Goal: Information Seeking & Learning: Learn about a topic

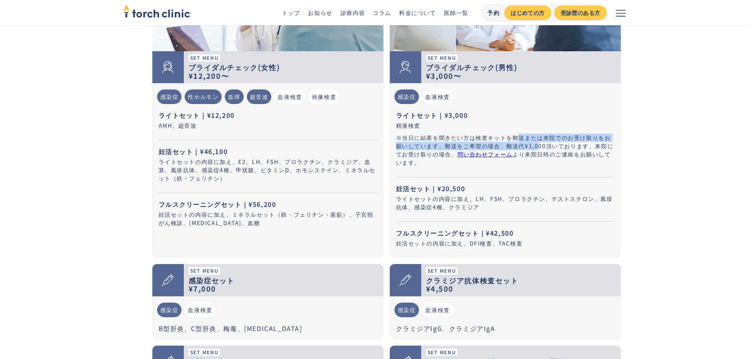
drag, startPoint x: 523, startPoint y: 141, endPoint x: 537, endPoint y: 142, distance: 13.9
click at [537, 142] on p "※当日に結果を聞きたい方は検査キットを郵送または来院でのお受け取りをお願いしています。郵送をご希望の場合、郵送代¥1,000頂いております。来院にてお受け取り…" at bounding box center [505, 149] width 218 height 33
drag, startPoint x: 553, startPoint y: 142, endPoint x: 442, endPoint y: 139, distance: 111.4
click at [442, 139] on p "※当日に結果を聞きたい方は検査キットを郵送または来院でのお受け取りをお願いしています。郵送をご希望の場合、郵送代¥1,000頂いております。来院にてお受け取り…" at bounding box center [505, 149] width 218 height 33
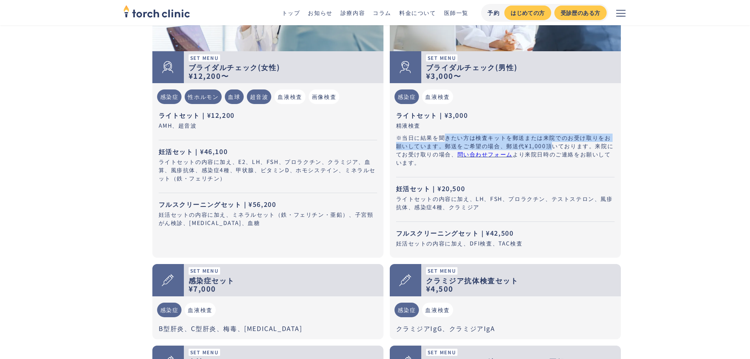
click at [442, 139] on p "※当日に結果を聞きたい方は検査キットを郵送または来院でのお受け取りをお願いしています。郵送をご希望の場合、郵送代¥1,000頂いております。来院にてお受け取り…" at bounding box center [505, 149] width 218 height 33
drag, startPoint x: 442, startPoint y: 139, endPoint x: 531, endPoint y: 149, distance: 89.1
click at [531, 149] on p "※当日に結果を聞きたい方は検査キットを郵送または来院でのお受け取りをお願いしています。郵送をご希望の場合、郵送代¥1,000頂いております。来院にてお受け取り…" at bounding box center [505, 149] width 218 height 33
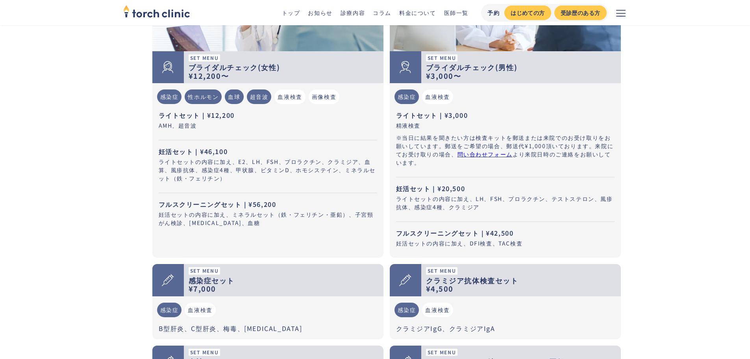
drag, startPoint x: 431, startPoint y: 123, endPoint x: 466, endPoint y: 122, distance: 35.1
click at [466, 122] on p "精液検査" at bounding box center [505, 125] width 218 height 8
click at [446, 115] on p "ライトセット｜¥3,000" at bounding box center [505, 114] width 218 height 9
drag, startPoint x: 446, startPoint y: 115, endPoint x: 478, endPoint y: 115, distance: 32.3
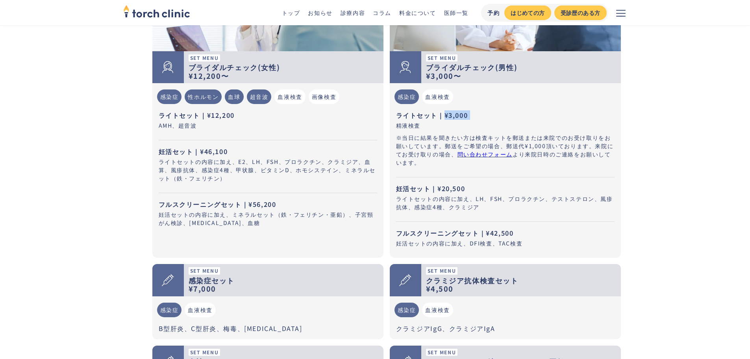
click at [478, 115] on p "ライトセット｜¥3,000" at bounding box center [505, 114] width 218 height 9
click at [435, 99] on div "血液検査" at bounding box center [437, 96] width 31 height 15
click at [416, 98] on div "感染症" at bounding box center [406, 96] width 25 height 15
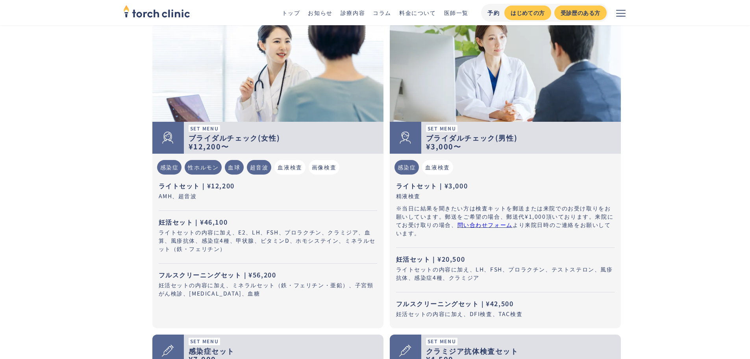
scroll to position [236, 0]
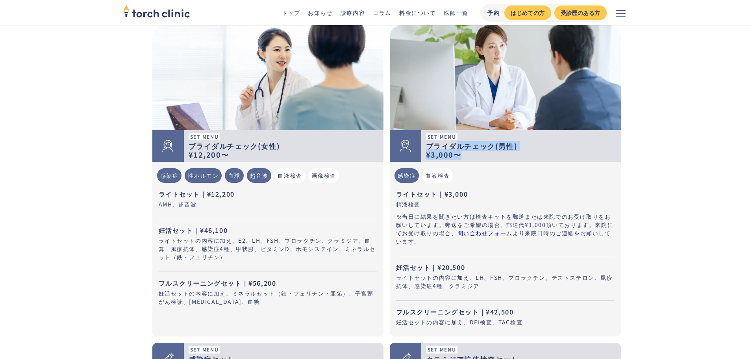
drag, startPoint x: 458, startPoint y: 141, endPoint x: 489, endPoint y: 154, distance: 33.2
click at [488, 153] on div "ブライダルチェック(男性) ¥3,000〜" at bounding box center [521, 150] width 190 height 17
click at [489, 154] on div "ブライダルチェック(男性) ¥3,000〜" at bounding box center [521, 150] width 190 height 17
click at [437, 150] on strong "¥3,000〜" at bounding box center [443, 154] width 35 height 10
drag, startPoint x: 517, startPoint y: 158, endPoint x: 523, endPoint y: 185, distance: 28.2
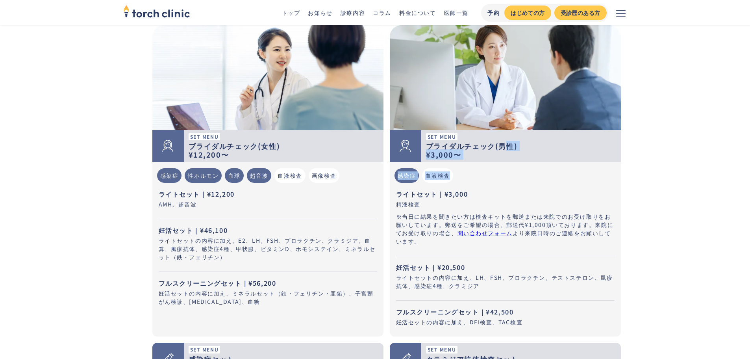
click at [523, 185] on div "Set Menu ブライダルチェック(男性) ¥3,000〜 感染症 血液検査 ライトセット｜¥3,000 精液検査 ※当日に結果を聞きたい方は検査キットを郵…" at bounding box center [505, 180] width 231 height 311
click at [523, 185] on ul "感染症 血液検査" at bounding box center [505, 175] width 225 height 21
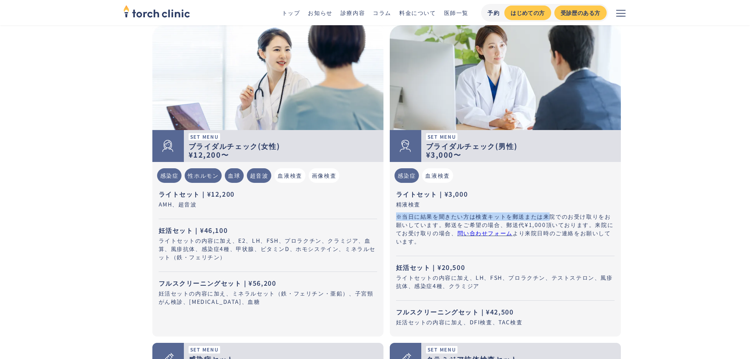
drag, startPoint x: 535, startPoint y: 205, endPoint x: 548, endPoint y: 214, distance: 15.6
click at [548, 214] on div "ライトセット｜¥3,000 精液検査 ※当日に結果を聞きたい方は検査キットを郵送または来院でのお受け取りをお願いしています。郵送をご希望の場合、郵送代¥1,0…" at bounding box center [505, 222] width 218 height 67
click at [548, 214] on p "※当日に結果を聞きたい方は検査キットを郵送または来院でのお受け取りをお願いしています。郵送をご希望の場合、郵送代¥1,000頂いております。来院にてお受け取り…" at bounding box center [505, 228] width 218 height 33
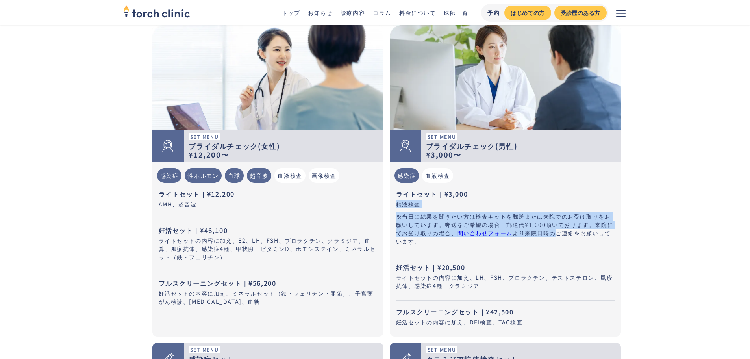
drag, startPoint x: 558, startPoint y: 229, endPoint x: 539, endPoint y: 189, distance: 44.2
click at [539, 190] on div "ライトセット｜¥3,000 精液検査 ※当日に結果を聞きたい方は検査キットを郵送または来院でのお受け取りをお願いしています。郵送をご希望の場合、郵送代¥1,0…" at bounding box center [505, 222] width 218 height 67
click at [539, 189] on p "ライトセット｜¥3,000" at bounding box center [505, 193] width 218 height 9
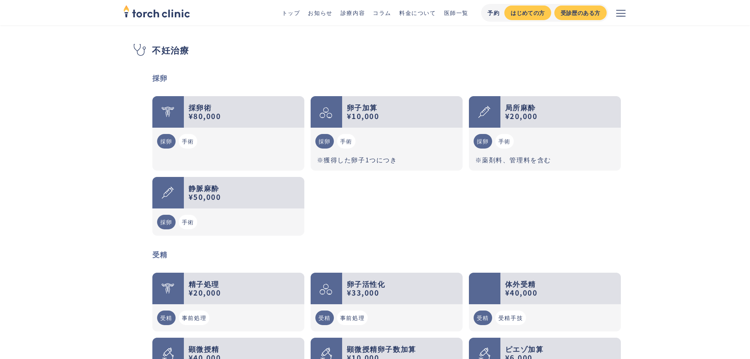
scroll to position [1063, 0]
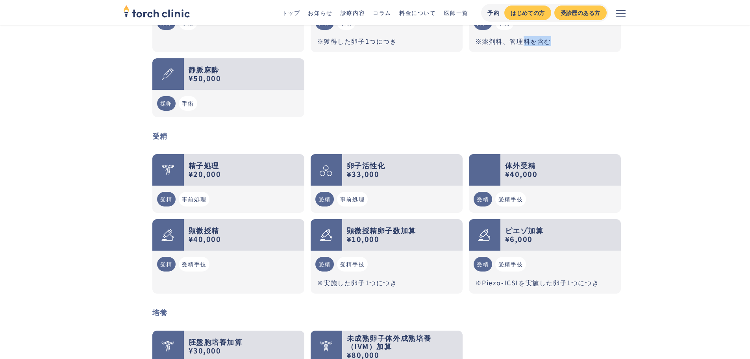
drag, startPoint x: 525, startPoint y: 72, endPoint x: 594, endPoint y: 83, distance: 70.1
click at [594, 83] on div "採卵術 ¥80,000 採卵 手術 卵子加算 ¥10,000 採卵 手術 ※獲得した卵子1つにつき 局所麻酔 ¥20,000 採卵 手術 ※薬剤料、管理料を含…" at bounding box center [386, 47] width 468 height 139
click at [595, 83] on div "採卵術 ¥80,000 採卵 手術 卵子加算 ¥10,000 採卵 手術 ※獲得した卵子1つにつき 局所麻酔 ¥20,000 採卵 手術 ※薬剤料、管理料を含…" at bounding box center [386, 47] width 468 height 139
click at [664, 91] on main "不妊治療 torch clinic 料金について 料金について Price list 当院では症状がある場合の保険診療のみでなく、自費でのけんしんやワクチン接…" at bounding box center [375, 142] width 750 height 2361
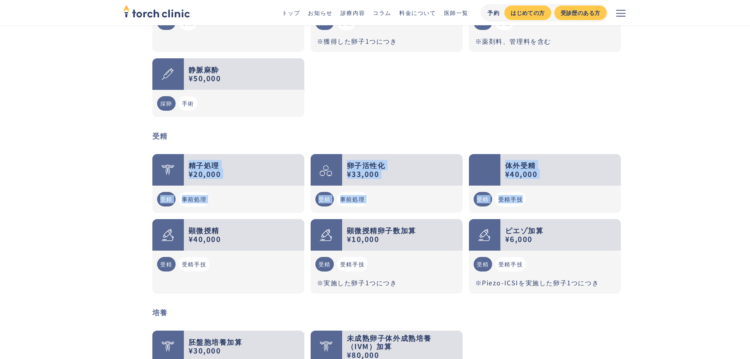
drag, startPoint x: 685, startPoint y: 184, endPoint x: 664, endPoint y: 105, distance: 81.5
click at [664, 106] on main "不妊治療 torch clinic 料金について 料金について Price list 当院では症状がある場合の保険診療のみでなく、自費でのけんしんやワクチン接…" at bounding box center [375, 142] width 750 height 2361
click at [664, 104] on main "不妊治療 torch clinic 料金について 料金について Price list 当院では症状がある場合の保険診療のみでなく、自費でのけんしんやワクチン接…" at bounding box center [375, 142] width 750 height 2361
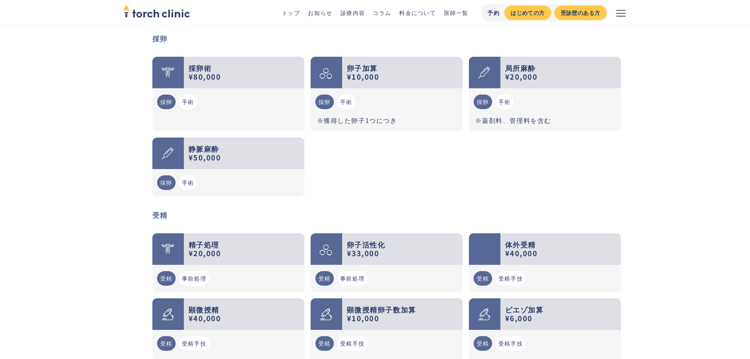
scroll to position [1102, 0]
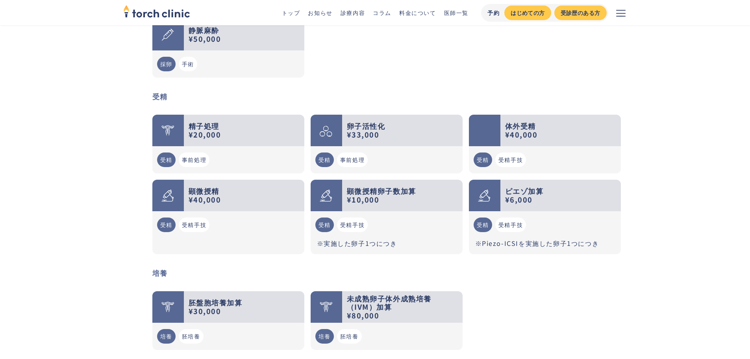
click at [639, 90] on main "不妊治療 torch clinic 料金について 料金について Price list 当院では症状がある場合の保険診療のみでなく、自費でのけんしんやワクチン接…" at bounding box center [375, 103] width 750 height 2361
click at [670, 135] on main "不妊治療 torch clinic 料金について 料金について Price list 当院では症状がある場合の保険診療のみでなく、自費でのけんしんやワクチン接…" at bounding box center [375, 103] width 750 height 2361
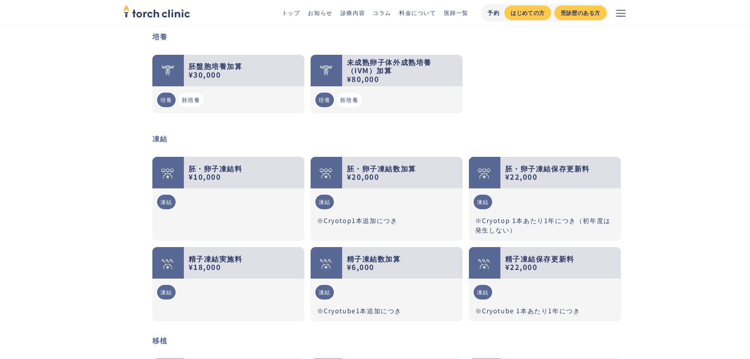
drag, startPoint x: 704, startPoint y: 130, endPoint x: 706, endPoint y: 182, distance: 52.0
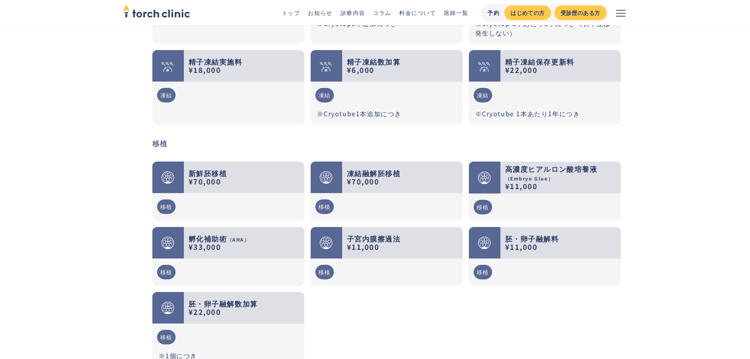
scroll to position [1771, 0]
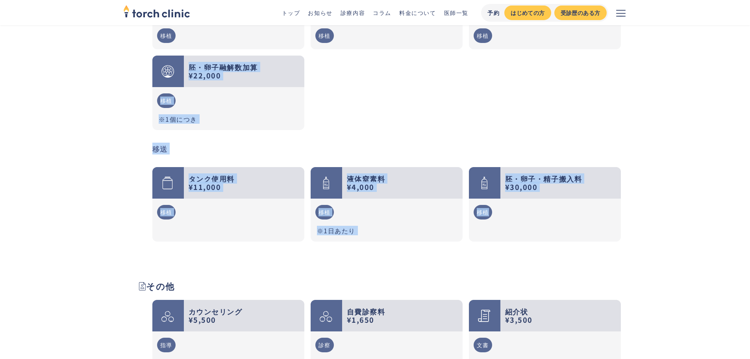
drag, startPoint x: 741, startPoint y: 204, endPoint x: 720, endPoint y: 98, distance: 108.0
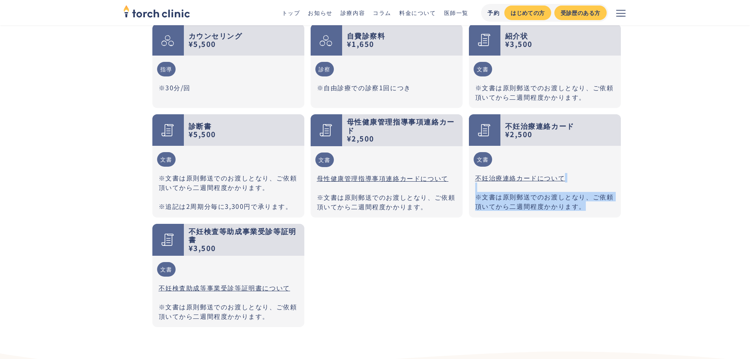
drag, startPoint x: 727, startPoint y: 204, endPoint x: 720, endPoint y: 154, distance: 50.8
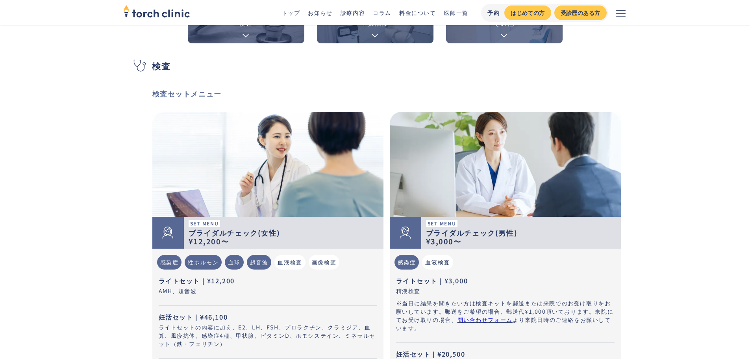
scroll to position [236, 0]
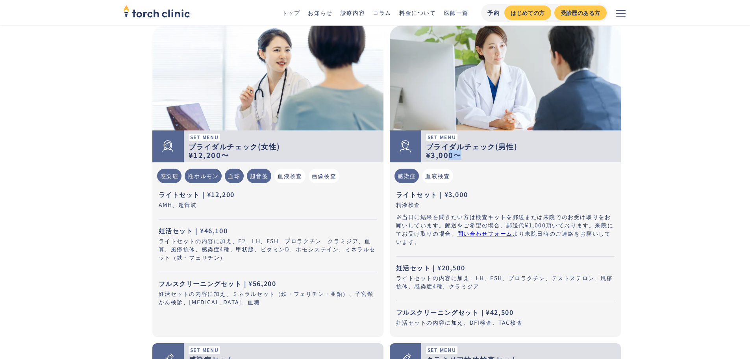
drag, startPoint x: 459, startPoint y: 162, endPoint x: 424, endPoint y: 152, distance: 36.8
click at [438, 156] on div "Set Menu ブライダルチェック(男性) ¥3,000〜" at bounding box center [521, 146] width 200 height 32
click at [424, 152] on div "Set Menu ブライダルチェック(男性) ¥3,000〜" at bounding box center [521, 146] width 200 height 32
drag, startPoint x: 433, startPoint y: 159, endPoint x: 455, endPoint y: 160, distance: 21.3
click at [455, 160] on div "Set Menu ブライダルチェック(男性) ¥3,000〜" at bounding box center [521, 146] width 200 height 32
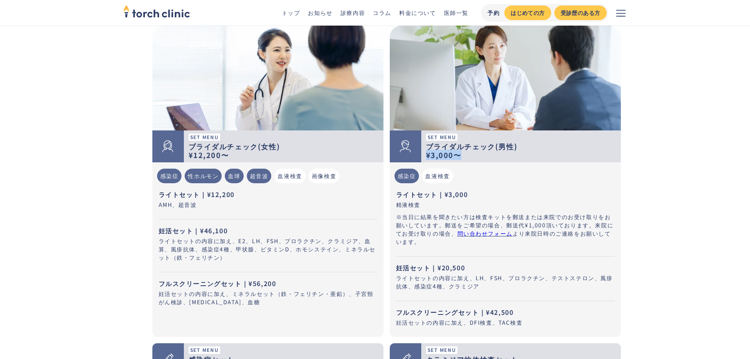
click at [455, 160] on div "Set Menu ブライダルチェック(男性) ¥3,000〜" at bounding box center [521, 146] width 200 height 32
click at [462, 197] on p "ライトセット｜¥3,000" at bounding box center [505, 193] width 218 height 9
click at [462, 198] on p "ライトセット｜¥3,000" at bounding box center [505, 193] width 218 height 9
click at [461, 220] on p "※当日に結果を聞きたい方は検査キットを郵送または来院でのお受け取りをお願いしています。郵送をご希望の場合、郵送代¥1,000頂いております。来院にてお受け取り…" at bounding box center [505, 229] width 218 height 33
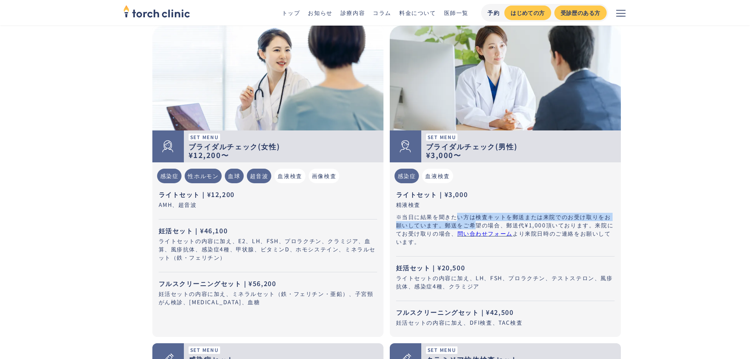
drag, startPoint x: 459, startPoint y: 220, endPoint x: 477, endPoint y: 226, distance: 19.8
click at [477, 226] on p "※当日に結果を聞きたい方は検査キットを郵送または来院でのお受け取りをお願いしています。郵送をご希望の場合、郵送代¥1,000頂いております。来院にてお受け取り…" at bounding box center [505, 229] width 218 height 33
click at [488, 233] on link "問い合わせフォーム" at bounding box center [484, 233] width 55 height 8
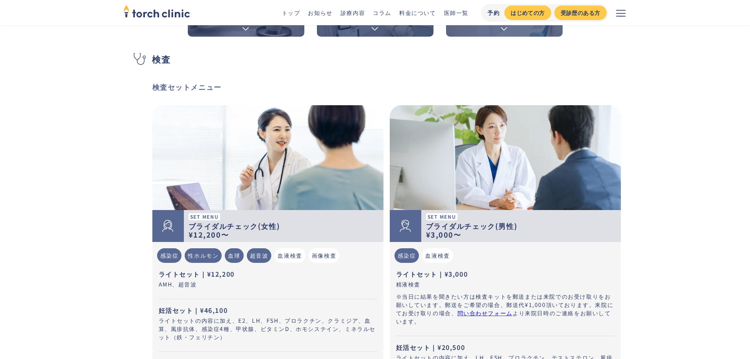
scroll to position [197, 0]
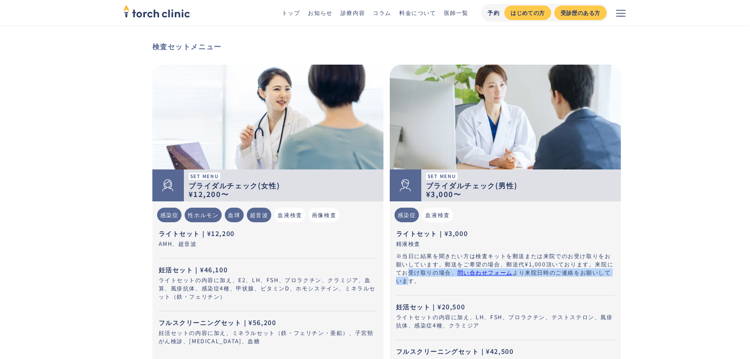
drag, startPoint x: 409, startPoint y: 272, endPoint x: 406, endPoint y: 281, distance: 9.4
click at [406, 281] on p "※当日に結果を聞きたい方は検査キットを郵送または来院でのお受け取りをお願いしています。郵送をご希望の場合、郵送代¥1,000頂いております。来院にてお受け取り…" at bounding box center [505, 268] width 218 height 33
drag, startPoint x: 419, startPoint y: 263, endPoint x: 421, endPoint y: 281, distance: 18.7
click at [421, 281] on p "※当日に結果を聞きたい方は検査キットを郵送または来院でのお受け取りをお願いしています。郵送をご希望の場合、郵送代¥1,000頂いております。来院にてお受け取り…" at bounding box center [505, 268] width 218 height 33
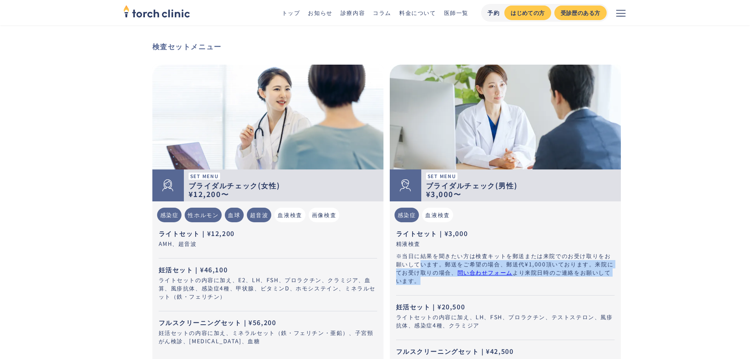
click at [421, 281] on p "※当日に結果を聞きたい方は検査キットを郵送または来院でのお受け取りをお願いしています。郵送をご希望の場合、郵送代¥1,000頂いております。来院にてお受け取り…" at bounding box center [505, 268] width 218 height 33
drag, startPoint x: 421, startPoint y: 281, endPoint x: 420, endPoint y: 256, distance: 25.6
click at [420, 256] on p "※当日に結果を聞きたい方は検査キットを郵送または来院でのお受け取りをお願いしています。郵送をご希望の場合、郵送代¥1,000頂いております。来院にてお受け取り…" at bounding box center [505, 268] width 218 height 33
drag, startPoint x: 420, startPoint y: 256, endPoint x: 429, endPoint y: 284, distance: 29.4
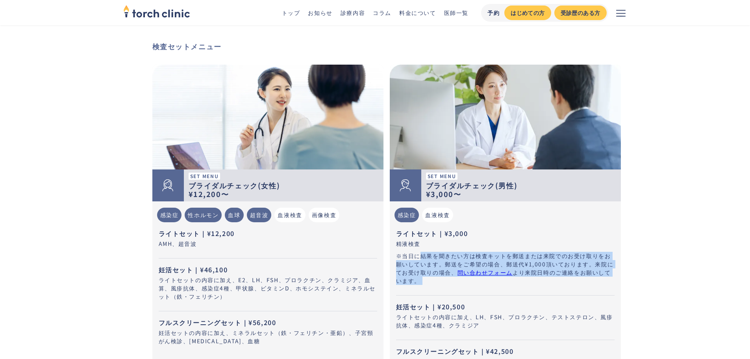
click at [429, 284] on p "※当日に結果を聞きたい方は検査キットを郵送または来院でのお受け取りをお願いしています。郵送をご希望の場合、郵送代¥1,000頂いております。来院にてお受け取り…" at bounding box center [505, 268] width 218 height 33
click at [428, 282] on p "※当日に結果を聞きたい方は検査キットを郵送または来院でのお受け取りをお願いしています。郵送をご希望の場合、郵送代¥1,000頂いております。来院にてお受け取り…" at bounding box center [505, 268] width 218 height 33
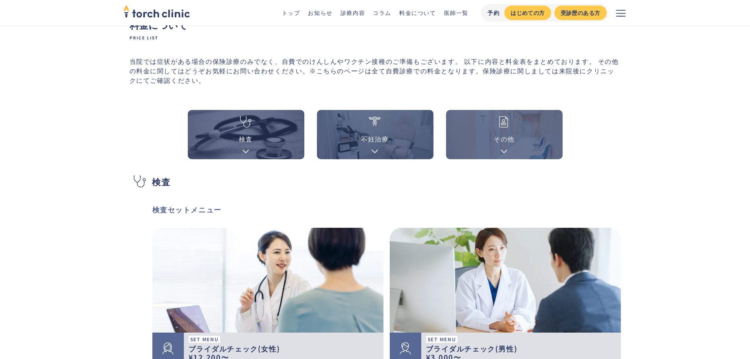
scroll to position [0, 0]
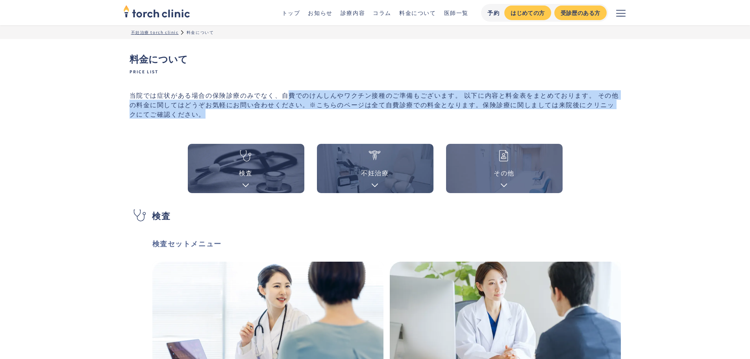
drag, startPoint x: 292, startPoint y: 88, endPoint x: 327, endPoint y: 114, distance: 43.7
click at [327, 114] on p "当院では症状がある場合の保険診療のみでなく、自費でのけんしんやワクチン接種のご準備もございます。 以下に内容と料金表をまとめております。 その他の料金に関して…" at bounding box center [375, 104] width 491 height 28
drag, startPoint x: 327, startPoint y: 114, endPoint x: 224, endPoint y: 91, distance: 105.3
click at [224, 91] on p "当院では症状がある場合の保険診療のみでなく、自費でのけんしんやワクチン接種のご準備もございます。 以下に内容と料金表をまとめております。 その他の料金に関して…" at bounding box center [375, 104] width 491 height 28
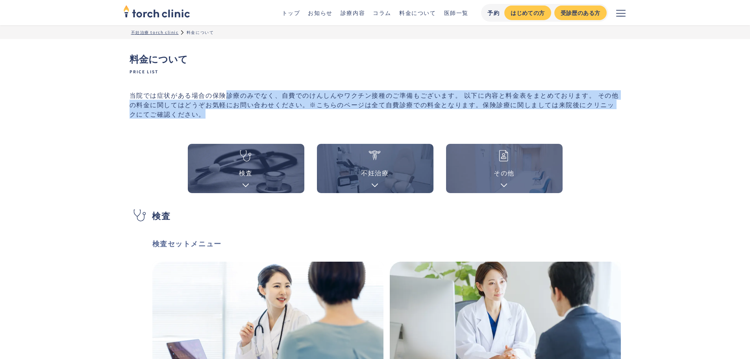
click at [224, 91] on p "当院では症状がある場合の保険診療のみでなく、自費でのけんしんやワクチン接種のご準備もございます。 以下に内容と料金表をまとめております。 その他の料金に関して…" at bounding box center [375, 104] width 491 height 28
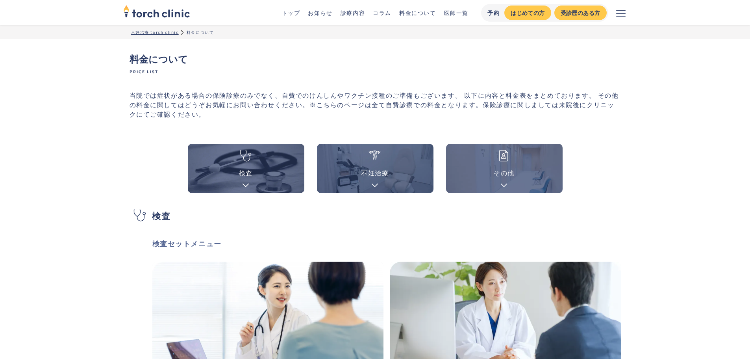
click at [177, 16] on img "home" at bounding box center [156, 10] width 67 height 17
click at [246, 183] on div at bounding box center [245, 184] width 7 height 9
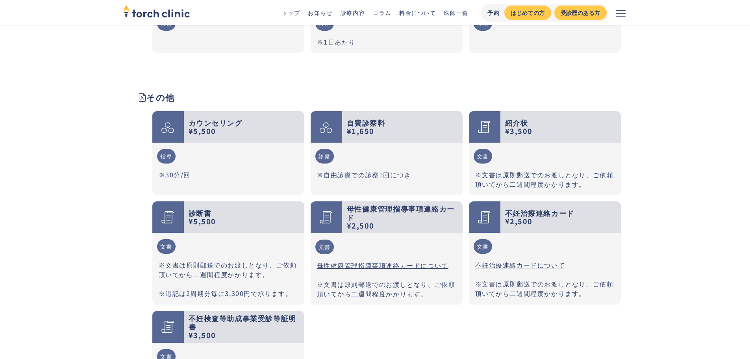
scroll to position [1963, 0]
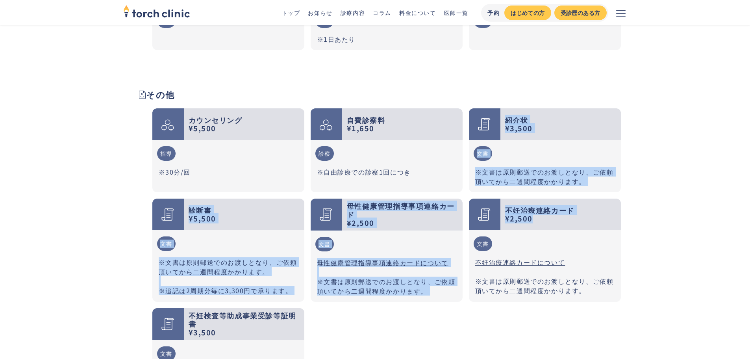
drag, startPoint x: 702, startPoint y: 111, endPoint x: 726, endPoint y: 207, distance: 99.5
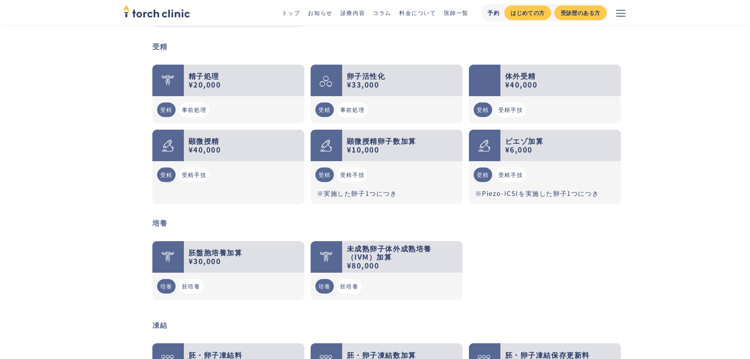
scroll to position [1102, 0]
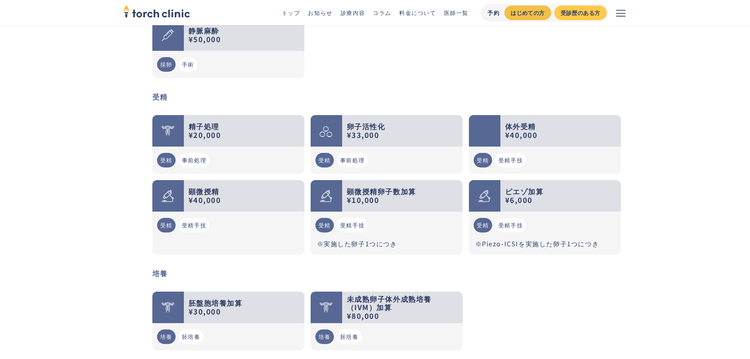
click at [517, 11] on div "はじめての方" at bounding box center [528, 13] width 34 height 8
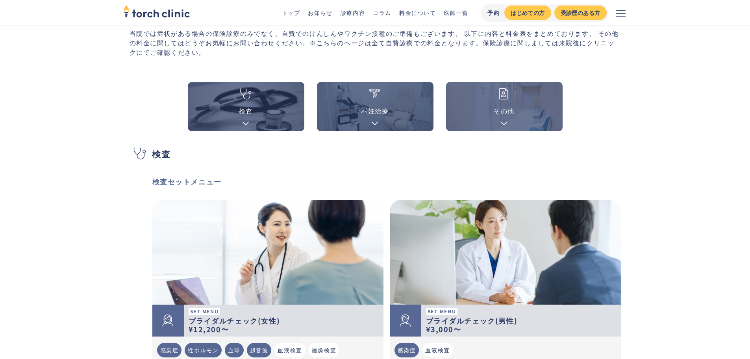
scroll to position [0, 0]
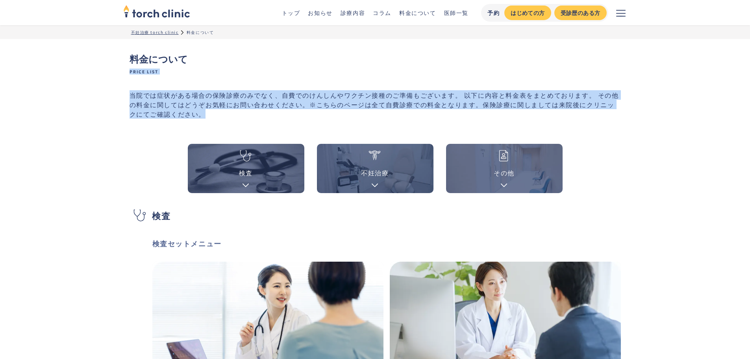
drag, startPoint x: 382, startPoint y: 63, endPoint x: 494, endPoint y: 118, distance: 124.6
click at [494, 118] on p "当院では症状がある場合の保険診療のみでなく、自費でのけんしんやワクチン接種のご準備もございます。 以下に内容と料金表をまとめております。 その他の料金に関して…" at bounding box center [375, 104] width 491 height 28
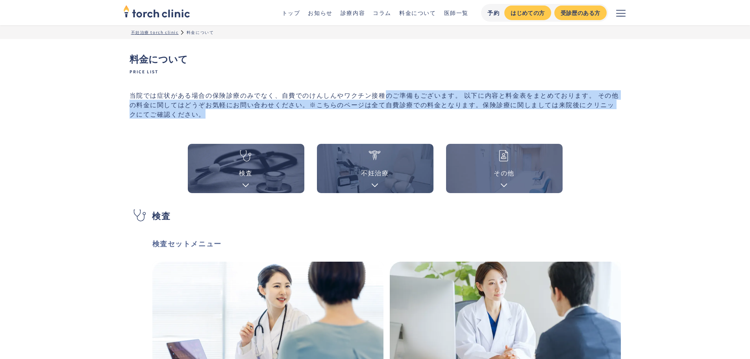
drag, startPoint x: 494, startPoint y: 118, endPoint x: 374, endPoint y: 74, distance: 128.4
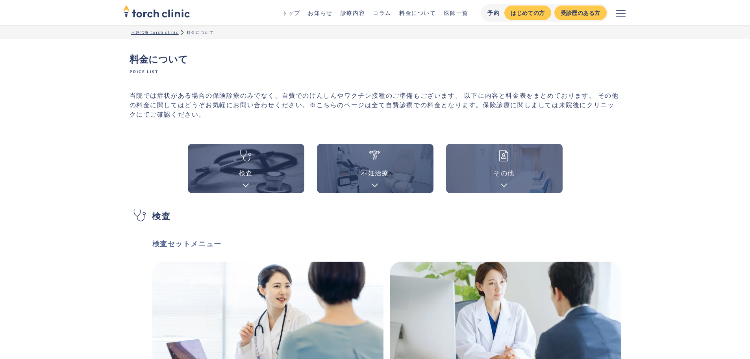
click at [374, 74] on span "Price list" at bounding box center [375, 72] width 491 height 6
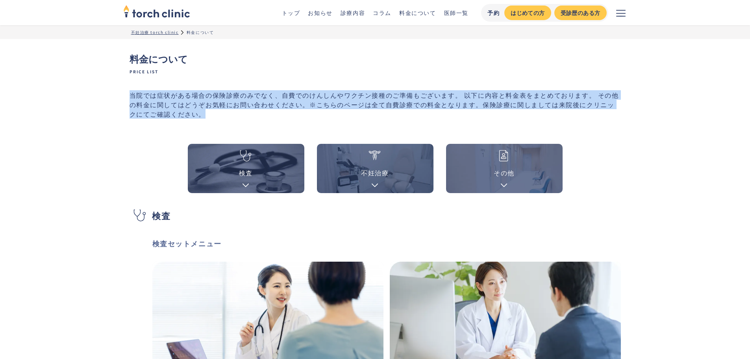
drag, startPoint x: 373, startPoint y: 72, endPoint x: 485, endPoint y: 113, distance: 119.8
click at [485, 113] on p "当院では症状がある場合の保険診療のみでなく、自費でのけんしんやワクチン接種のご準備もございます。 以下に内容と料金表をまとめております。 その他の料金に関して…" at bounding box center [375, 104] width 491 height 28
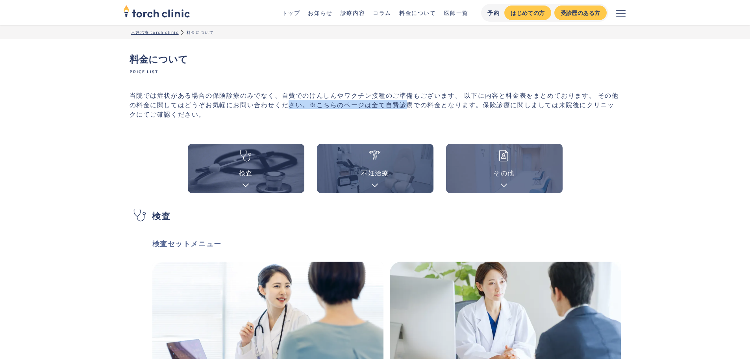
drag, startPoint x: 408, startPoint y: 105, endPoint x: 286, endPoint y: 100, distance: 122.1
click at [286, 100] on p "当院では症状がある場合の保険診療のみでなく、自費でのけんしんやワクチン接種のご準備もございます。 以下に内容と料金表をまとめております。 その他の料金に関して…" at bounding box center [375, 104] width 491 height 28
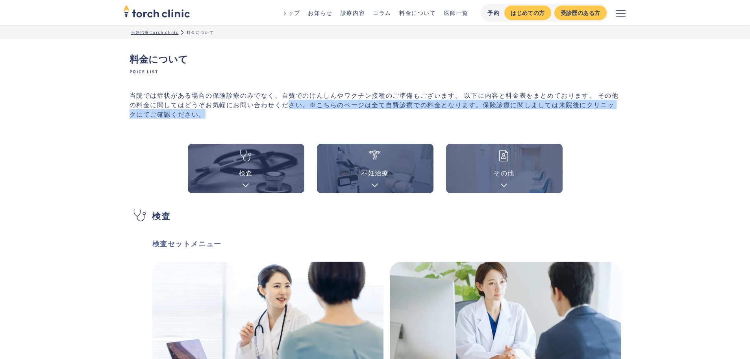
drag, startPoint x: 286, startPoint y: 101, endPoint x: 334, endPoint y: 111, distance: 48.7
click at [334, 111] on p "当院では症状がある場合の保険診療のみでなく、自費でのけんしんやワクチン接種のご準備もございます。 以下に内容と料金表をまとめております。 その他の料金に関して…" at bounding box center [375, 104] width 491 height 28
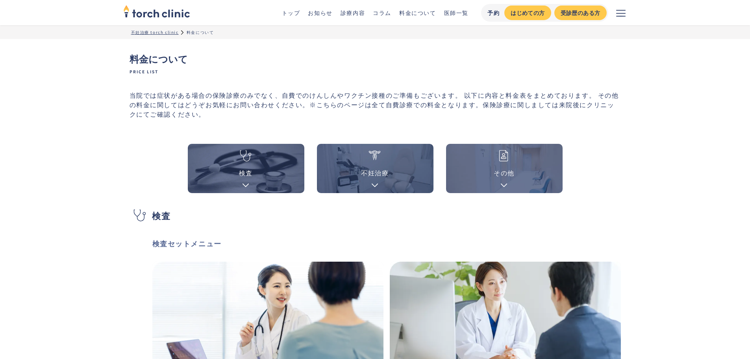
click at [320, 111] on p "当院では症状がある場合の保険診療のみでなく、自費でのけんしんやワクチン接種のご準備もございます。 以下に内容と料金表をまとめております。 その他の料金に関して…" at bounding box center [375, 104] width 491 height 28
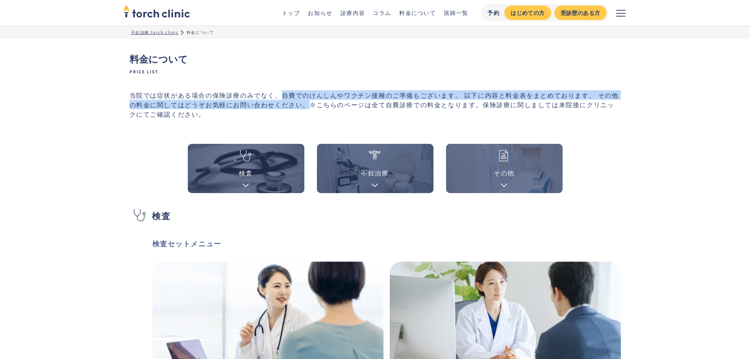
drag, startPoint x: 309, startPoint y: 107, endPoint x: 281, endPoint y: 98, distance: 29.3
click at [281, 98] on p "当院では症状がある場合の保険診療のみでなく、自費でのけんしんやワクチン接種のご準備もございます。 以下に内容と料金表をまとめております。 その他の料金に関して…" at bounding box center [375, 104] width 491 height 28
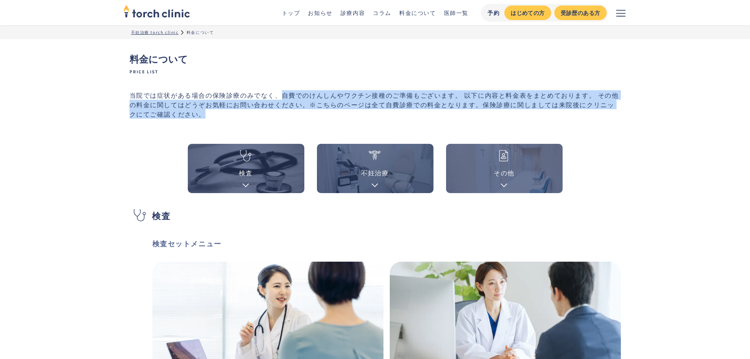
drag, startPoint x: 281, startPoint y: 98, endPoint x: 442, endPoint y: 110, distance: 161.5
click at [442, 110] on p "当院では症状がある場合の保険診療のみでなく、自費でのけんしんやワクチン接種のご準備もございます。 以下に内容と料金表をまとめております。 その他の料金に関して…" at bounding box center [375, 104] width 491 height 28
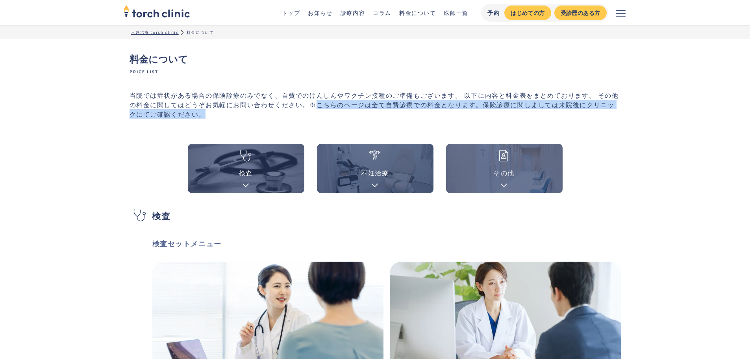
drag, startPoint x: 442, startPoint y: 110, endPoint x: 324, endPoint y: 106, distance: 117.7
click at [324, 106] on p "当院では症状がある場合の保険診療のみでなく、自費でのけんしんやワクチン接種のご準備もございます。 以下に内容と料金表をまとめております。 その他の料金に関して…" at bounding box center [375, 104] width 491 height 28
drag, startPoint x: 324, startPoint y: 106, endPoint x: 577, endPoint y: 104, distance: 253.1
click at [577, 104] on p "当院では症状がある場合の保険診療のみでなく、自費でのけんしんやワクチン接種のご準備もございます。 以下に内容と料金表をまとめております。 その他の料金に関して…" at bounding box center [375, 104] width 491 height 28
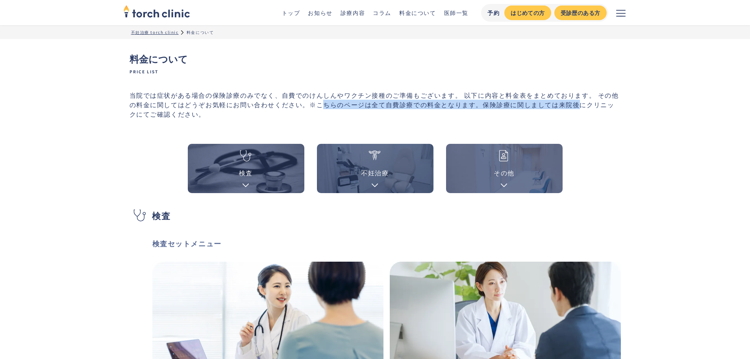
click at [577, 104] on p "当院では症状がある場合の保険診療のみでなく、自費でのけんしんやワクチン接種のご準備もございます。 以下に内容と料金表をまとめております。 その他の料金に関して…" at bounding box center [375, 104] width 491 height 28
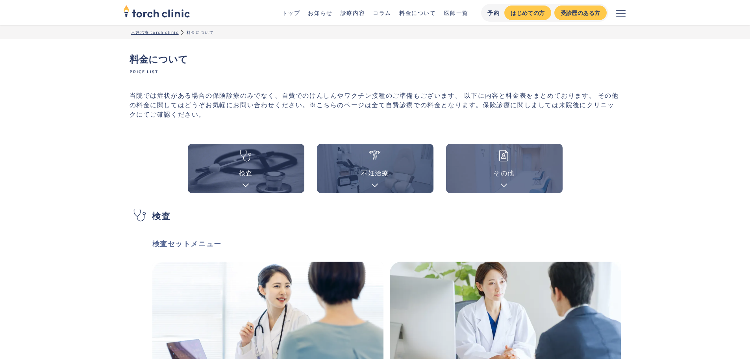
click at [451, 151] on link "その他" at bounding box center [504, 168] width 117 height 49
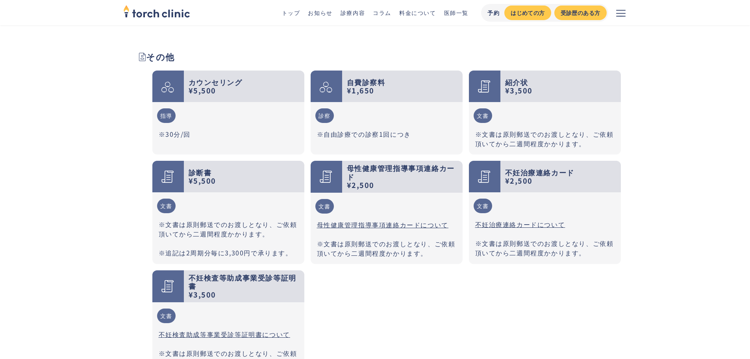
scroll to position [2003, 0]
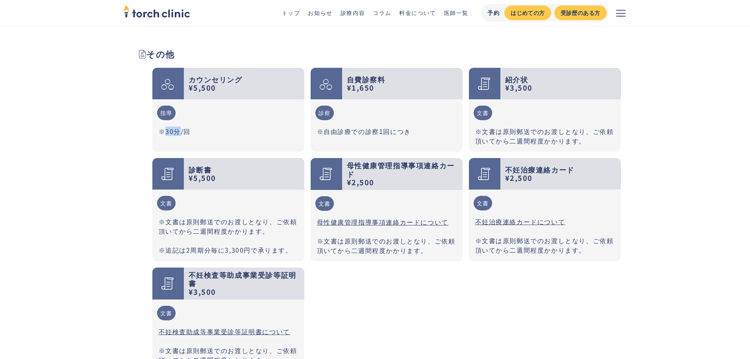
drag, startPoint x: 178, startPoint y: 121, endPoint x: 159, endPoint y: 120, distance: 18.1
click at [162, 126] on p "※30分/回" at bounding box center [228, 130] width 139 height 9
click at [157, 120] on div "指導 ※30分/回" at bounding box center [228, 120] width 152 height 43
drag, startPoint x: 122, startPoint y: 117, endPoint x: 124, endPoint y: 150, distance: 32.4
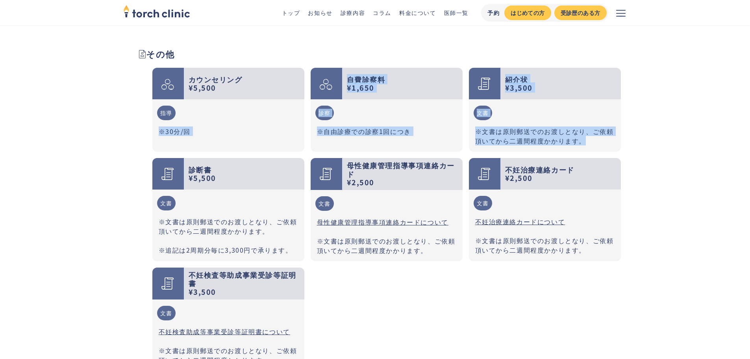
drag, startPoint x: 124, startPoint y: 149, endPoint x: 112, endPoint y: 134, distance: 19.1
click at [123, 148] on div "その他 カウンセリング ¥5,500 指導 ※30分/回 自費診察料 ¥1,650 診察 ※自由診療での診察1回につき 紹介状 ¥3,500 文書 ※文書は原…" at bounding box center [375, 205] width 504 height 355
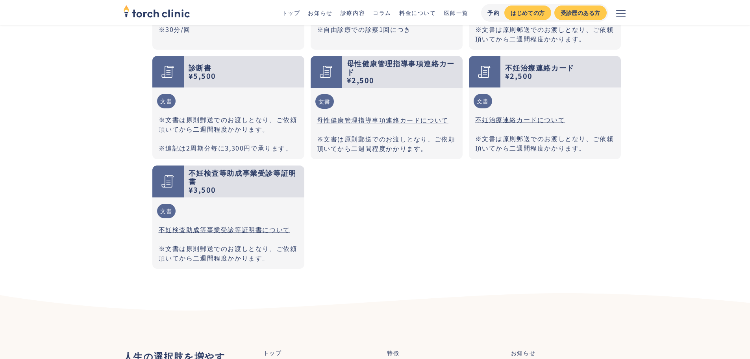
scroll to position [2121, 0]
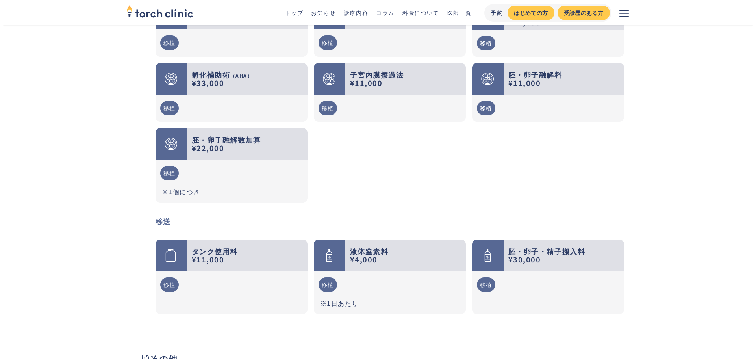
scroll to position [1574, 0]
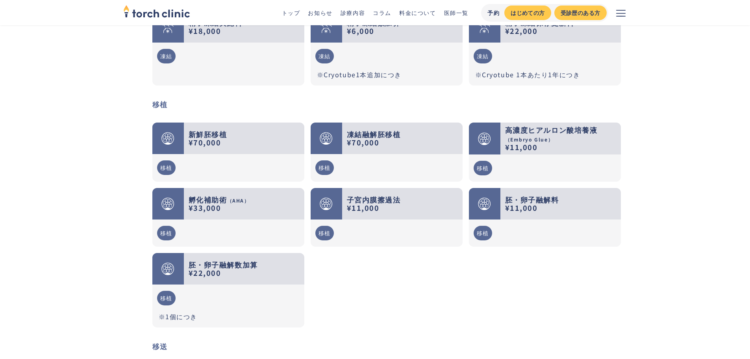
click at [623, 13] on icon "メニューを開く" at bounding box center [620, 12] width 9 height 9
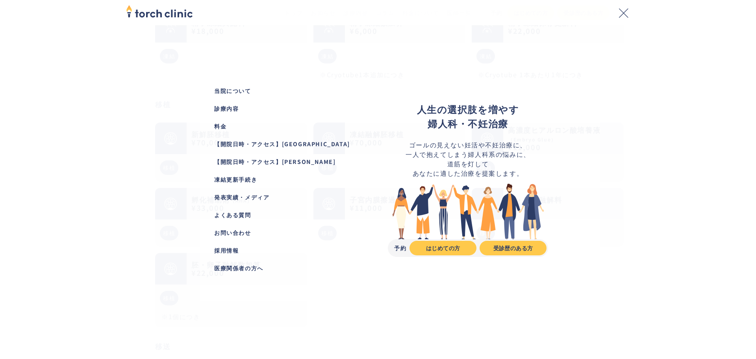
click at [74, 145] on div "当院について 診療内容 料金 【開院日時・アクセス】恵比寿院 【開院日時・アクセス】上野院 凍結更新手続き 発表実績・メディア よくある質問 お問い合わせ 採…" at bounding box center [378, 179] width 756 height 359
click at [163, 142] on div "当院について 診療内容 料金 【開院日時・アクセス】恵比寿院 【開院日時・アクセス】上野院 凍結更新手続き 発表実績・メディア よくある質問 お問い合わせ 採…" at bounding box center [378, 179] width 504 height 359
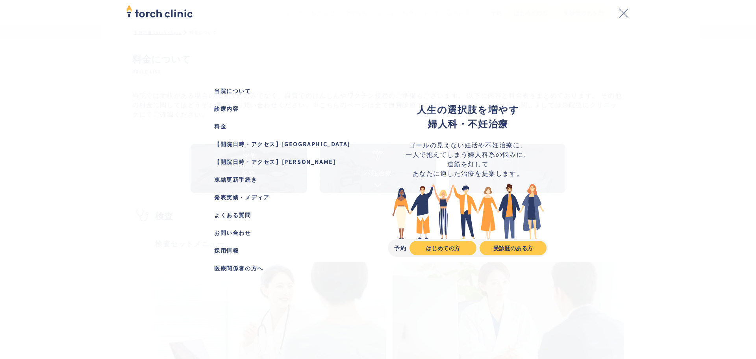
click at [626, 13] on icon "メニューを閉じる" at bounding box center [623, 12] width 9 height 9
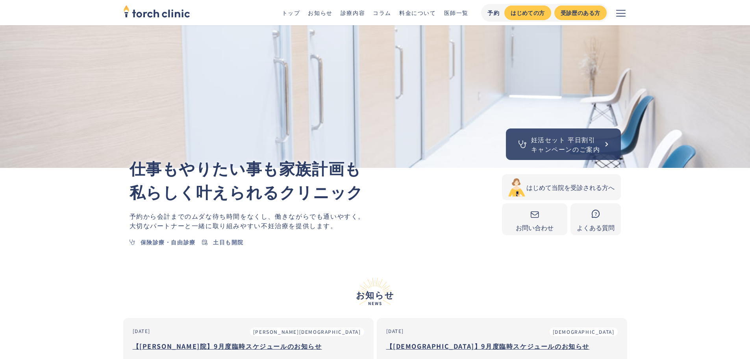
scroll to position [118, 0]
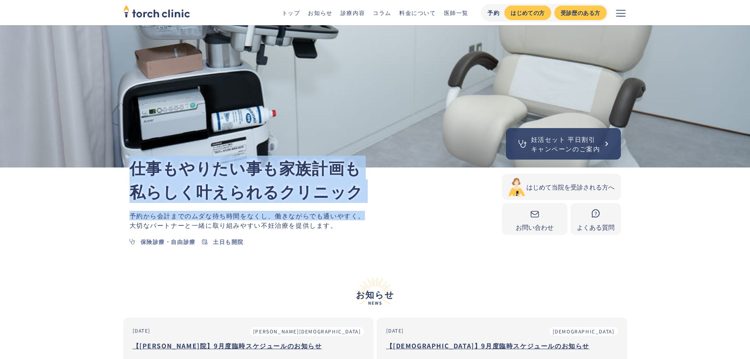
drag, startPoint x: 368, startPoint y: 168, endPoint x: 378, endPoint y: 209, distance: 42.1
click at [378, 209] on div "仕事もやりたい事も家族計画も 私らしく叶えられるクリニック 予約から会計までのムダな待ち時間をなくし、 働きながらでも通いやすく。 大切なパートナーと一緒に取…" at bounding box center [316, 208] width 372 height 82
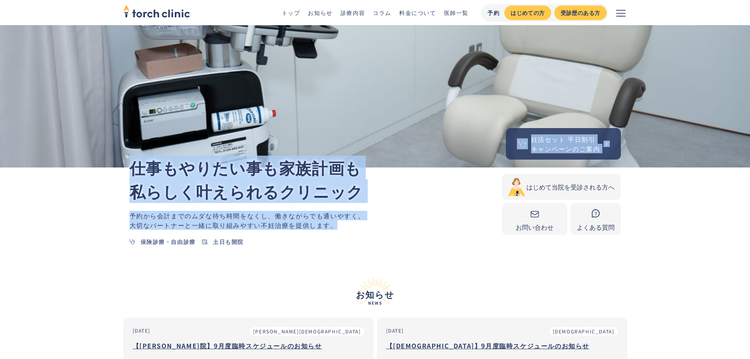
drag, startPoint x: 359, startPoint y: 124, endPoint x: 355, endPoint y: 109, distance: 15.8
click at [355, 109] on section "妊活セット 平日割引 キャンペーンのご案内 恵比寿、上野の婦人科・不妊治療 専門クリニック 仕事もやりたい事も家族計画も 私らしく叶えられるクリニック 予約か…" at bounding box center [375, 78] width 750 height 342
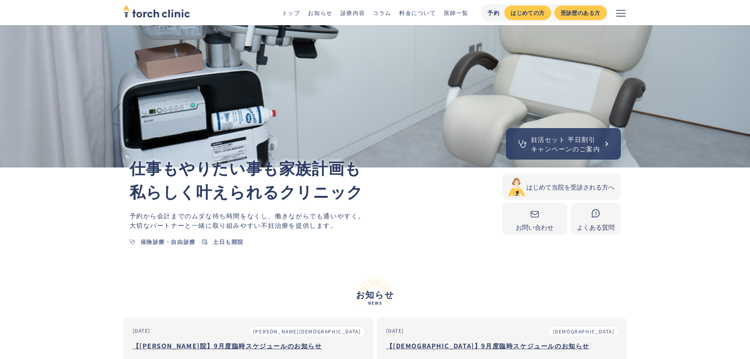
click at [355, 109] on div "妊活セット 平日割引 キャンペーンのご案内" at bounding box center [375, 37] width 504 height 260
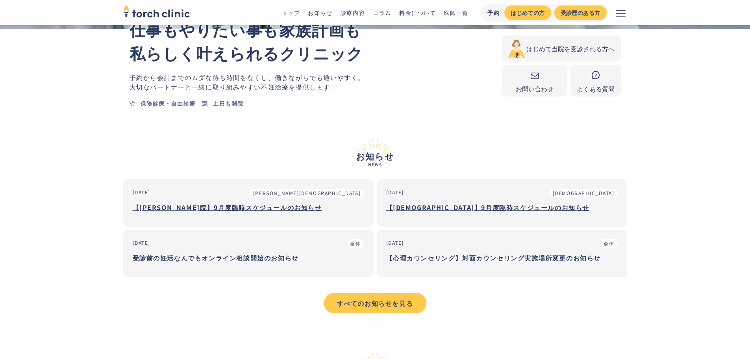
scroll to position [394, 0]
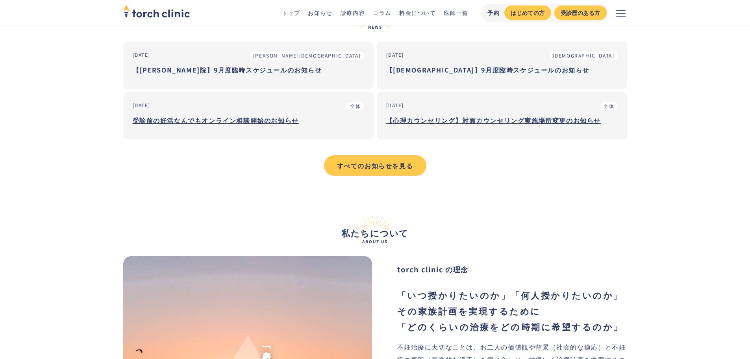
click at [130, 181] on section "お知らせ News 2025-08-21 上野院 【上野院】9月度臨時スケジュールのお知らせ 2025-08-18 恵比寿院 【恵比寿院】9月度臨時スケジュー…" at bounding box center [375, 81] width 750 height 214
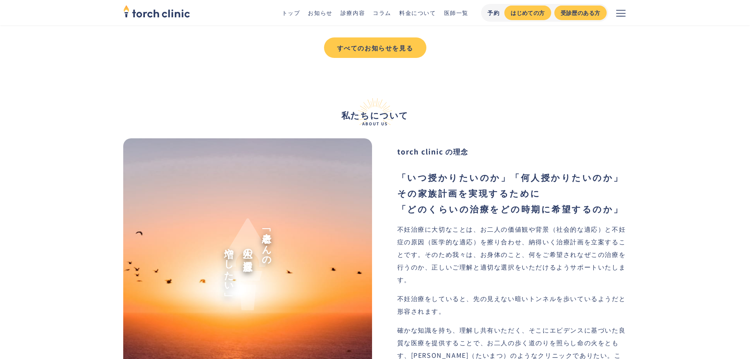
scroll to position [512, 0]
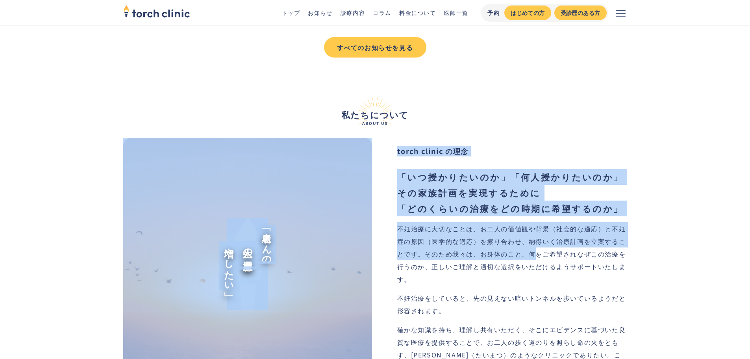
drag, startPoint x: 510, startPoint y: 121, endPoint x: 537, endPoint y: 250, distance: 131.5
click at [537, 250] on div "私たちについて About us 「患者さんの 人生の選択肢を 増やしたい」 torch clinic の理念 「いつ授かりたいのか」「何人授かりたいのか」 …" at bounding box center [375, 236] width 504 height 307
click at [537, 250] on div "不妊治療に大切なことは、お二人の価値観や背景（社会的な適応）と不妊症の原因（医学的な適応）を擦り合わせ、納得いく治療計画を立案することです。そのため我々は、お…" at bounding box center [512, 253] width 230 height 63
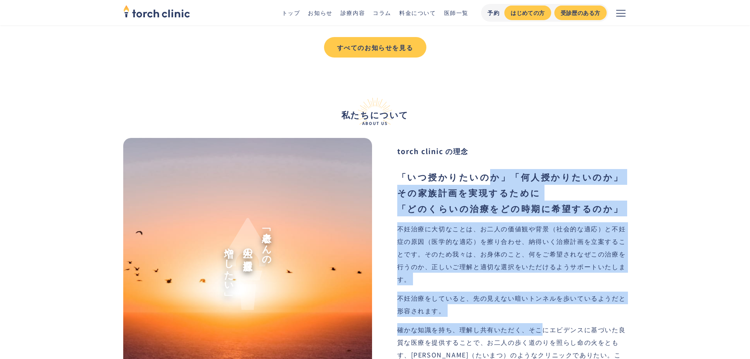
drag, startPoint x: 544, startPoint y: 318, endPoint x: 469, endPoint y: 145, distance: 188.8
click at [477, 157] on div "torch clinic の理念 「いつ授かりたいのか」「何人授かりたいのか」 その家族計画を実現するために 「どのくらいの治療をどの時期に希望するのか」 不…" at bounding box center [512, 264] width 230 height 252
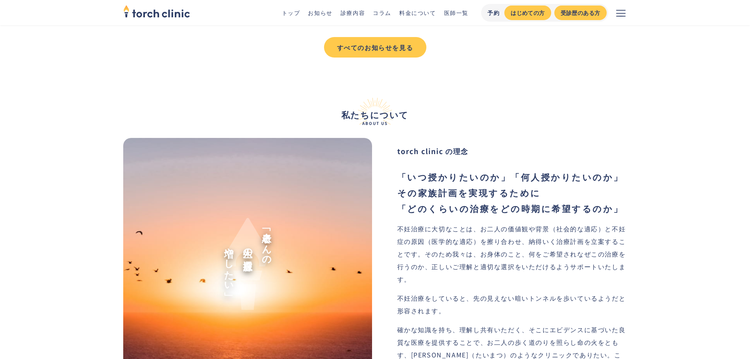
click at [463, 136] on div "私たちについて About us 「患者さんの 人生の選択肢を 増やしたい」 torch clinic の理念 「いつ授かりたいのか」「何人授かりたいのか」 …" at bounding box center [375, 236] width 504 height 307
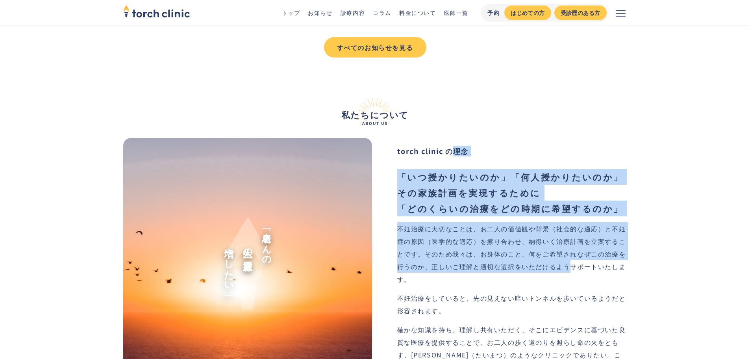
drag, startPoint x: 463, startPoint y: 136, endPoint x: 553, endPoint y: 265, distance: 157.6
click at [553, 265] on div "私たちについて About us 「患者さんの 人生の選択肢を 増やしたい」 torch clinic の理念 「いつ授かりたいのか」「何人授かりたいのか」 …" at bounding box center [375, 236] width 504 height 307
click at [553, 265] on div "不妊治療に大切なことは、お二人の価値観や背景（社会的な適応）と不妊症の原因（医学的な適応）を擦り合わせ、納得いく治療計画を立案することです。そのため我々は、お…" at bounding box center [512, 253] width 230 height 63
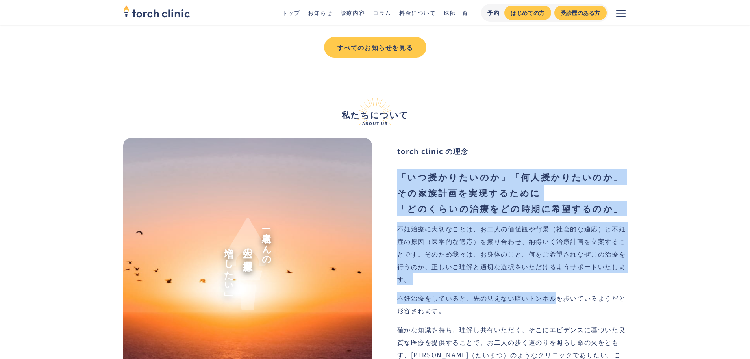
drag, startPoint x: 558, startPoint y: 295, endPoint x: 495, endPoint y: 144, distance: 164.1
click at [495, 144] on div "torch clinic の理念 「いつ授かりたいのか」「何人授かりたいのか」 その家族計画を実現するために 「どのくらいの治療をどの時期に希望するのか」 不…" at bounding box center [512, 264] width 230 height 252
drag, startPoint x: 495, startPoint y: 144, endPoint x: 521, endPoint y: 301, distance: 159.2
click at [521, 301] on div "torch clinic の理念 「いつ授かりたいのか」「何人授かりたいのか」 その家族計画を実現するために 「どのくらいの治療をどの時期に希望するのか」 不…" at bounding box center [512, 264] width 230 height 252
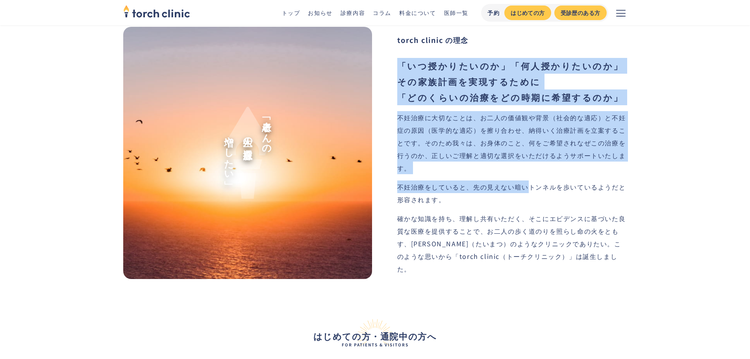
scroll to position [748, 0]
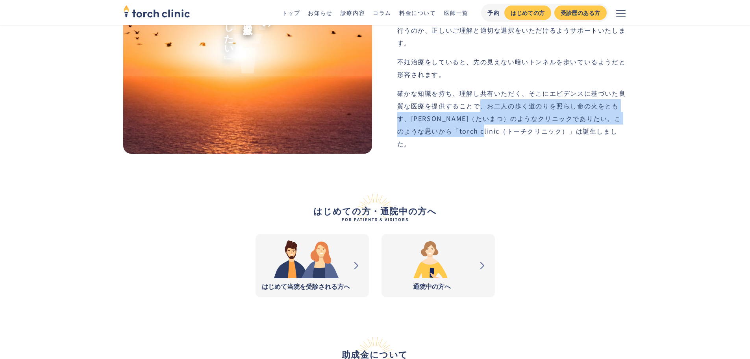
drag, startPoint x: 480, startPoint y: 100, endPoint x: 492, endPoint y: 130, distance: 32.2
click at [492, 130] on div "確かな知識を持ち、理解し共有いただく、そこにエビデンスに基づいた良質な医療を提供することで、お二人の歩く道のりを照らし命の火をともす、松明（たいまつ）のような…" at bounding box center [512, 118] width 230 height 63
click at [492, 131] on div "確かな知識を持ち、理解し共有いただく、そこにエビデンスに基づいた良質な医療を提供することで、お二人の歩く道のりを照らし命の火をともす、松明（たいまつ）のような…" at bounding box center [512, 118] width 230 height 63
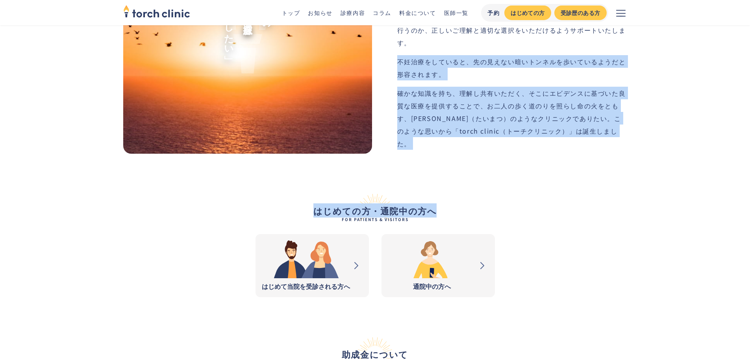
drag, startPoint x: 517, startPoint y: 182, endPoint x: 474, endPoint y: 40, distance: 148.5
click at [474, 40] on div "不妊治療に大切なことは、お二人の価値観や背景（社会的な適応）と不妊症の原因（医学的な適応）を擦り合わせ、納得いく治療計画を立案することです。そのため我々は、お…" at bounding box center [512, 17] width 230 height 63
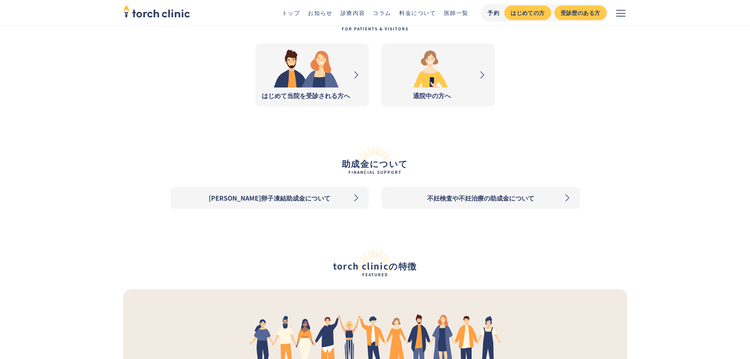
scroll to position [945, 0]
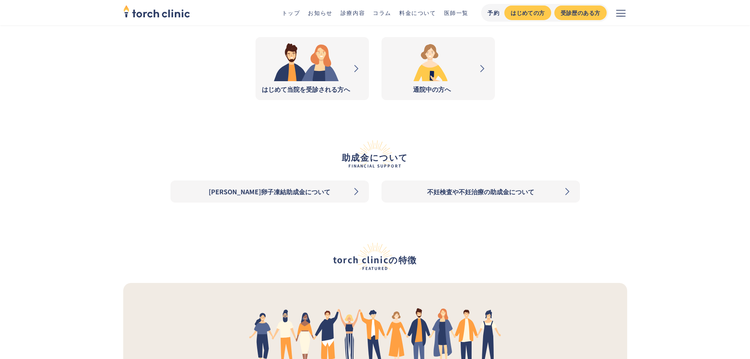
click at [361, 70] on img at bounding box center [356, 68] width 11 height 11
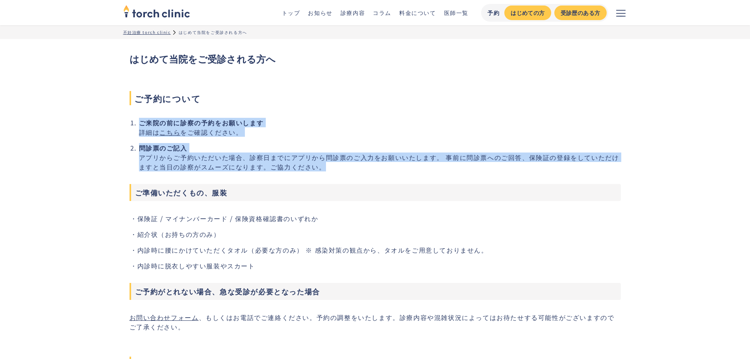
drag, startPoint x: 330, startPoint y: 154, endPoint x: 333, endPoint y: 170, distance: 15.8
click at [333, 170] on li "問診票のご記入 アプリからご予約いただいた場合、診察日までにアプリから問診票のご入力をお願いいたします。 事前に問診票へのご回答、保険証の登録をしていただけま…" at bounding box center [380, 157] width 482 height 28
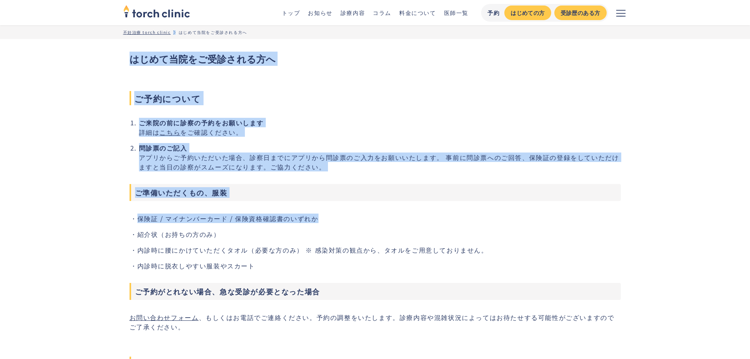
drag, startPoint x: 363, startPoint y: 53, endPoint x: 358, endPoint y: 32, distance: 21.6
click at [300, 103] on h2 "ご予約について" at bounding box center [375, 98] width 491 height 14
click at [300, 102] on h2 "ご予約について" at bounding box center [375, 98] width 491 height 14
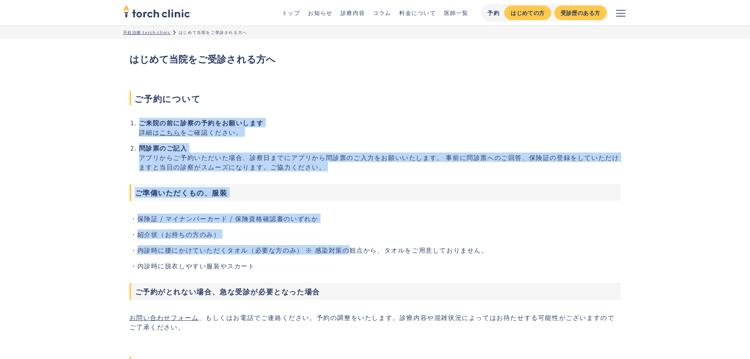
drag, startPoint x: 300, startPoint y: 102, endPoint x: 344, endPoint y: 248, distance: 152.7
click at [344, 247] on section "ご予約について ご来院の前に診察の予約をお願いします ‍ 詳細は こちら をご確認ください。 問診票のご記入 アプリからご予約いただいた場合、診察日までにアプ…" at bounding box center [375, 211] width 491 height 240
click at [344, 248] on li "内診時に腰にかけていただくタオル（必要な方のみ） ※ 感染対策の観点から、タオルをご用意しておりません。" at bounding box center [378, 249] width 483 height 9
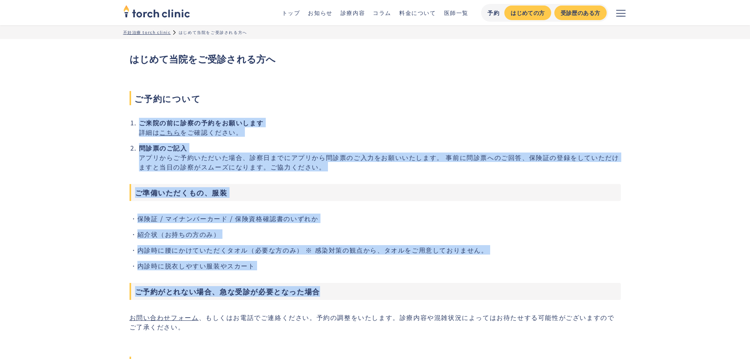
drag, startPoint x: 322, startPoint y: 178, endPoint x: 286, endPoint y: 77, distance: 106.4
drag, startPoint x: 312, startPoint y: 162, endPoint x: 349, endPoint y: 278, distance: 121.0
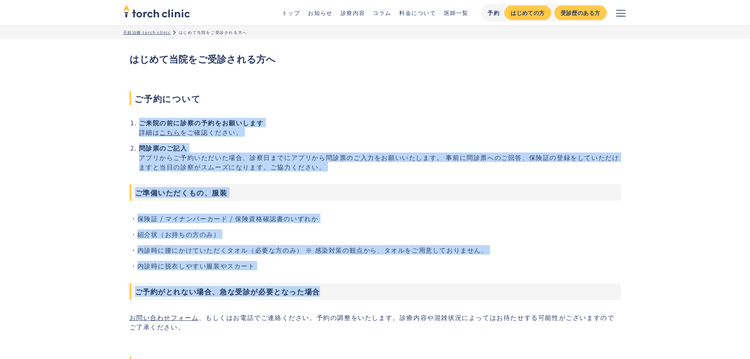
click at [349, 277] on section "ご予約について ご来院の前に診察の予約をお願いします ‍ 詳細は こちら をご確認ください。 問診票のご記入 アプリからご予約いただいた場合、診察日までにアプ…" at bounding box center [375, 211] width 491 height 240
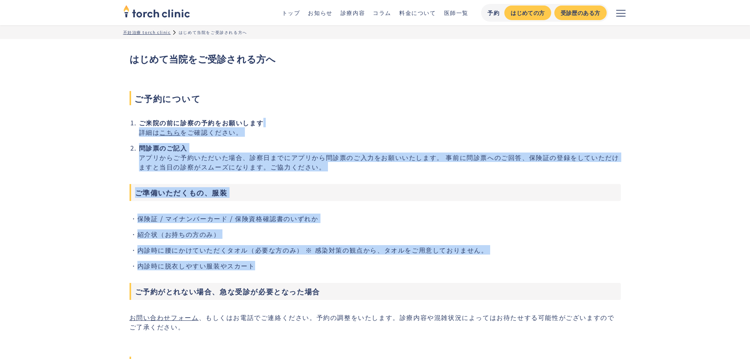
drag, startPoint x: 342, startPoint y: 257, endPoint x: 324, endPoint y: 106, distance: 152.6
click at [324, 106] on section "ご予約について ご来院の前に診察の予約をお願いします ‍ 詳細は こちら をご確認ください。 問診票のご記入 アプリからご予約いただいた場合、診察日までにアプ…" at bounding box center [375, 211] width 491 height 240
drag, startPoint x: 317, startPoint y: 85, endPoint x: 372, endPoint y: 270, distance: 193.0
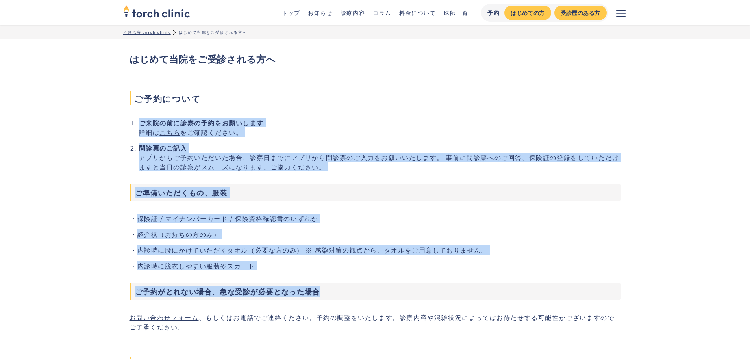
click at [371, 268] on li "内診時に脱衣しやすい服装やスカート" at bounding box center [378, 265] width 483 height 9
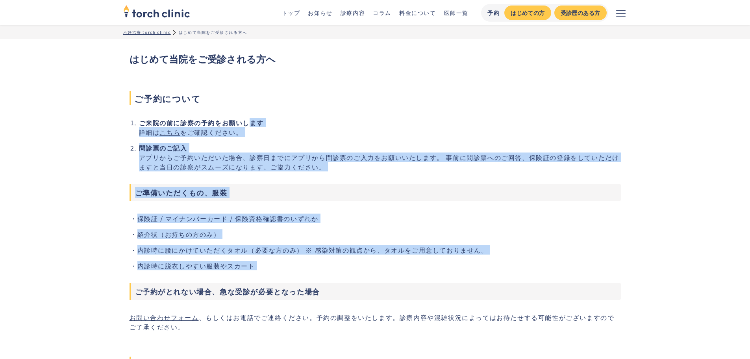
drag, startPoint x: 356, startPoint y: 144, endPoint x: 353, endPoint y: 122, distance: 21.5
click at [353, 122] on section "ご予約について ご来院の前に診察の予約をお願いします ‍ 詳細は こちら をご確認ください。 問診票のご記入 アプリからご予約いただいた場合、診察日までにアプ…" at bounding box center [375, 211] width 491 height 240
click at [354, 124] on li "ご来院の前に診察の予約をお願いします ‍ 詳細は こちら をご確認ください。" at bounding box center [380, 127] width 482 height 19
click at [342, 112] on section "ご予約について ご来院の前に診察の予約をお願いします ‍ 詳細は こちら をご確認ください。 問診票のご記入 アプリからご予約いただいた場合、診察日までにアプ…" at bounding box center [375, 211] width 491 height 240
drag, startPoint x: 341, startPoint y: 111, endPoint x: 341, endPoint y: 263, distance: 151.5
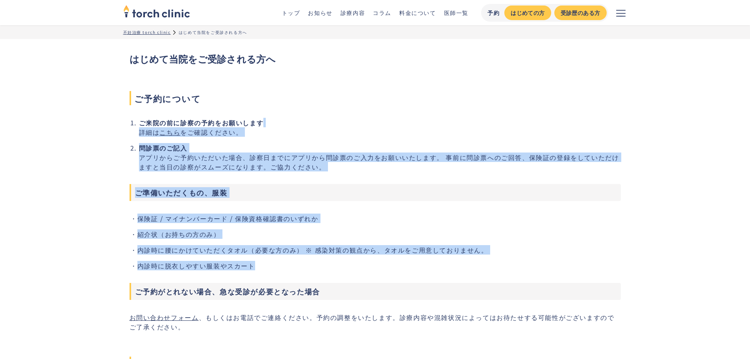
click at [341, 263] on section "ご予約について ご来院の前に診察の予約をお願いします ‍ 詳細は こちら をご確認ください。 問診票のご記入 アプリからご予約いただいた場合、診察日までにアプ…" at bounding box center [375, 211] width 491 height 240
click at [340, 263] on li "内診時に脱衣しやすい服装やスカート" at bounding box center [378, 265] width 483 height 9
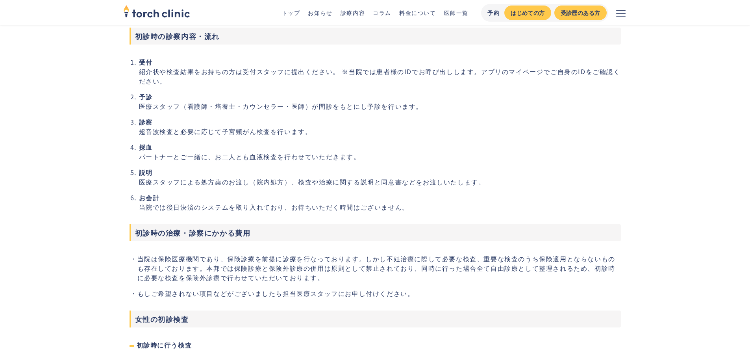
scroll to position [551, 0]
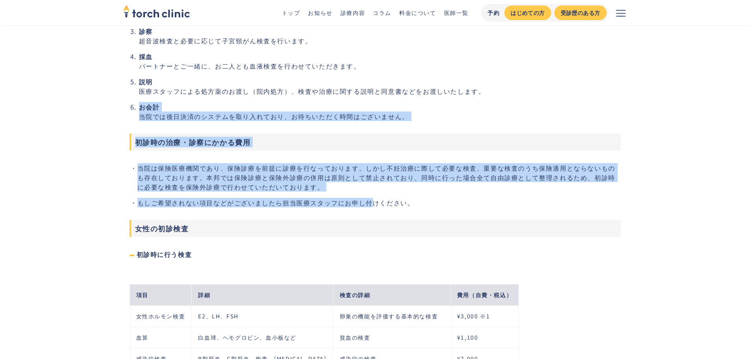
drag, startPoint x: 362, startPoint y: 111, endPoint x: 373, endPoint y: 206, distance: 95.9
click at [373, 206] on li "もしご希望されない項目などがございましたら担当医療スタッフにお申し付けください。" at bounding box center [378, 202] width 483 height 9
drag, startPoint x: 424, startPoint y: 202, endPoint x: 358, endPoint y: 99, distance: 122.3
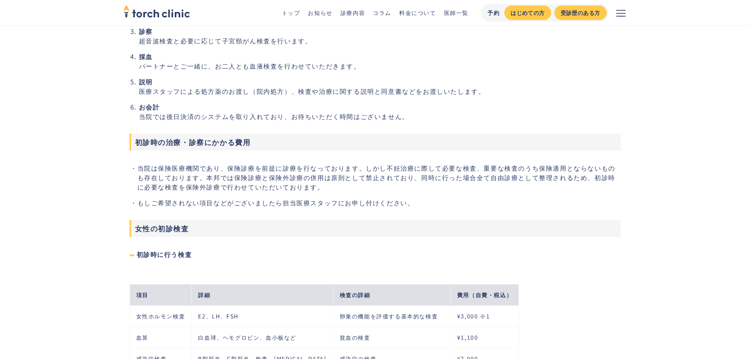
click at [355, 94] on li "説明 医療スタッフによる処方薬のお渡し（院内処方）、検査や治療に関する説明と同意書などをお渡しいたします。" at bounding box center [380, 86] width 482 height 19
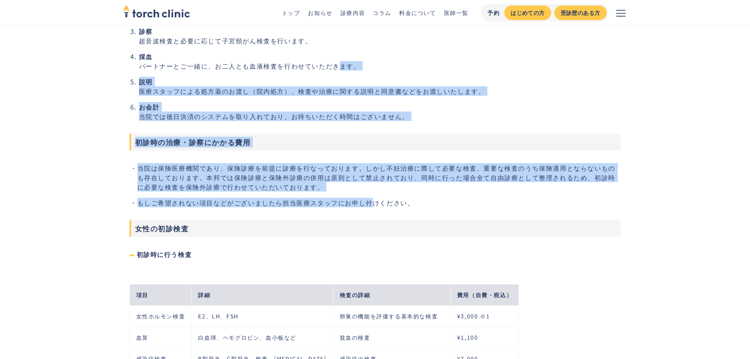
drag, startPoint x: 343, startPoint y: 66, endPoint x: 370, endPoint y: 197, distance: 133.4
click at [369, 197] on ul "当院は保険医療機関であり、保険診療を前提に診療を行なっております。しかし不妊治療に際して必要な検査、重要な検査のうち保険適用とならないものも存在しております。…" at bounding box center [375, 185] width 491 height 44
drag, startPoint x: 369, startPoint y: 197, endPoint x: 320, endPoint y: 69, distance: 136.9
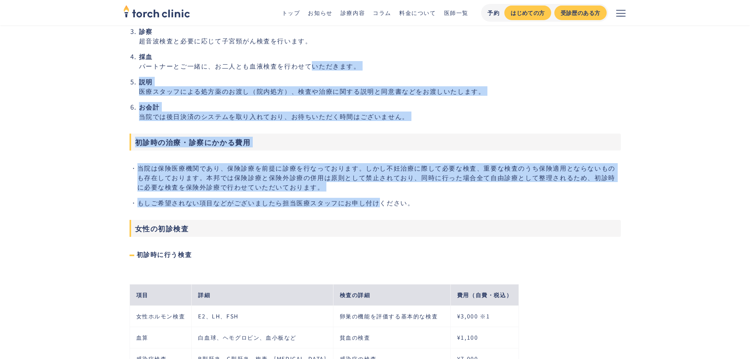
click at [320, 69] on li "採血 パートナーとご一緒に、お二人とも血液検査を行わせていただきます。" at bounding box center [380, 61] width 482 height 19
drag, startPoint x: 320, startPoint y: 69, endPoint x: 449, endPoint y: 201, distance: 184.5
click at [449, 201] on li "もしご希望されない項目などがございましたら担当医療スタッフにお申し付けください。" at bounding box center [378, 202] width 483 height 9
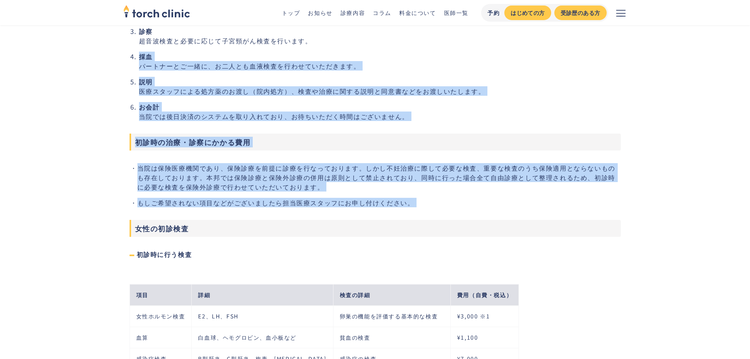
drag, startPoint x: 449, startPoint y: 201, endPoint x: 275, endPoint y: 58, distance: 225.1
click at [275, 58] on li "採血 パートナーとご一緒に、お二人とも血液検査を行わせていただきます。" at bounding box center [380, 61] width 482 height 19
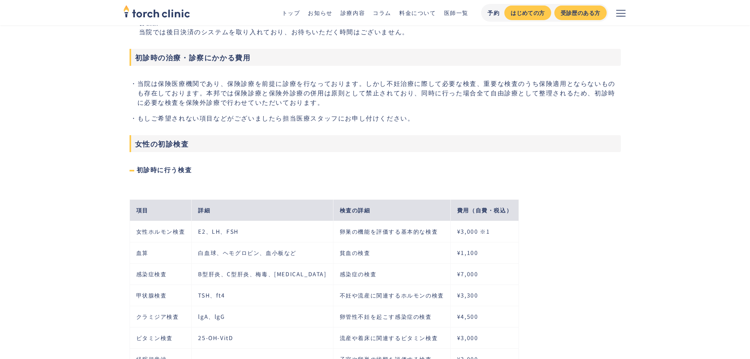
scroll to position [709, 0]
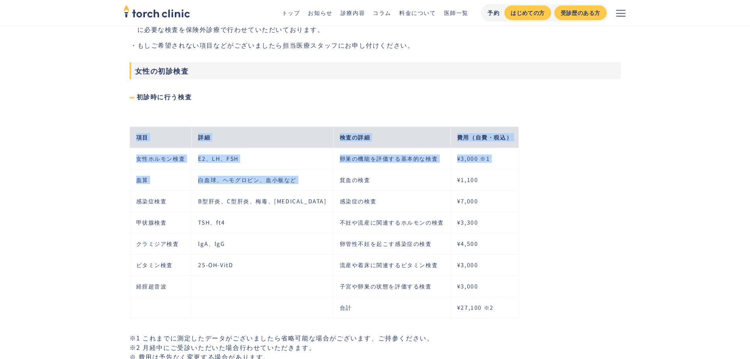
drag, startPoint x: 276, startPoint y: 102, endPoint x: 303, endPoint y: 178, distance: 80.2
click at [333, 178] on td "貧血の検査" at bounding box center [391, 179] width 117 height 21
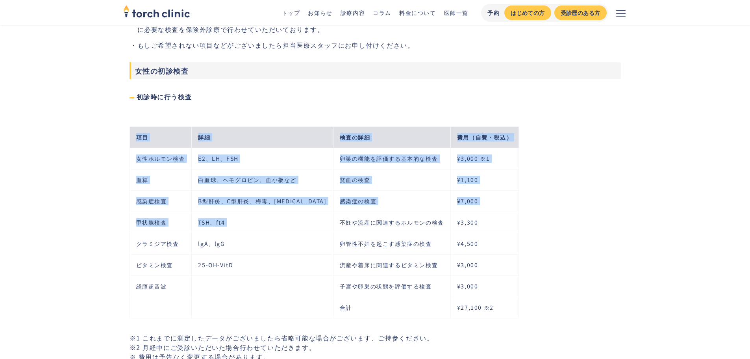
drag, startPoint x: 311, startPoint y: 226, endPoint x: 276, endPoint y: 76, distance: 154.0
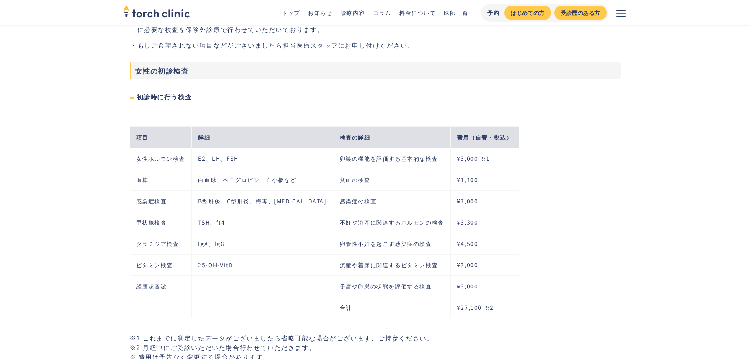
click at [276, 78] on h3 "女性の初診検査" at bounding box center [375, 70] width 491 height 17
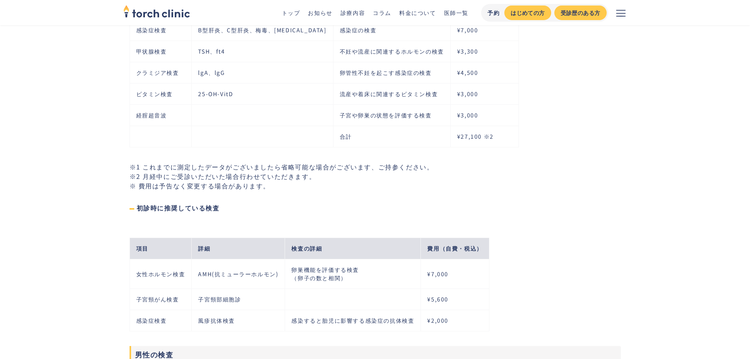
scroll to position [984, 0]
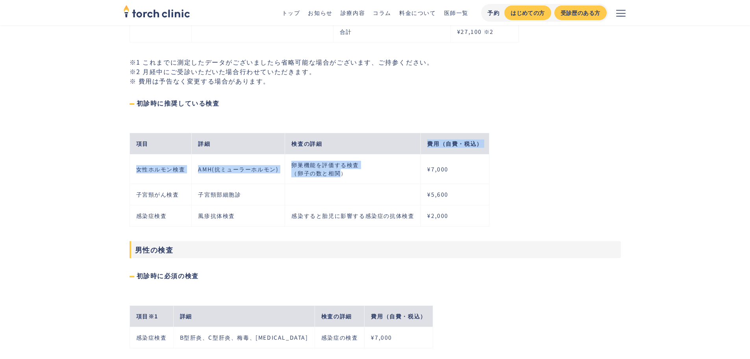
drag, startPoint x: 342, startPoint y: 173, endPoint x: 344, endPoint y: 183, distance: 10.4
click at [343, 181] on table "項目 詳細 検査の詳細 費用（自費・税込） 女性ホルモン検査 AMH(抗ミューラーホルモン) 卵巣機能を評価する検査 （卵子の数と相関） ¥7,000 子宮頸…" at bounding box center [310, 180] width 360 height 94
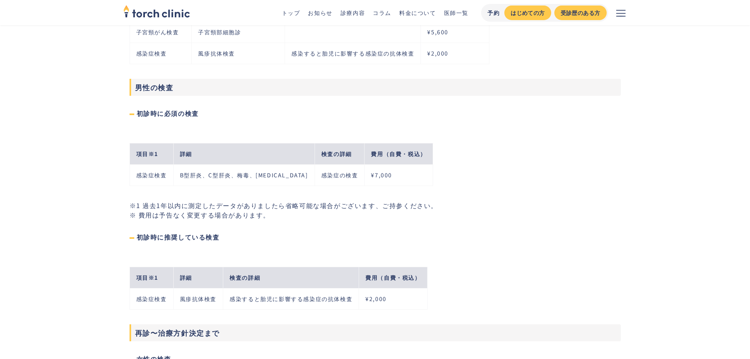
scroll to position [1220, 0]
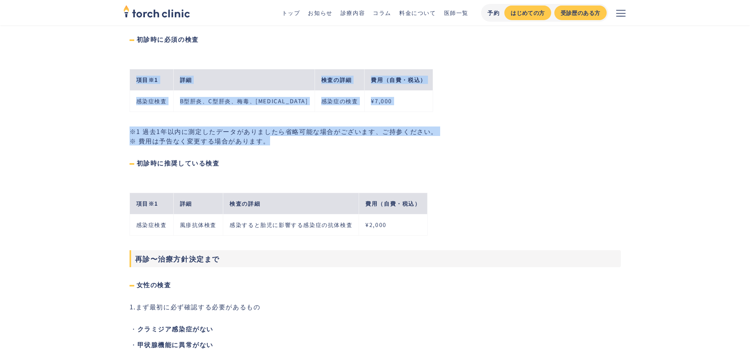
drag, startPoint x: 405, startPoint y: 139, endPoint x: 362, endPoint y: 34, distance: 113.3
click at [362, 34] on section "不妊治療について 初診のタイミング 以下の理由から生理が開始してから1−5日目が適しています。 血液検査で卵巣機能の把握 必ずこの時期に来院しなければならない…" at bounding box center [375, 64] width 491 height 1856
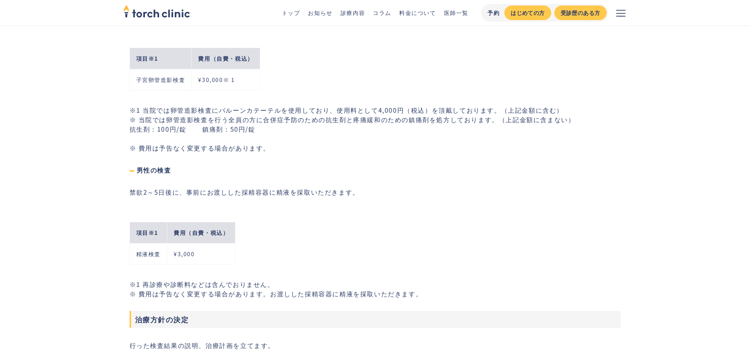
scroll to position [1653, 0]
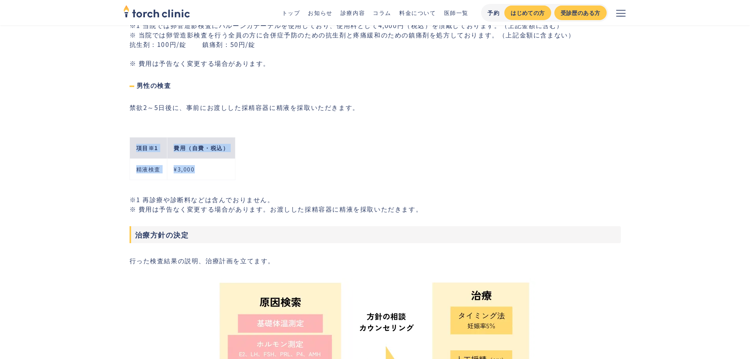
drag, startPoint x: 231, startPoint y: 169, endPoint x: 123, endPoint y: 151, distance: 109.7
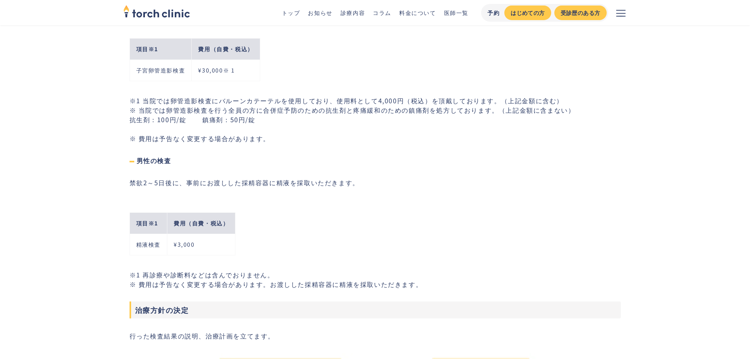
scroll to position [1574, 0]
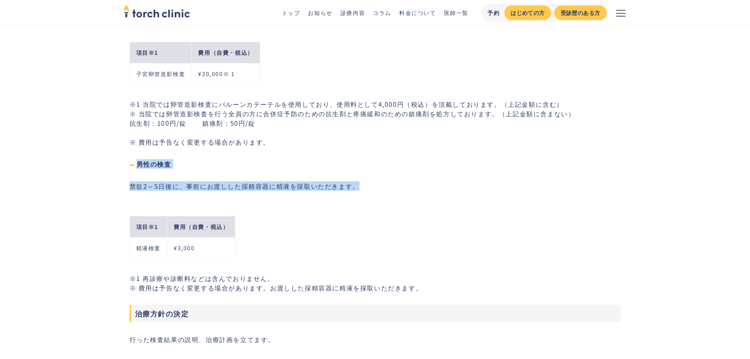
drag, startPoint x: 315, startPoint y: 146, endPoint x: 330, endPoint y: 211, distance: 66.3
click at [330, 211] on div "項目※1 費用（自費・税込） 精液検査 ¥3,000" at bounding box center [375, 231] width 491 height 57
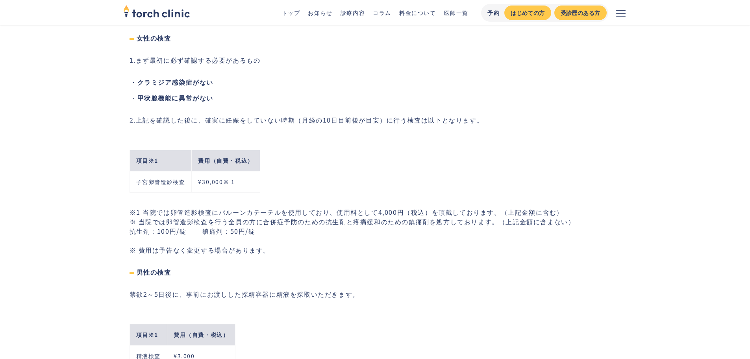
scroll to position [1456, 0]
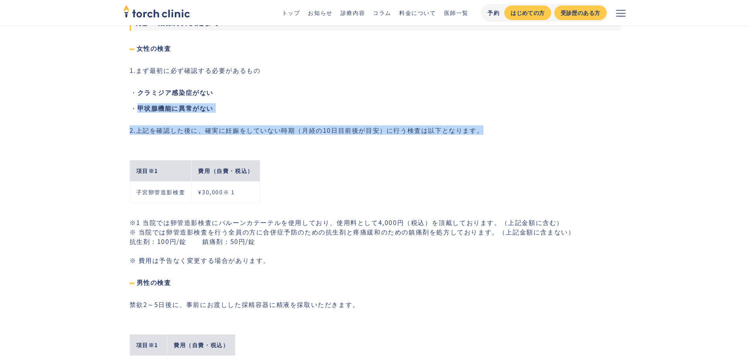
drag, startPoint x: 318, startPoint y: 94, endPoint x: 326, endPoint y: 142, distance: 48.6
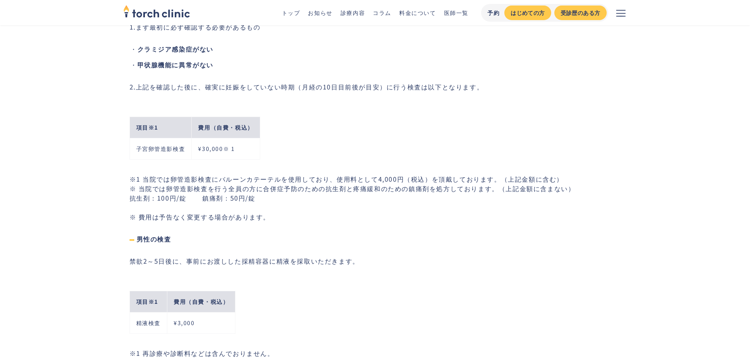
scroll to position [1614, 0]
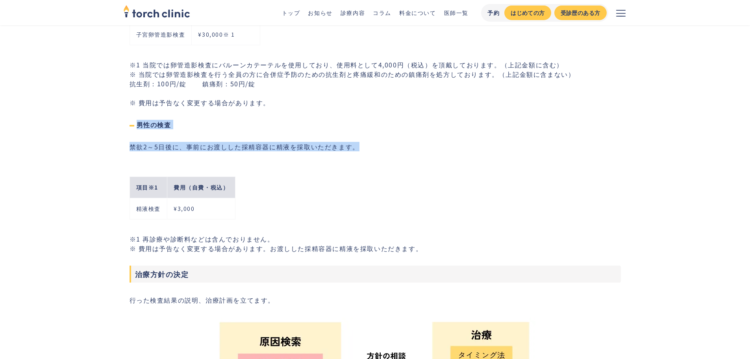
drag, startPoint x: 293, startPoint y: 101, endPoint x: 305, endPoint y: 168, distance: 68.1
click at [305, 168] on div "項目※1 費用（自費・税込） 精液検査 ¥3,000" at bounding box center [375, 192] width 491 height 57
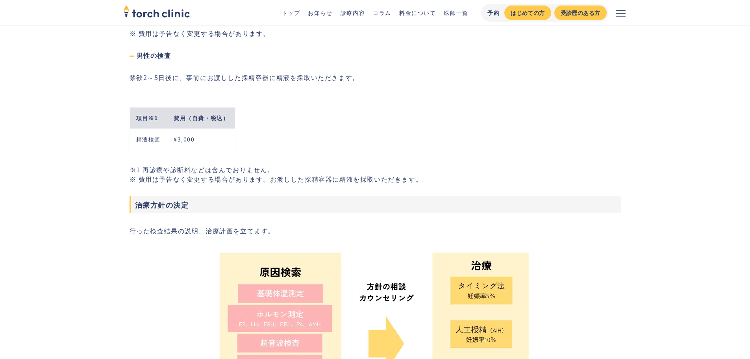
scroll to position [1811, 0]
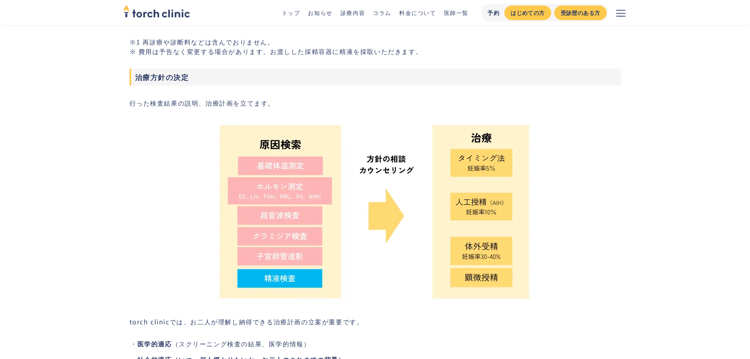
click at [332, 78] on h3 "治療方針の決定" at bounding box center [375, 76] width 491 height 17
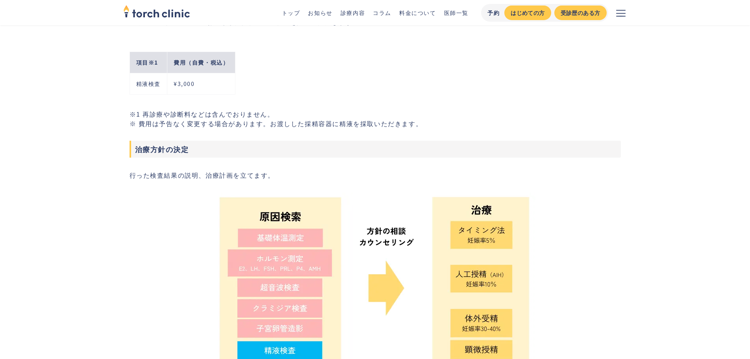
scroll to position [1614, 0]
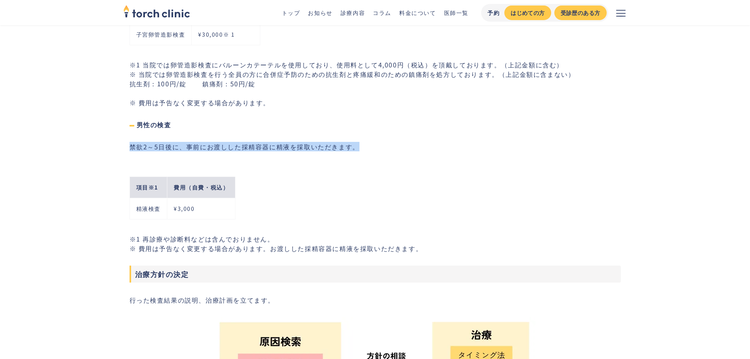
drag, startPoint x: 253, startPoint y: 154, endPoint x: 246, endPoint y: 123, distance: 31.5
click at [246, 122] on h4 "男性の検査" at bounding box center [375, 124] width 491 height 9
drag, startPoint x: 246, startPoint y: 122, endPoint x: 263, endPoint y: 167, distance: 47.6
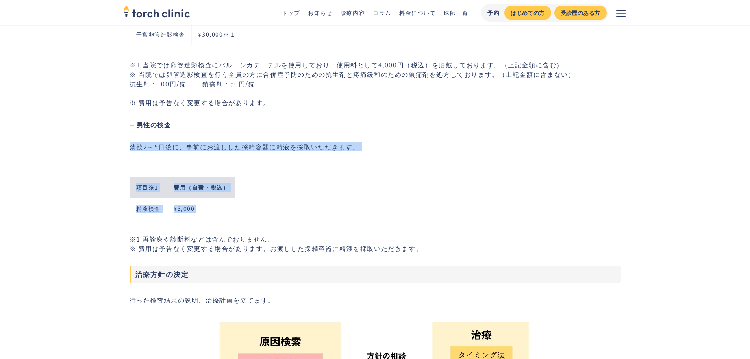
click at [263, 167] on div "項目※1 費用（自費・税込） 精液検査 ¥3,000" at bounding box center [375, 192] width 491 height 57
drag, startPoint x: 280, startPoint y: 130, endPoint x: 274, endPoint y: 104, distance: 26.6
click at [274, 104] on p "※1 当院では卵管造影検査にバルーンカテーテルを使用しており、使用料として4,000円（税込）を頂戴しております。（上記金額に含む） ※ 当院では卵管造影検査…" at bounding box center [375, 83] width 491 height 47
drag, startPoint x: 274, startPoint y: 104, endPoint x: 410, endPoint y: 137, distance: 139.8
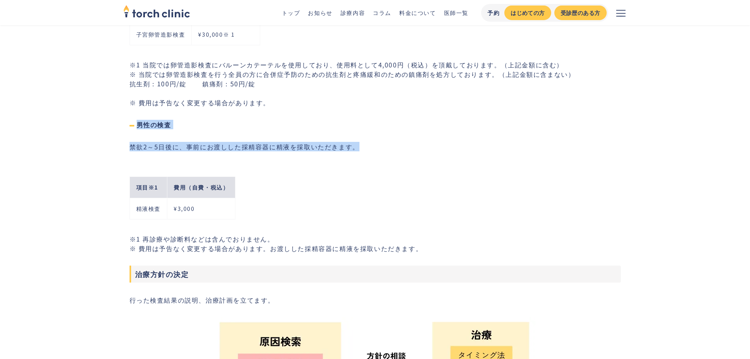
click at [385, 142] on p "禁欲2～5日後に、事前にお渡しした採精容器に精液を採取いただきます。" at bounding box center [375, 146] width 491 height 9
click at [379, 128] on h4 "男性の検査" at bounding box center [375, 124] width 491 height 9
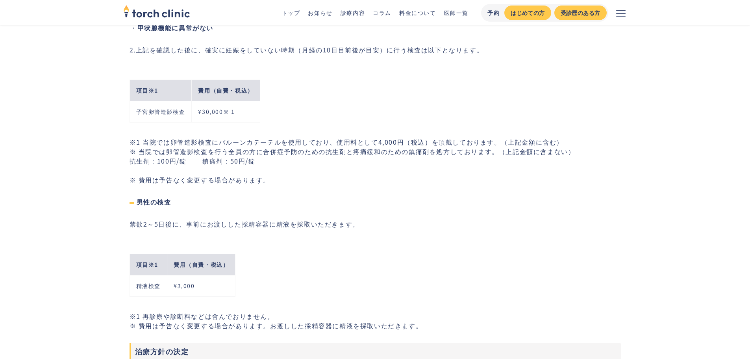
scroll to position [1535, 0]
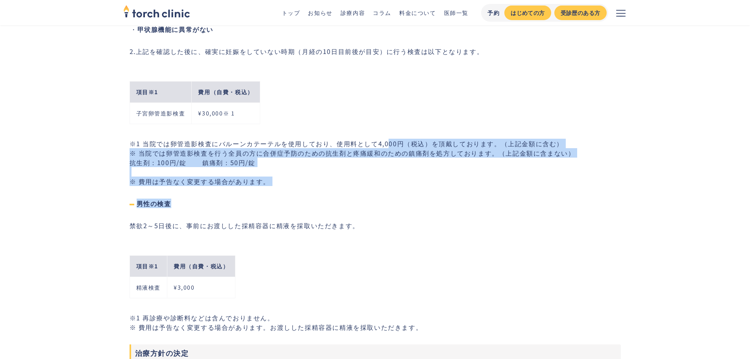
drag, startPoint x: 388, startPoint y: 128, endPoint x: 400, endPoint y: 198, distance: 71.5
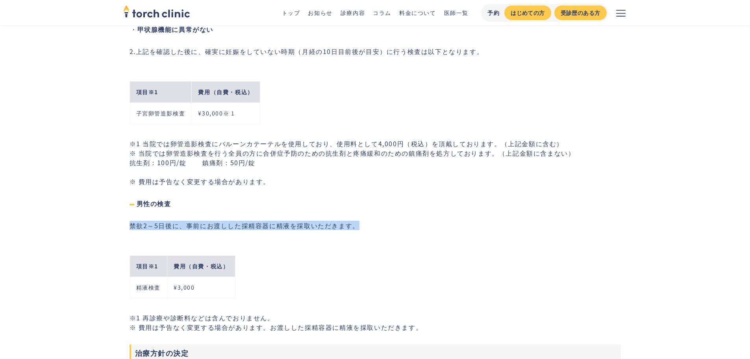
drag, startPoint x: 363, startPoint y: 236, endPoint x: 344, endPoint y: 200, distance: 40.5
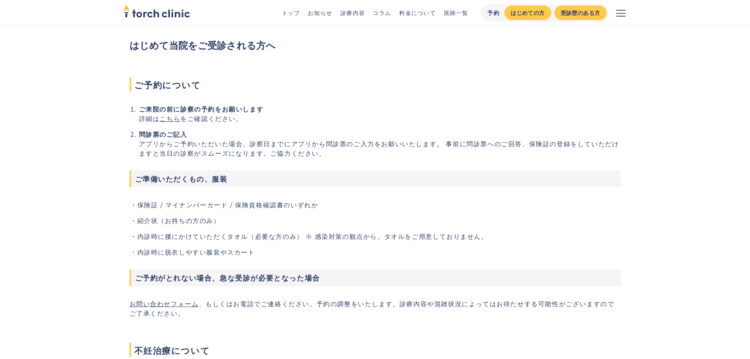
scroll to position [0, 0]
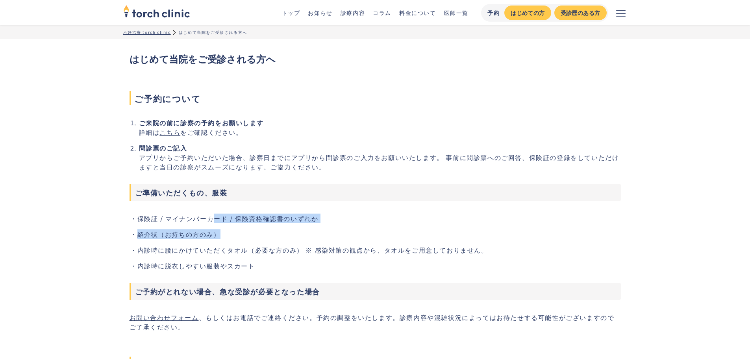
drag, startPoint x: 218, startPoint y: 222, endPoint x: 276, endPoint y: 224, distance: 58.7
click at [276, 224] on ul "保険証 / マイナンバーカード / 保険資格確認書のいずれか 紹介状（お持ちの方のみ） 内診時に腰にかけていただくタオル（必要な方のみ） ※ 感染対策の観点か…" at bounding box center [375, 241] width 491 height 57
drag, startPoint x: 149, startPoint y: 219, endPoint x: 261, endPoint y: 223, distance: 112.6
click at [261, 223] on ul "保険証 / マイナンバーカード / 保険資格確認書のいずれか 紹介状（お持ちの方のみ） 内診時に腰にかけていただくタオル（必要な方のみ） ※ 感染対策の観点か…" at bounding box center [375, 241] width 491 height 57
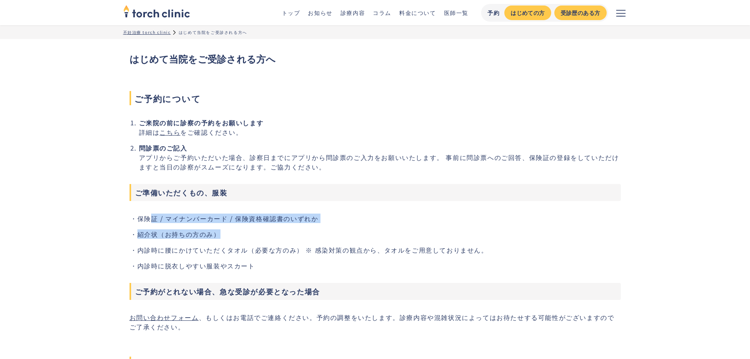
click at [261, 223] on ul "保険証 / マイナンバーカード / 保険資格確認書のいずれか 紹介状（お持ちの方のみ） 内診時に腰にかけていただくタオル（必要な方のみ） ※ 感染対策の観点か…" at bounding box center [375, 241] width 491 height 57
drag, startPoint x: 233, startPoint y: 227, endPoint x: 106, endPoint y: 212, distance: 127.6
drag, startPoint x: 106, startPoint y: 212, endPoint x: 179, endPoint y: 247, distance: 81.7
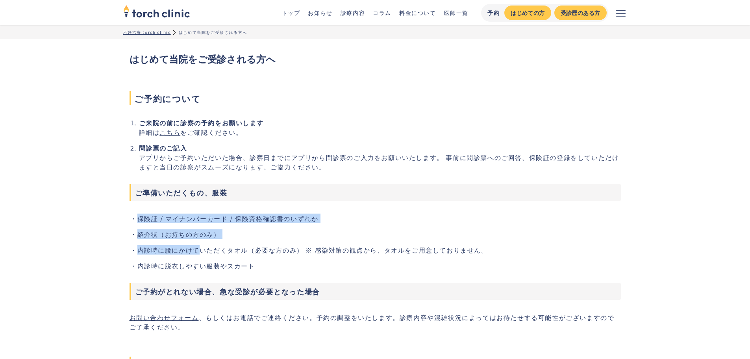
click at [179, 247] on li "内診時に腰にかけていただくタオル（必要な方のみ） ※ 感染対策の観点から、タオルをご用意しておりません。" at bounding box center [378, 249] width 483 height 9
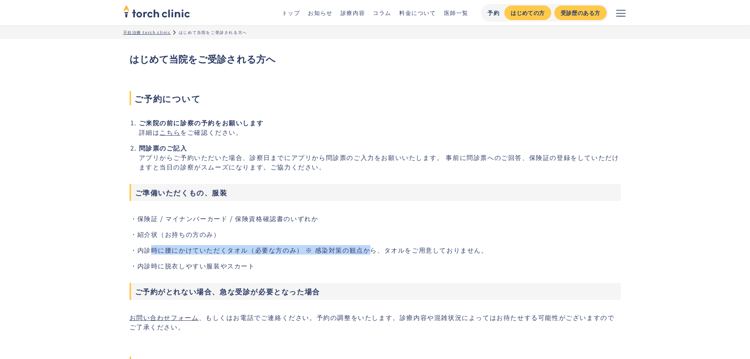
drag, startPoint x: 372, startPoint y: 251, endPoint x: 137, endPoint y: 240, distance: 235.3
click at [141, 240] on ul "保険証 / マイナンバーカード / 保険資格確認書のいずれか 紹介状（お持ちの方のみ） 内診時に腰にかけていただくタオル（必要な方のみ） ※ 感染対策の観点か…" at bounding box center [375, 241] width 491 height 57
click at [136, 240] on ul "保険証 / マイナンバーカード / 保険資格確認書のいずれか 紹介状（お持ちの方のみ） 内診時に腰にかけていただくタオル（必要な方のみ） ※ 感染対策の観点か…" at bounding box center [375, 241] width 491 height 57
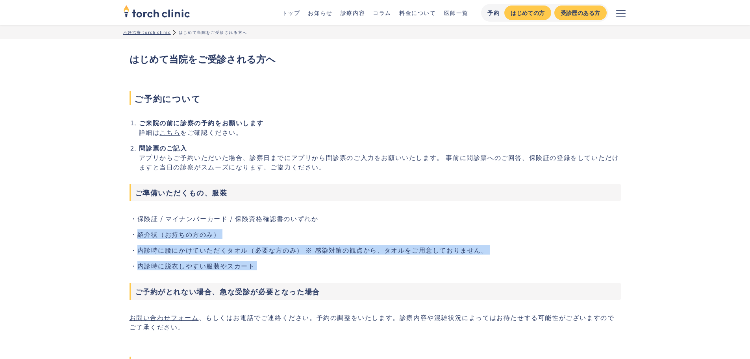
drag, startPoint x: 133, startPoint y: 230, endPoint x: 137, endPoint y: 270, distance: 40.3
click at [137, 270] on section "ご予約について ご来院の前に診察の予約をお願いします ‍ 詳細は こちら をご確認ください。 問診票のご記入 アプリからご予約いただいた場合、診察日までにアプ…" at bounding box center [375, 211] width 491 height 240
drag, startPoint x: 120, startPoint y: 238, endPoint x: 122, endPoint y: 272, distance: 34.3
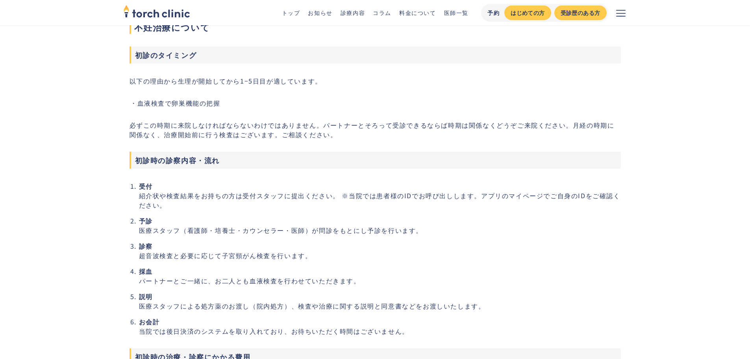
scroll to position [354, 0]
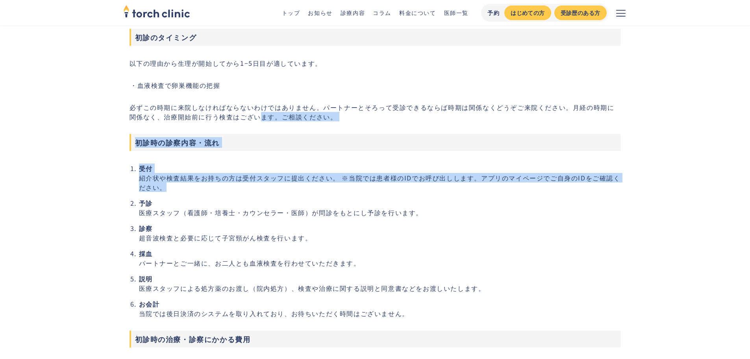
drag, startPoint x: 252, startPoint y: 116, endPoint x: 266, endPoint y: 186, distance: 71.9
click at [267, 187] on li "受付 紹介状や検査結果をお持ちの方は受付スタッフに提出ください。 ※当院では患者様のIDでお呼び出しします。アプリのマイページでご自身のIDをご確認ください。" at bounding box center [380, 177] width 482 height 28
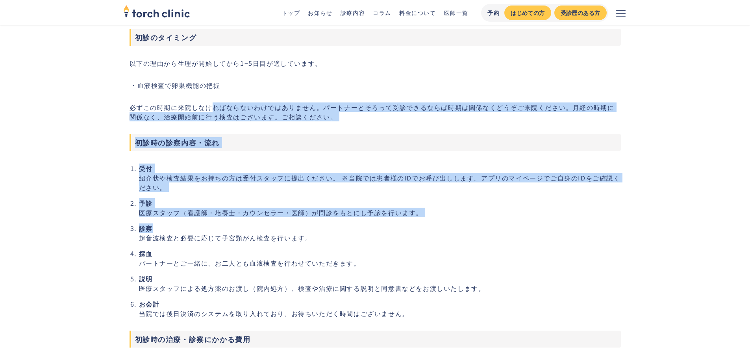
drag, startPoint x: 267, startPoint y: 215, endPoint x: 211, endPoint y: 101, distance: 127.8
drag, startPoint x: 210, startPoint y: 101, endPoint x: 252, endPoint y: 241, distance: 146.6
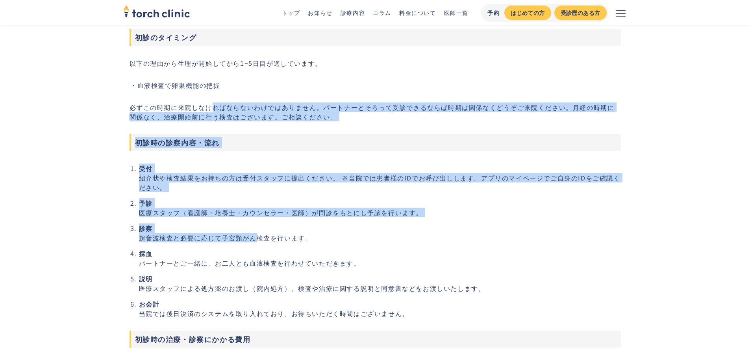
click at [252, 241] on li "診察 超音波検査と必要に応じて子宮頸がん検査を行います。" at bounding box center [380, 232] width 482 height 19
drag, startPoint x: 252, startPoint y: 241, endPoint x: 214, endPoint y: 99, distance: 147.5
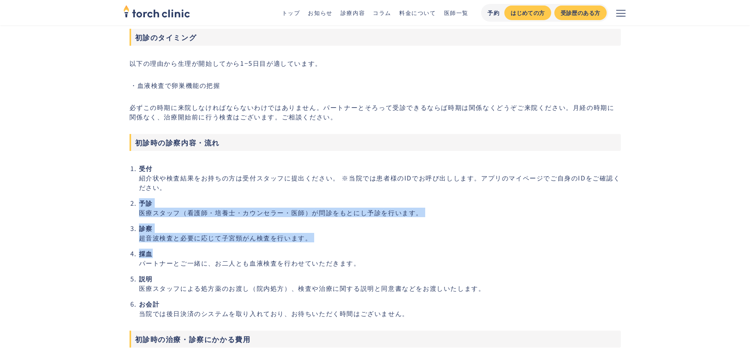
drag, startPoint x: 252, startPoint y: 204, endPoint x: 266, endPoint y: 250, distance: 47.4
click at [266, 250] on ol "受付 紹介状や検査結果をお持ちの方は受付スタッフに提出ください。 ※当院では患者様のIDでお呼び出しします。アプリのマイページでご自身のIDをご確認ください。…" at bounding box center [375, 240] width 491 height 154
click at [266, 250] on li "採血 パートナーとご一緒に、お二人とも血液検査を行わせていただきます。" at bounding box center [380, 257] width 482 height 19
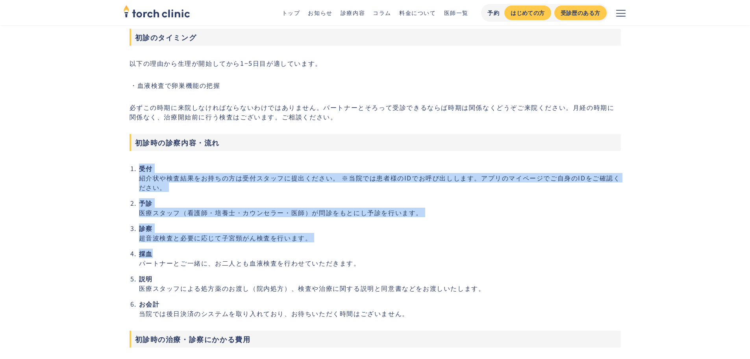
drag, startPoint x: 268, startPoint y: 252, endPoint x: 236, endPoint y: 162, distance: 95.6
drag, startPoint x: 236, startPoint y: 162, endPoint x: 275, endPoint y: 272, distance: 116.0
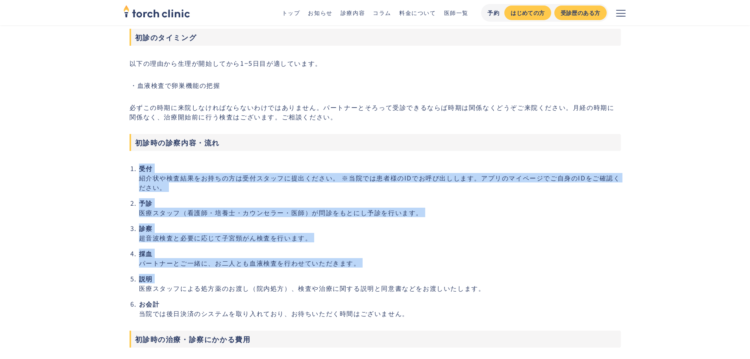
click at [275, 272] on ol "受付 紹介状や検査結果をお持ちの方は受付スタッフに提出ください。 ※当院では患者様のIDでお呼び出しします。アプリのマイページでご自身のIDをご確認ください。…" at bounding box center [375, 240] width 491 height 154
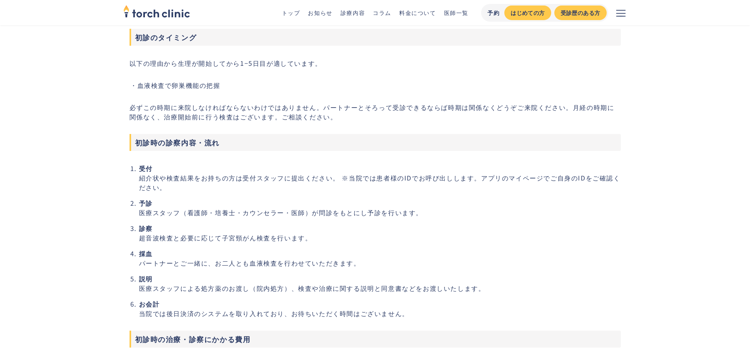
drag, startPoint x: 354, startPoint y: 250, endPoint x: 289, endPoint y: 139, distance: 128.6
click at [351, 242] on ol "受付 紹介状や検査結果をお持ちの方は受付スタッフに提出ください。 ※当院では患者様のIDでお呼び出しします。アプリのマイページでご自身のIDをご確認ください。…" at bounding box center [375, 240] width 491 height 154
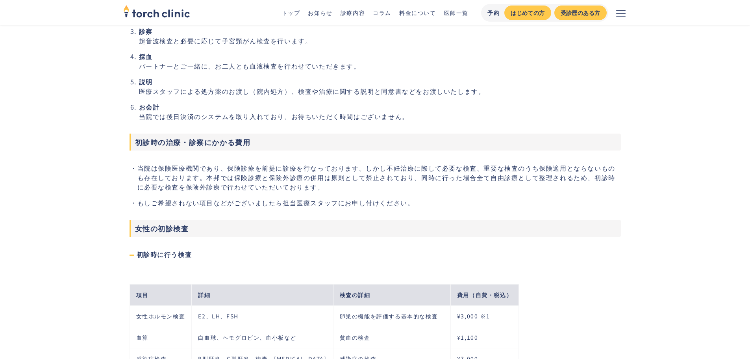
scroll to position [394, 0]
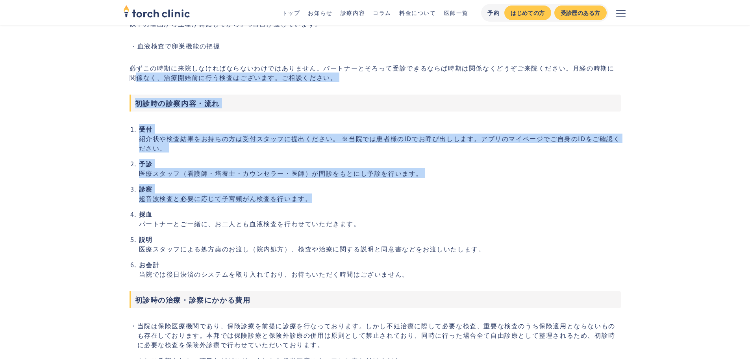
drag, startPoint x: 127, startPoint y: 81, endPoint x: 135, endPoint y: 216, distance: 134.5
click at [139, 216] on li "採血 パートナーとご一緒に、お二人とも血液検査を行わせていただきます。" at bounding box center [380, 218] width 482 height 19
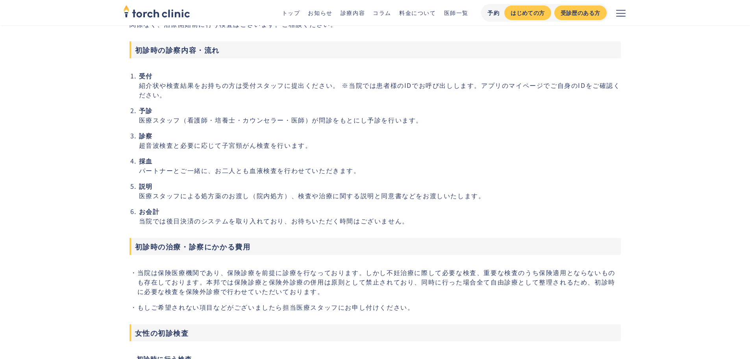
scroll to position [551, 0]
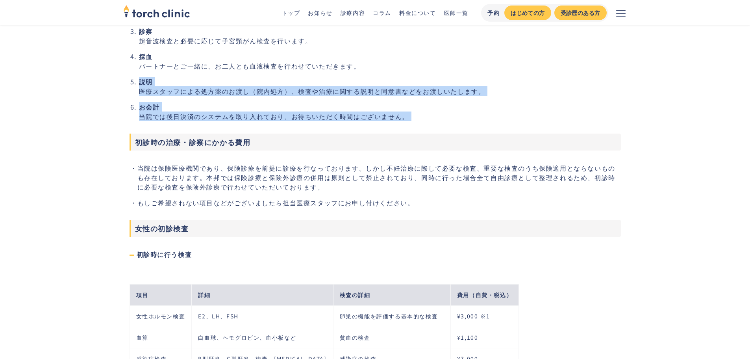
drag, startPoint x: 91, startPoint y: 83, endPoint x: 85, endPoint y: 128, distance: 46.0
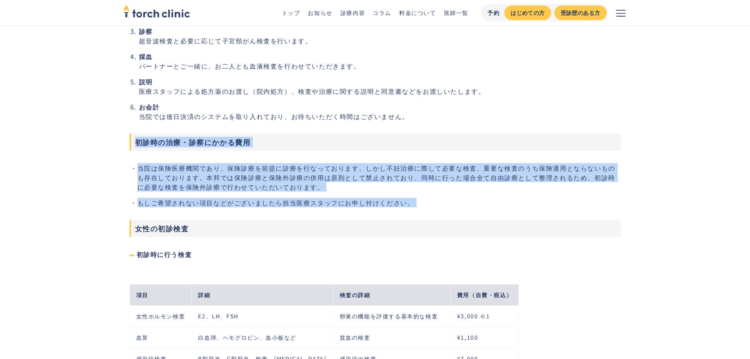
drag, startPoint x: 84, startPoint y: 125, endPoint x: 75, endPoint y: 236, distance: 111.3
drag, startPoint x: 73, startPoint y: 228, endPoint x: 61, endPoint y: 154, distance: 74.5
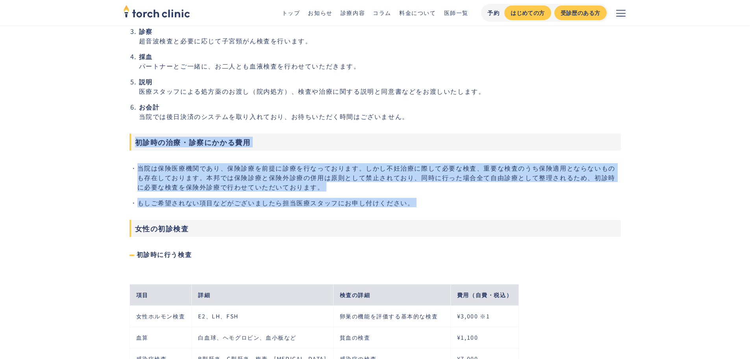
drag, startPoint x: 65, startPoint y: 130, endPoint x: 67, endPoint y: 236, distance: 105.9
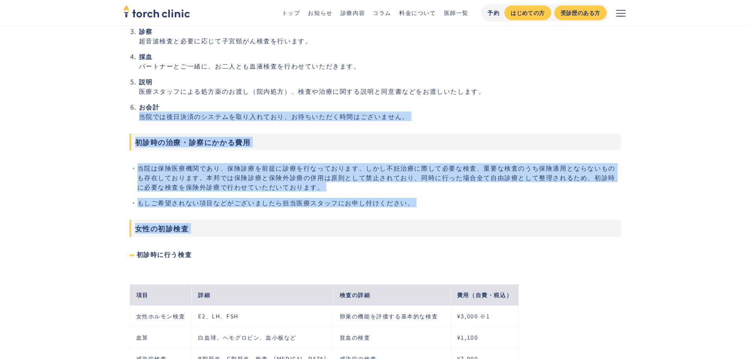
drag, startPoint x: 87, startPoint y: 116, endPoint x: 79, endPoint y: 253, distance: 137.6
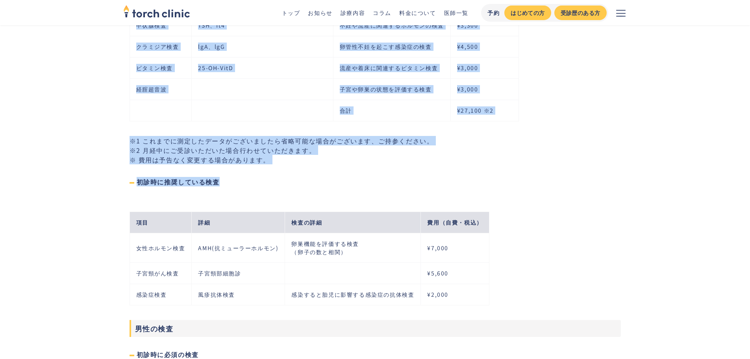
drag, startPoint x: 96, startPoint y: 83, endPoint x: 105, endPoint y: 206, distance: 122.8
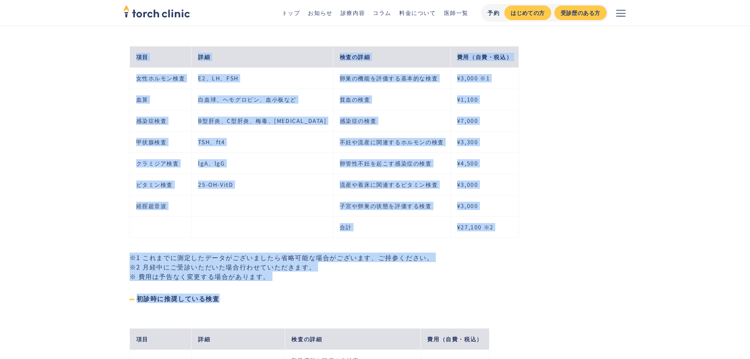
scroll to position [787, 0]
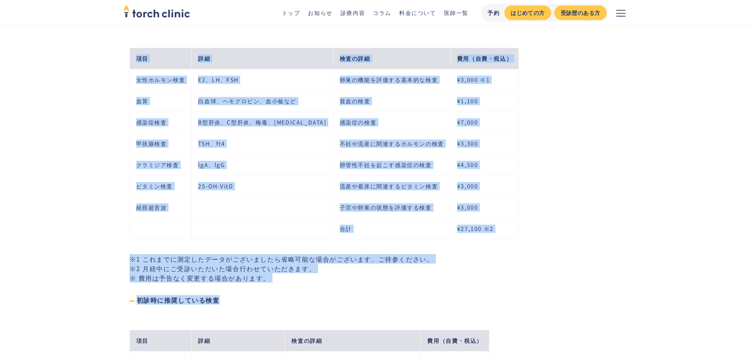
drag, startPoint x: 104, startPoint y: 155, endPoint x: 134, endPoint y: 116, distance: 49.4
click at [153, 92] on td "血算" at bounding box center [161, 101] width 62 height 21
click at [140, 79] on td "女性ホルモン検査" at bounding box center [161, 79] width 62 height 21
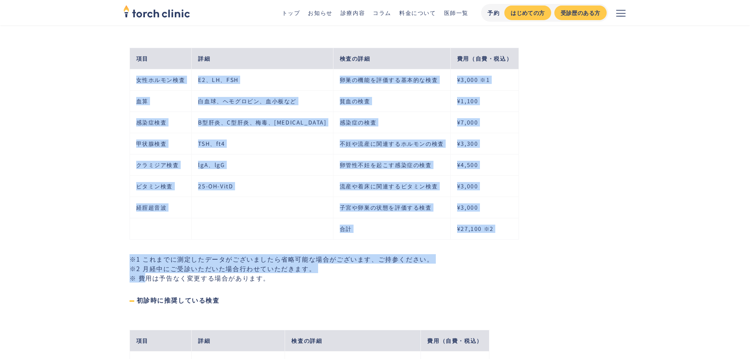
drag, startPoint x: 131, startPoint y: 85, endPoint x: 145, endPoint y: 276, distance: 191.9
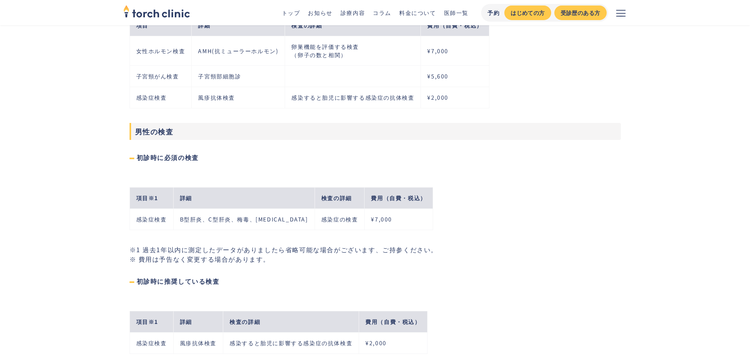
drag, startPoint x: 101, startPoint y: 136, endPoint x: 101, endPoint y: 143, distance: 7.1
click at [101, 143] on main "不妊治療 torch clinic はじめて当院をご受診される方へ はじめて当院をご受診される方へ ご予約について ご来院の前に診察の予約をお願いします ‍ …" at bounding box center [375, 174] width 750 height 2503
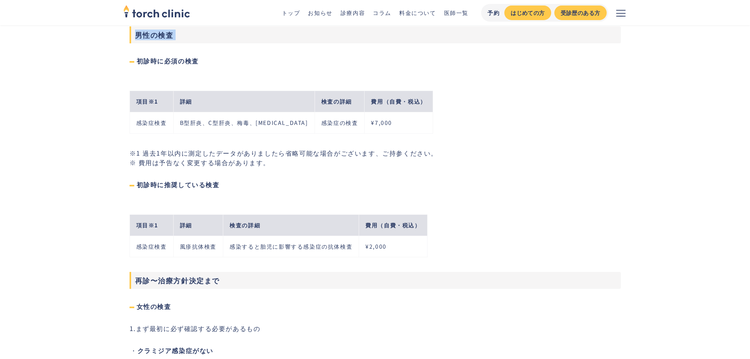
scroll to position [1181, 0]
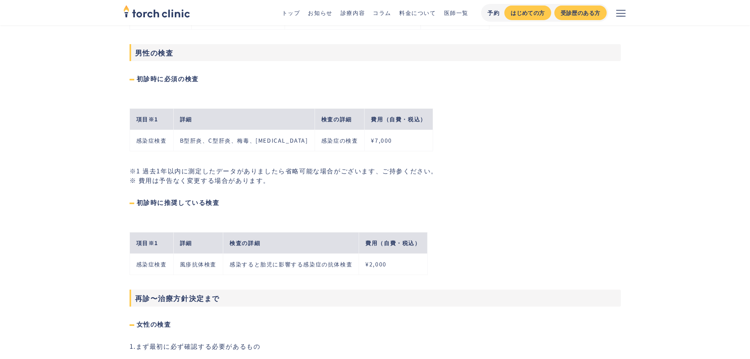
click at [118, 166] on main "不妊治療 torch clinic はじめて当院をご受診される方へ はじめて当院をご受診される方へ ご予約について ご来院の前に診察の予約をお願いします ‍ …" at bounding box center [375, 95] width 750 height 2503
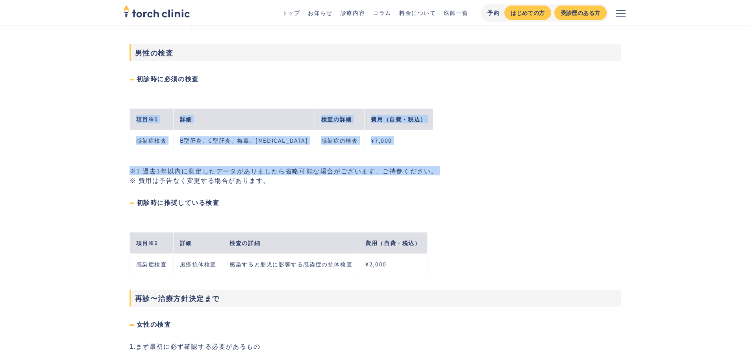
drag, startPoint x: 108, startPoint y: 99, endPoint x: 120, endPoint y: 183, distance: 85.4
click at [120, 183] on main "不妊治療 torch clinic はじめて当院をご受診される方へ はじめて当院をご受診される方へ ご予約について ご来院の前に診察の予約をお願いします ‍ …" at bounding box center [375, 95] width 750 height 2503
drag, startPoint x: 120, startPoint y: 183, endPoint x: 112, endPoint y: 109, distance: 75.2
click at [112, 111] on main "不妊治療 torch clinic はじめて当院をご受診される方へ はじめて当院をご受診される方へ ご予約について ご来院の前に診察の予約をお願いします ‍ …" at bounding box center [375, 95] width 750 height 2503
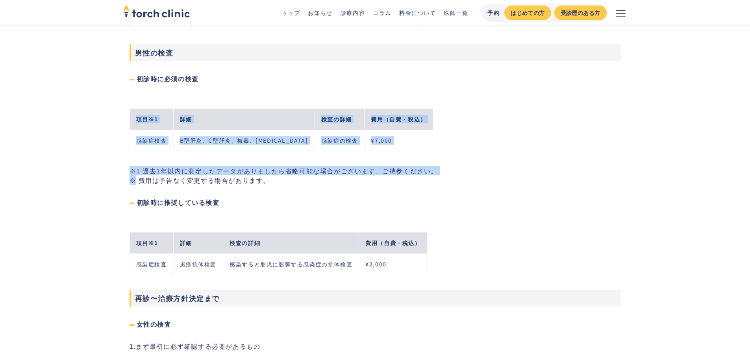
click at [112, 109] on main "不妊治療 torch clinic はじめて当院をご受診される方へ はじめて当院をご受診される方へ ご予約について ご来院の前に診察の予約をお願いします ‍ …" at bounding box center [375, 95] width 750 height 2503
drag, startPoint x: 112, startPoint y: 109, endPoint x: 114, endPoint y: 185, distance: 76.4
click at [114, 185] on main "不妊治療 torch clinic はじめて当院をご受診される方へ はじめて当院をご受診される方へ ご予約について ご来院の前に診察の予約をお願いします ‍ …" at bounding box center [375, 95] width 750 height 2503
drag, startPoint x: 114, startPoint y: 185, endPoint x: 115, endPoint y: 95, distance: 89.4
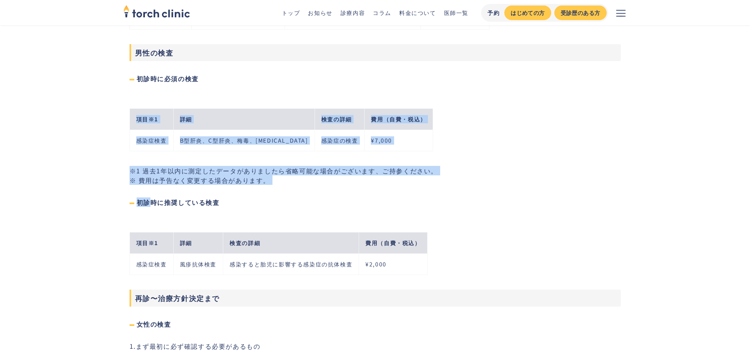
click at [115, 95] on main "不妊治療 torch clinic はじめて当院をご受診される方へ はじめて当院をご受診される方へ ご予約について ご来院の前に診察の予約をお願いします ‍ …" at bounding box center [375, 95] width 750 height 2503
drag, startPoint x: 115, startPoint y: 95, endPoint x: 110, endPoint y: 188, distance: 93.0
click at [110, 188] on main "不妊治療 torch clinic はじめて当院をご受診される方へ はじめて当院をご受診される方へ ご予約について ご来院の前に診察の予約をお願いします ‍ …" at bounding box center [375, 95] width 750 height 2503
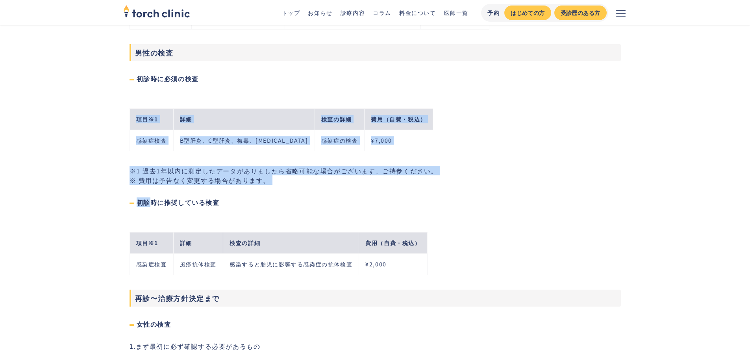
drag, startPoint x: 110, startPoint y: 187, endPoint x: 101, endPoint y: 105, distance: 82.3
click at [101, 106] on main "不妊治療 torch clinic はじめて当院をご受診される方へ はじめて当院をご受診される方へ ご予約について ご来院の前に診察の予約をお願いします ‍ …" at bounding box center [375, 95] width 750 height 2503
click at [101, 103] on main "不妊治療 torch clinic はじめて当院をご受診される方へ はじめて当院をご受診される方へ ご予約について ご来院の前に診察の予約をお願いします ‍ …" at bounding box center [375, 95] width 750 height 2503
drag, startPoint x: 101, startPoint y: 103, endPoint x: 104, endPoint y: 199, distance: 96.5
click at [104, 199] on main "不妊治療 torch clinic はじめて当院をご受診される方へ はじめて当院をご受診される方へ ご予約について ご来院の前に診察の予約をお願いします ‍ …" at bounding box center [375, 95] width 750 height 2503
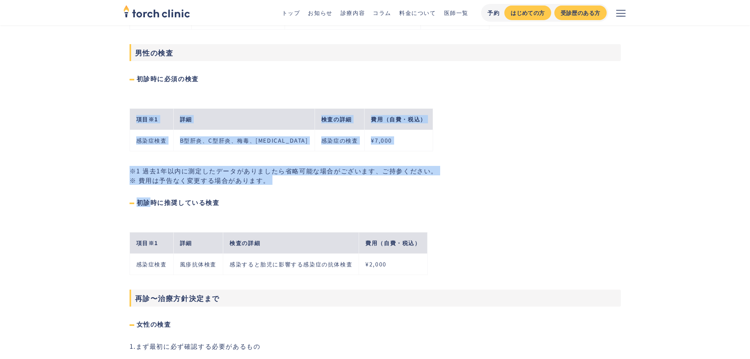
click at [104, 199] on main "不妊治療 torch clinic はじめて当院をご受診される方へ はじめて当院をご受診される方へ ご予約について ご来院の前に診察の予約をお願いします ‍ …" at bounding box center [375, 95] width 750 height 2503
drag, startPoint x: 253, startPoint y: 217, endPoint x: 153, endPoint y: 82, distance: 168.0
click at [155, 83] on section "不妊治療について 初診のタイミング 以下の理由から生理が開始してから1−5日目が適しています。 血液検査で卵巣機能の把握 必ずこの時期に来院しなければならない…" at bounding box center [375, 103] width 491 height 1856
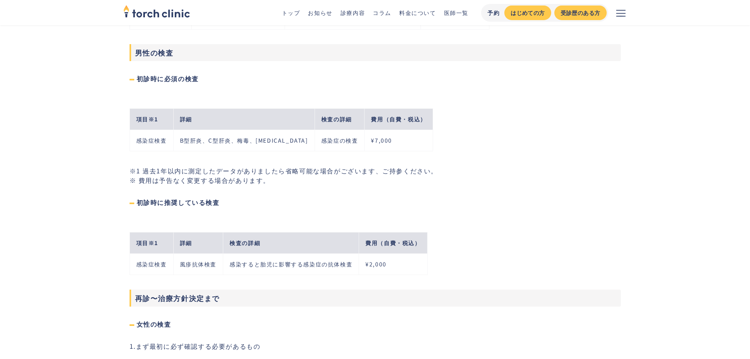
click at [153, 82] on h4 "初診時に必須の検査" at bounding box center [375, 78] width 491 height 9
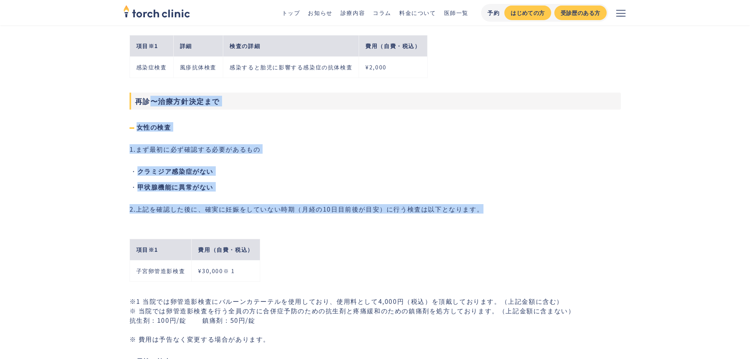
drag, startPoint x: 153, startPoint y: 86, endPoint x: 228, endPoint y: 218, distance: 152.1
drag, startPoint x: 196, startPoint y: 160, endPoint x: 169, endPoint y: 78, distance: 86.3
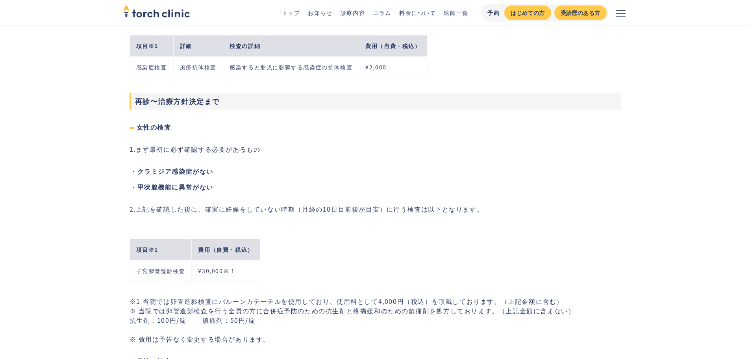
click at [167, 73] on td "感染症検査" at bounding box center [152, 67] width 44 height 21
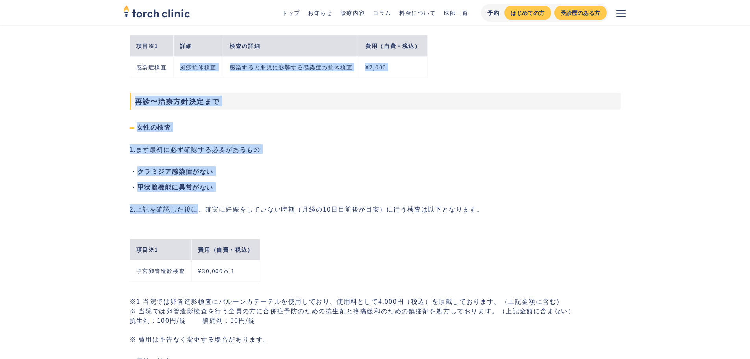
drag, startPoint x: 167, startPoint y: 73, endPoint x: 196, endPoint y: 204, distance: 134.3
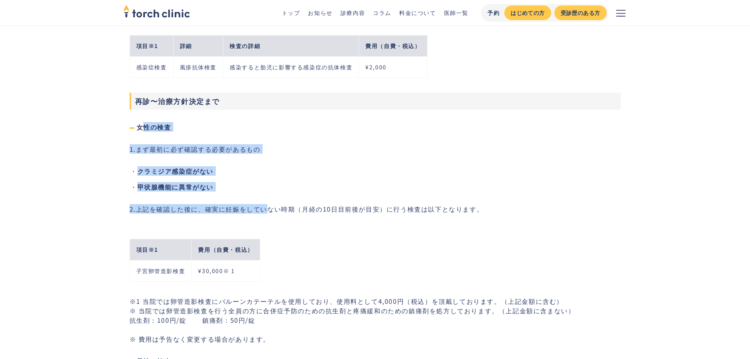
drag, startPoint x: 265, startPoint y: 208, endPoint x: 127, endPoint y: 116, distance: 165.7
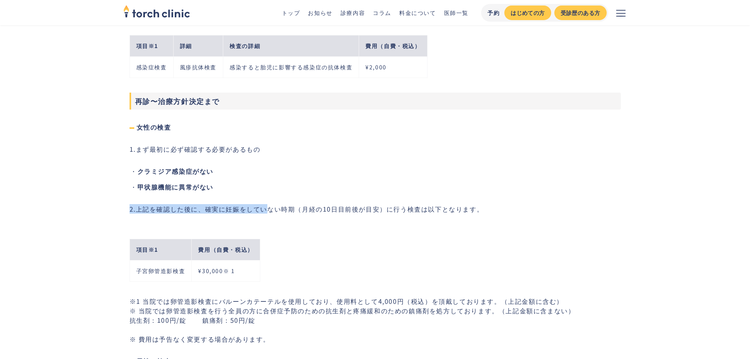
drag
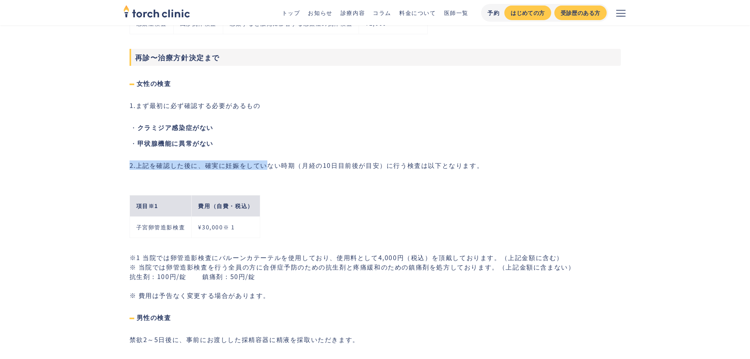
scroll to position [1653, 0]
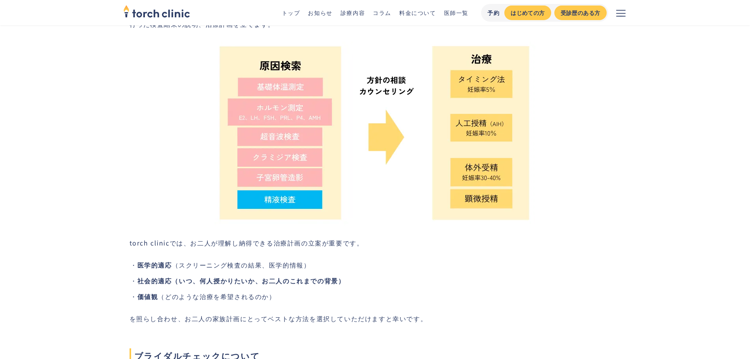
scroll to position [1693, 0]
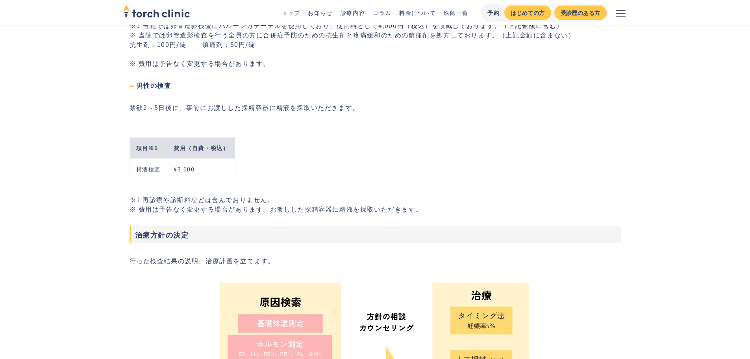
click at [145, 63] on p "※1 当院では卵管造影検査にバルーンカテーテルを使用しており、使用料として4,000円（税込）を頂戴しております。（上記金額に含む） ※ 当院では卵管造影検査…" at bounding box center [375, 43] width 491 height 47
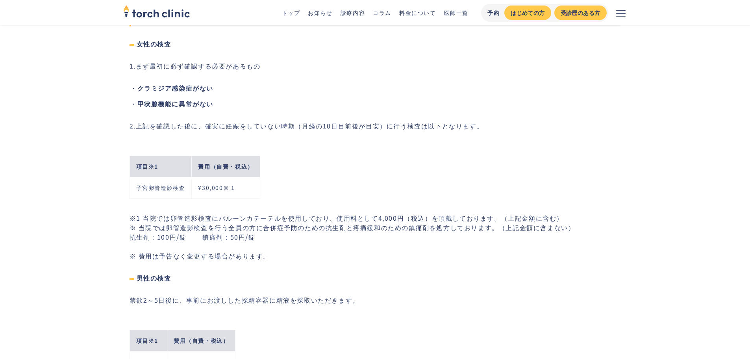
scroll to position [1417, 0]
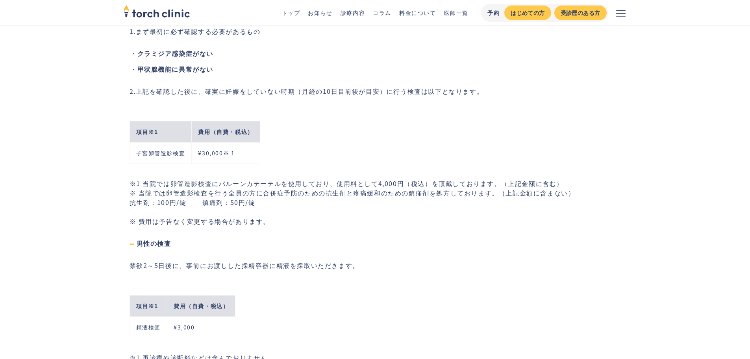
scroll to position [1496, 0]
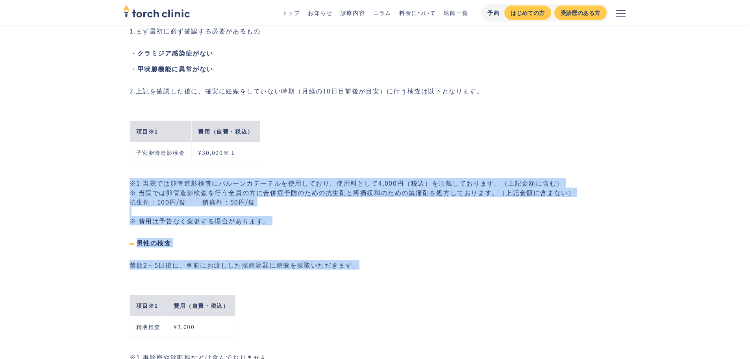
click at [387, 263] on p "禁欲2～5日後に、事前にお渡しした採精容器に精液を採取いただきます。" at bounding box center [375, 264] width 491 height 9
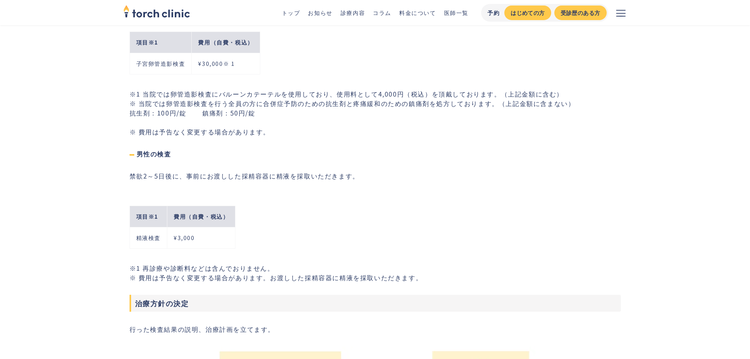
scroll to position [1653, 0]
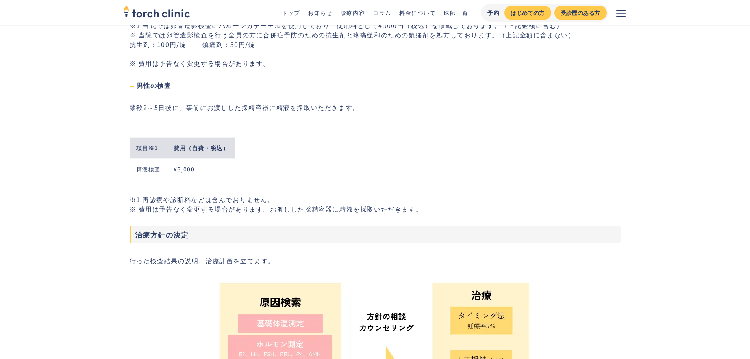
click at [342, 204] on p "※1 再診療や診断料などは含んでおりません。 ※ 費用は予告なく変更する場合があります。お渡しした採精容器に精液を採取いただきます。" at bounding box center [375, 203] width 491 height 19
drag, startPoint x: 289, startPoint y: 200, endPoint x: 167, endPoint y: 194, distance: 123.0
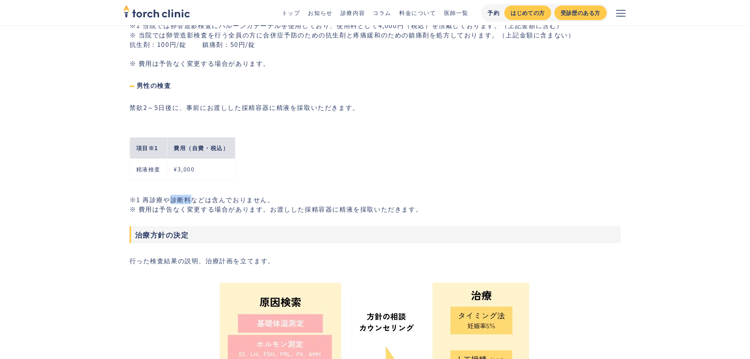
drag, startPoint x: 168, startPoint y: 194, endPoint x: 192, endPoint y: 200, distance: 24.6
click at [192, 200] on p "※1 再診療や診断料などは含んでおりません。 ※ 費用は予告なく変更する場合があります。お渡しした採精容器に精液を採取いただきます。" at bounding box center [375, 203] width 491 height 19
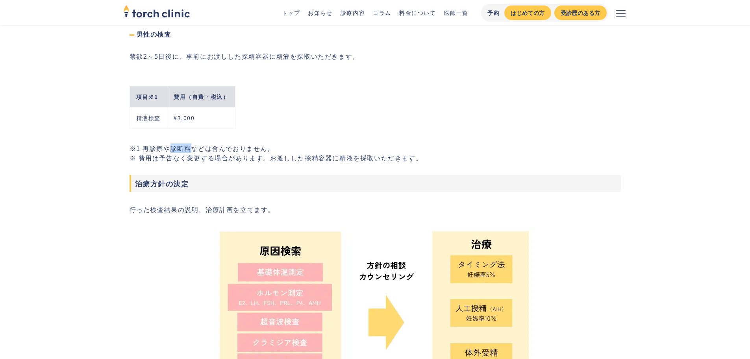
scroll to position [1686, 0]
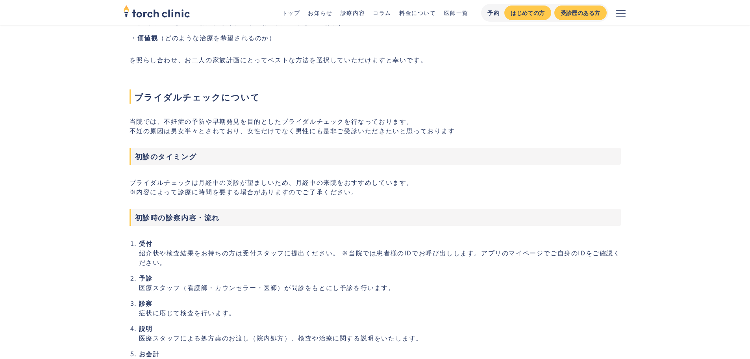
scroll to position [2277, 0]
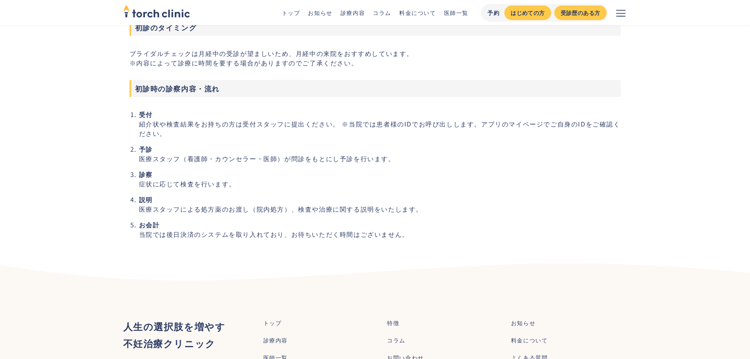
click at [148, 174] on strong "診察" at bounding box center [146, 173] width 14 height 9
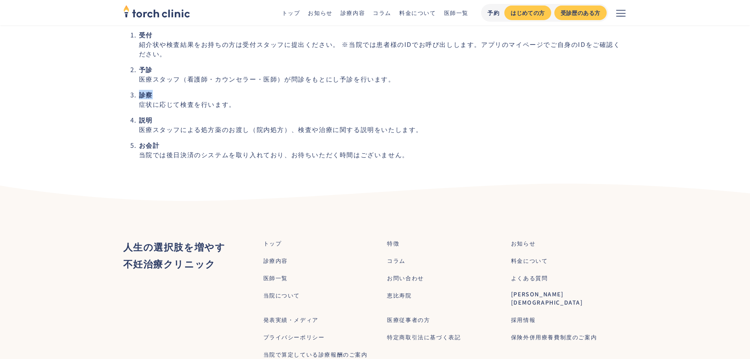
scroll to position [2395, 0]
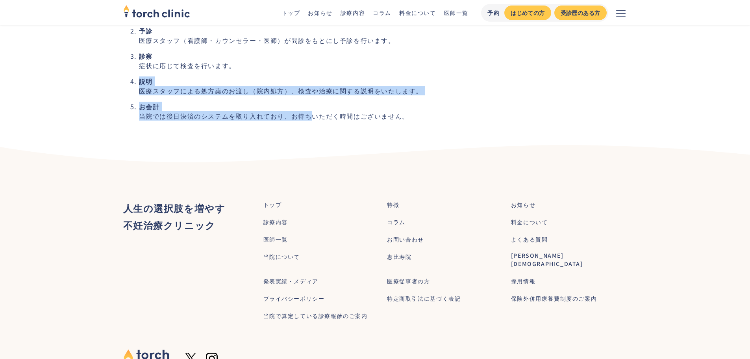
drag, startPoint x: 330, startPoint y: 69, endPoint x: 313, endPoint y: 120, distance: 53.8
click at [313, 120] on ol "受付 紹介状や検査結果をお持ちの方は受付スタッフに提出ください。 ※当院では患者様のIDでお呼び出しします。アプリのマイページでご自身のIDをご確認ください。…" at bounding box center [375, 55] width 491 height 129
click at [313, 120] on li "お会計 当院では後日決済のシステムを取り入れており、お待ちいただく時間はございません。" at bounding box center [380, 111] width 482 height 19
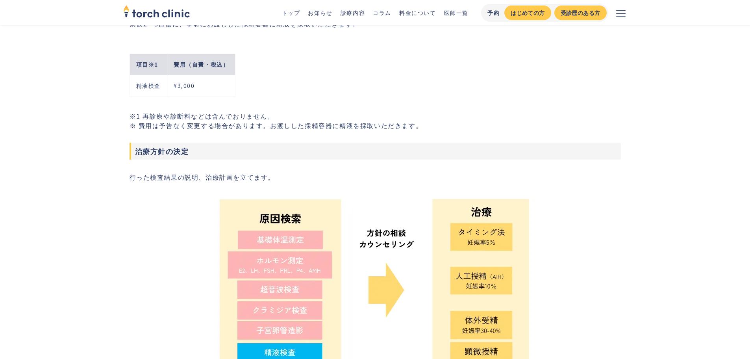
scroll to position [1686, 0]
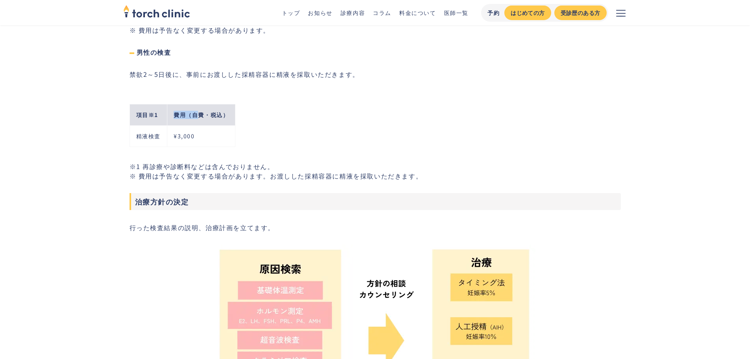
drag, startPoint x: 201, startPoint y: 122, endPoint x: 145, endPoint y: 121, distance: 55.9
click at [148, 121] on tr "項目※1 費用（自費・税込）" at bounding box center [183, 114] width 106 height 21
click at [143, 121] on th "項目※1" at bounding box center [148, 114] width 37 height 21
drag, startPoint x: 212, startPoint y: 134, endPoint x: 120, endPoint y: 115, distance: 94.4
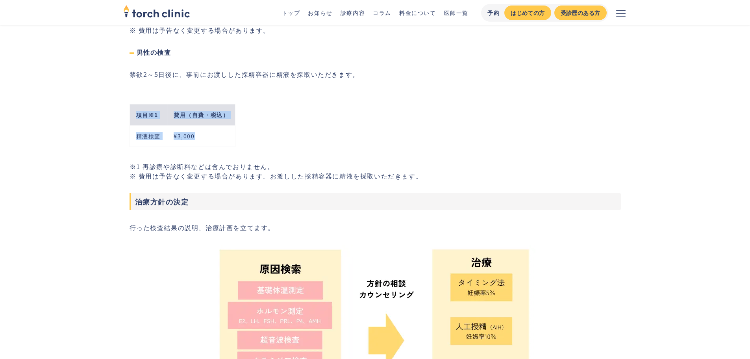
drag, startPoint x: 120, startPoint y: 115, endPoint x: 224, endPoint y: 142, distance: 108.1
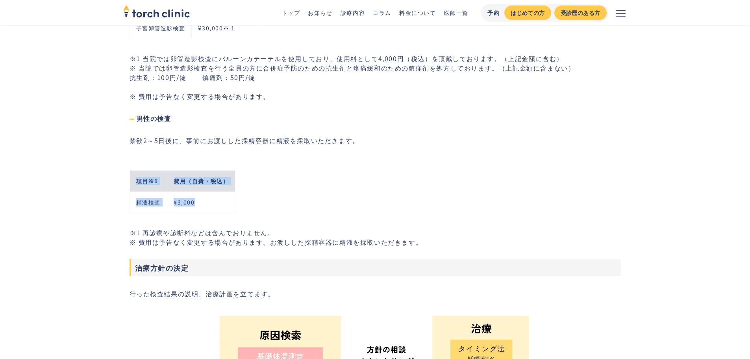
scroll to position [1608, 0]
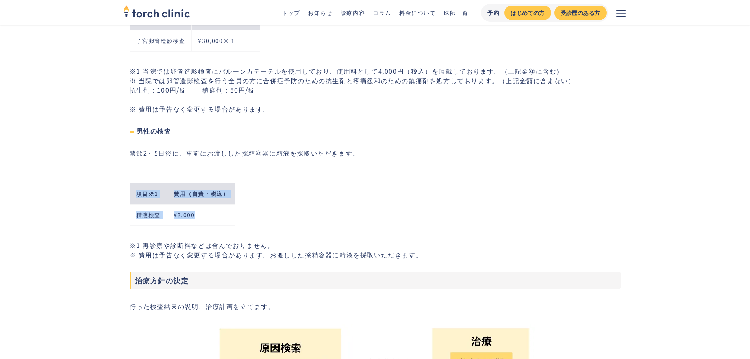
click at [235, 202] on th "費用（自費・税込）" at bounding box center [201, 193] width 68 height 21
click at [204, 209] on td "¥3,000" at bounding box center [201, 214] width 68 height 21
drag, startPoint x: 241, startPoint y: 224, endPoint x: 74, endPoint y: 217, distance: 167.8
click at [279, 186] on div "項目※1 費用（自費・税込） 精液検査 ¥3,000" at bounding box center [375, 198] width 491 height 57
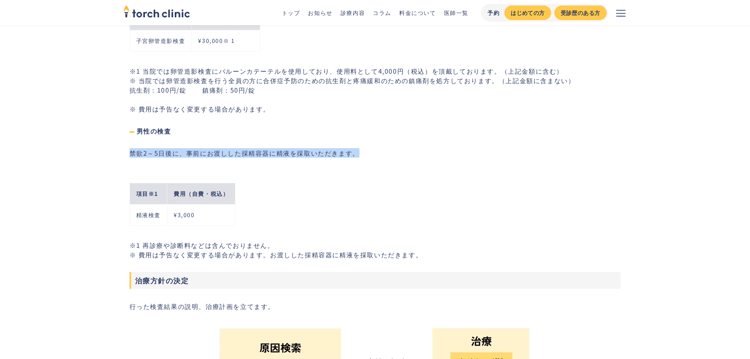
drag, startPoint x: 251, startPoint y: 114, endPoint x: 262, endPoint y: 214, distance: 100.6
click at [262, 215] on div "項目※1 費用（自費・税込） 精液検査 ¥3,000" at bounding box center [375, 198] width 491 height 57
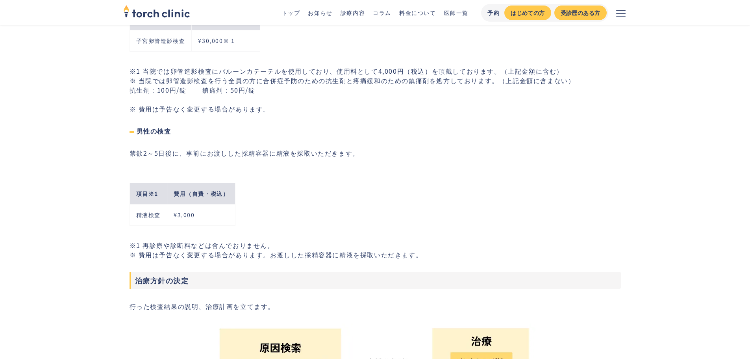
drag, startPoint x: 262, startPoint y: 220, endPoint x: 246, endPoint y: 168, distance: 54.0
drag, startPoint x: 246, startPoint y: 168, endPoint x: 251, endPoint y: 224, distance: 55.8
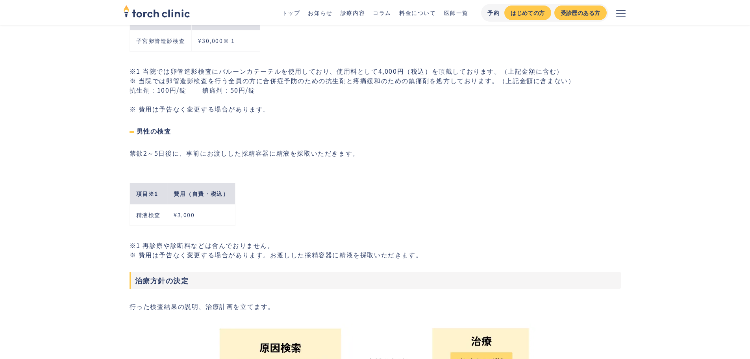
click at [251, 224] on div "項目※1 費用（自費・税込） 精液検査 ¥3,000" at bounding box center [375, 198] width 491 height 57
drag, startPoint x: 252, startPoint y: 217, endPoint x: 267, endPoint y: 152, distance: 66.2
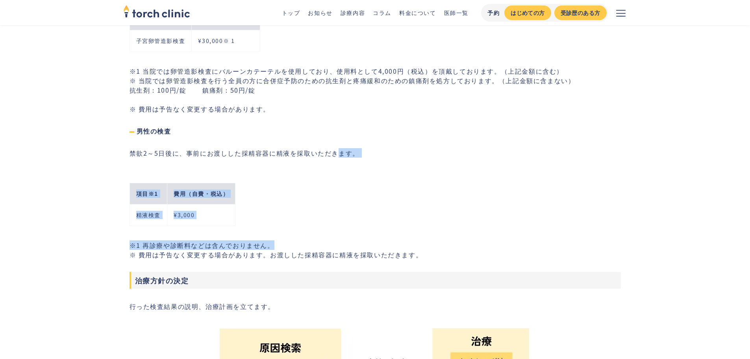
drag, startPoint x: 388, startPoint y: 243, endPoint x: 333, endPoint y: 128, distance: 128.3
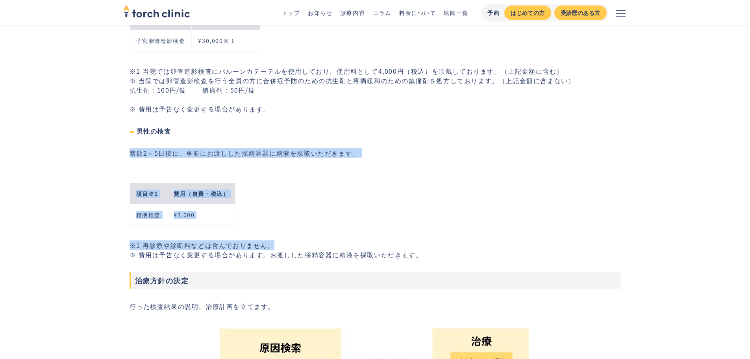
click at [332, 127] on h4 "男性の検査" at bounding box center [375, 130] width 491 height 9
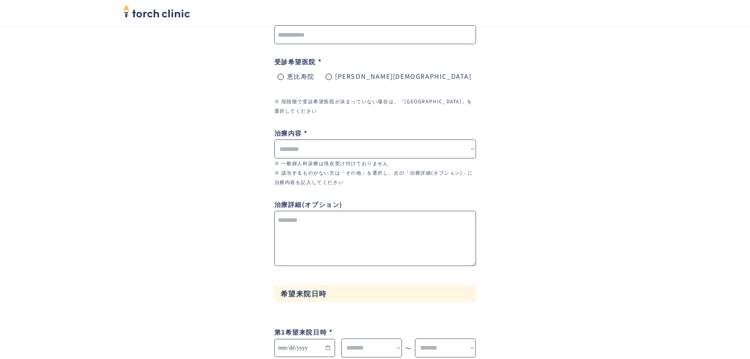
scroll to position [236, 0]
click at [310, 139] on div "**********" at bounding box center [375, 158] width 202 height 59
click at [310, 146] on select "**********" at bounding box center [375, 149] width 202 height 19
click at [154, 160] on div "**********" at bounding box center [375, 263] width 491 height 835
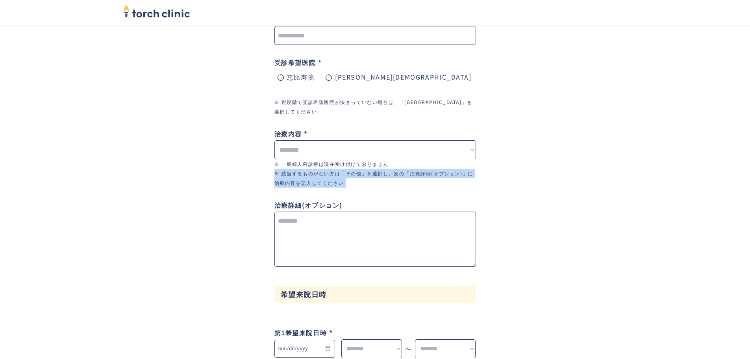
drag, startPoint x: 220, startPoint y: 172, endPoint x: 222, endPoint y: 196, distance: 24.1
click at [222, 196] on div "**********" at bounding box center [375, 263] width 491 height 835
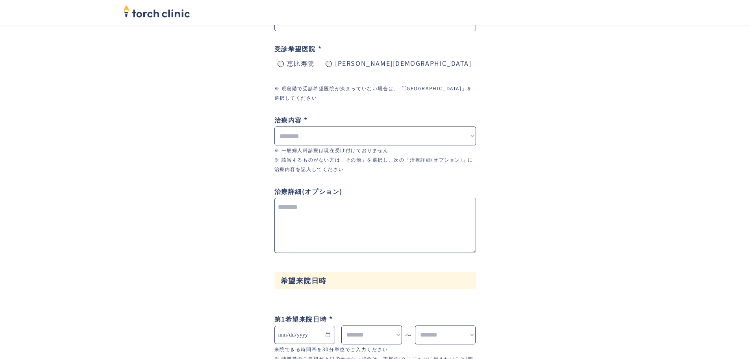
scroll to position [0, 0]
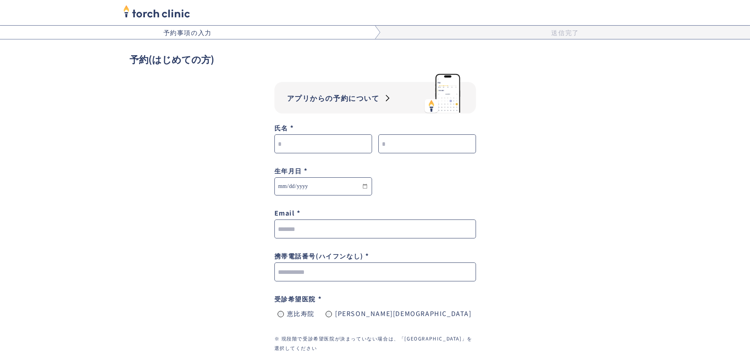
click at [285, 141] on input "form-appt-wrapper" at bounding box center [323, 143] width 98 height 19
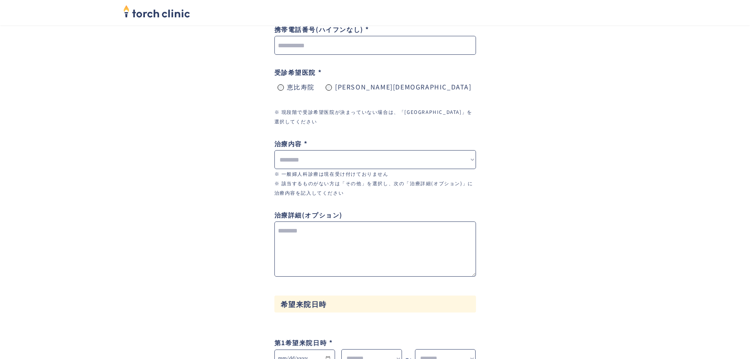
scroll to position [236, 0]
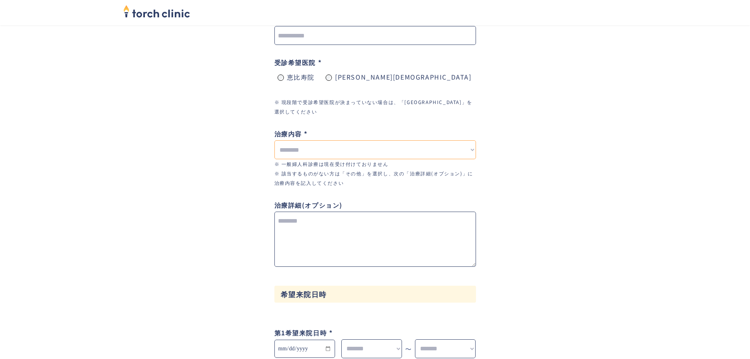
click at [288, 152] on select "**********" at bounding box center [375, 149] width 202 height 19
select select "*********"
click at [274, 140] on select "**********" at bounding box center [375, 149] width 202 height 19
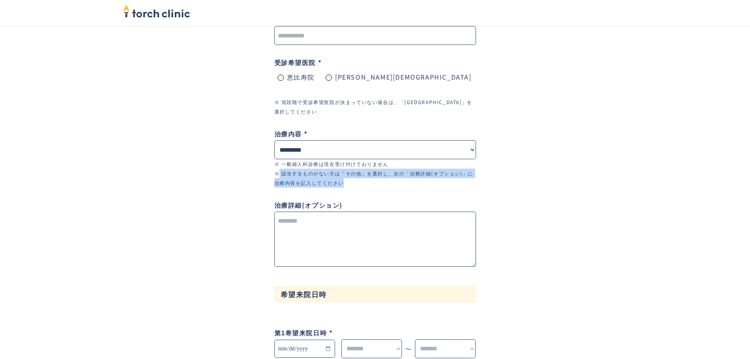
drag, startPoint x: 368, startPoint y: 190, endPoint x: 247, endPoint y: 165, distance: 123.4
click at [274, 170] on div "**********" at bounding box center [375, 263] width 491 height 835
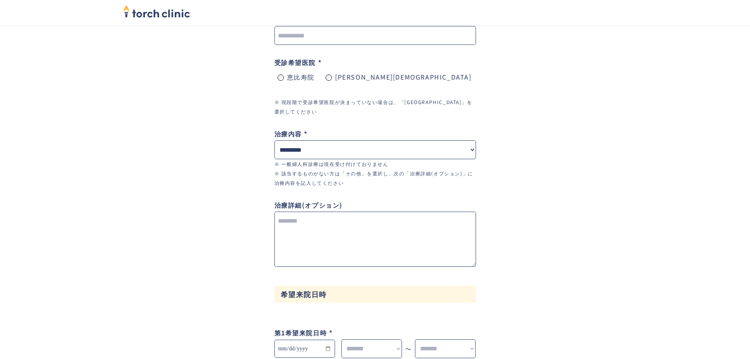
click at [183, 168] on div "**********" at bounding box center [375, 263] width 491 height 835
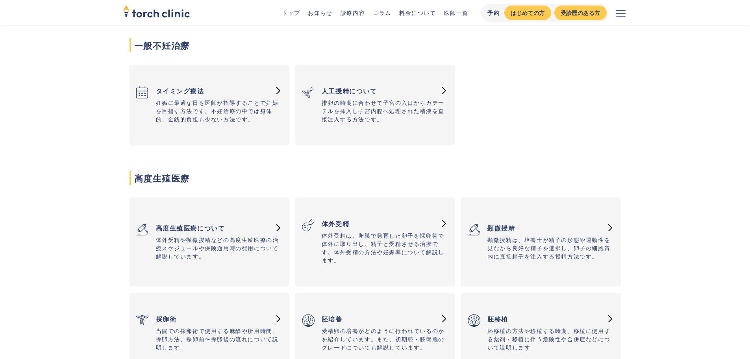
scroll to position [551, 0]
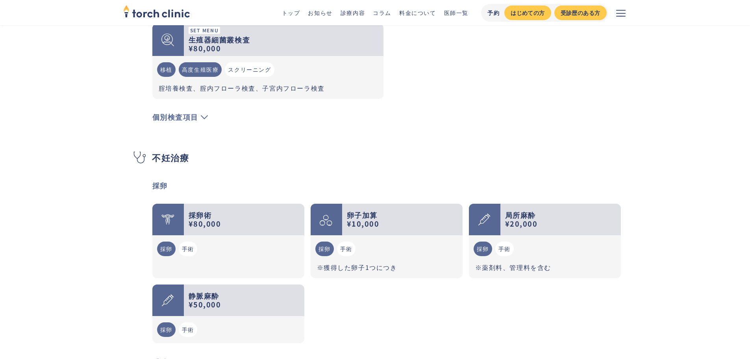
scroll to position [905, 0]
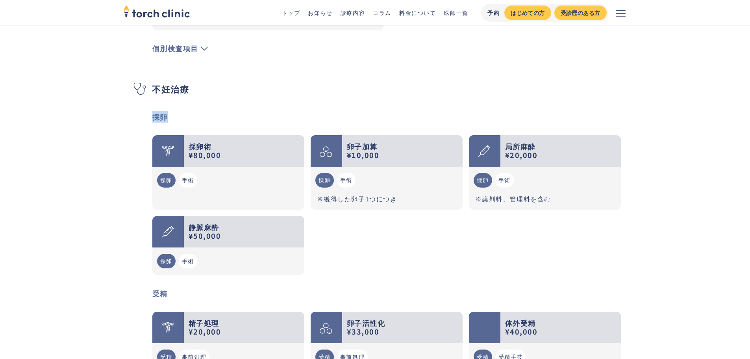
drag, startPoint x: 179, startPoint y: 104, endPoint x: 90, endPoint y: 105, distance: 89.4
click at [90, 105] on main "不妊治療 torch clinic 料金について 料金について Price list 当院では症状がある場合の保険診療のみでなく、自費でのけんしんやワクチン接…" at bounding box center [375, 300] width 750 height 2361
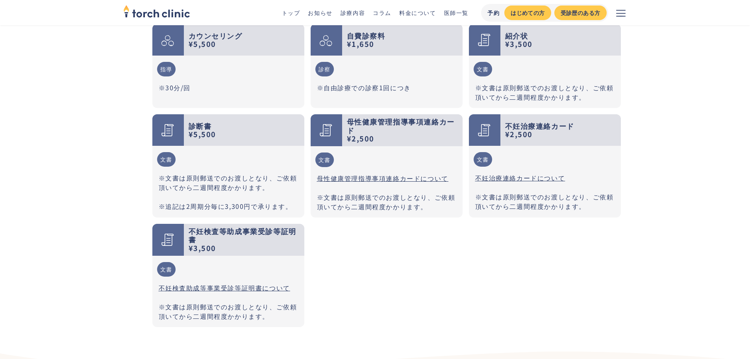
scroll to position [2283, 0]
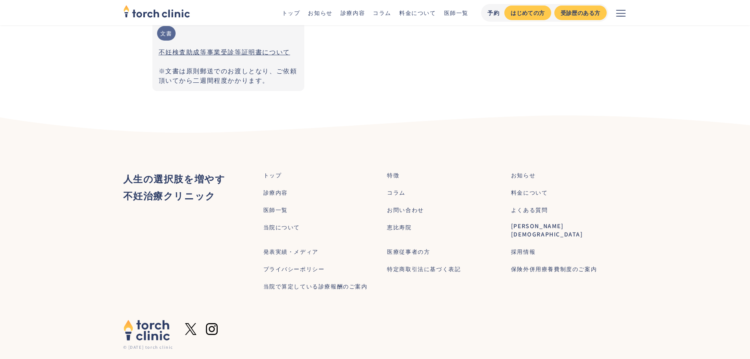
drag, startPoint x: 119, startPoint y: 135, endPoint x: 113, endPoint y: 149, distance: 15.1
click at [113, 149] on section "閉じる 予約 予約 はじめての方 受診歴のある方 人生の選択肢を増やす ‍ ‍ 不妊治療クリニック トップ 特徴 お知らせ 診療内容 コラム 料金について 医…" at bounding box center [375, 259] width 750 height 231
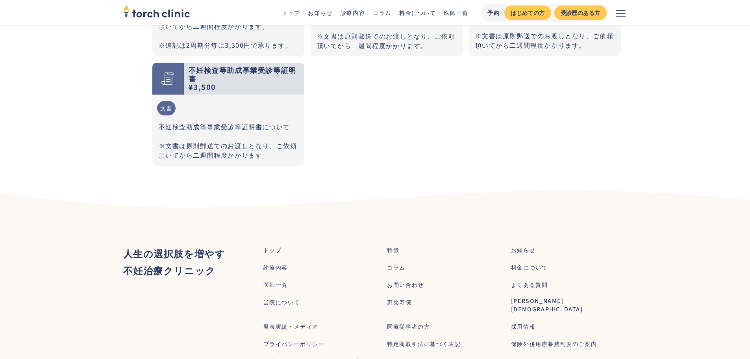
scroll to position [2086, 0]
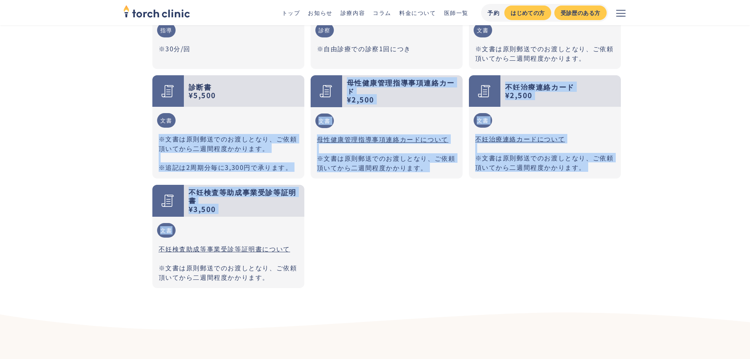
drag, startPoint x: 102, startPoint y: 133, endPoint x: 107, endPoint y: 236, distance: 102.8
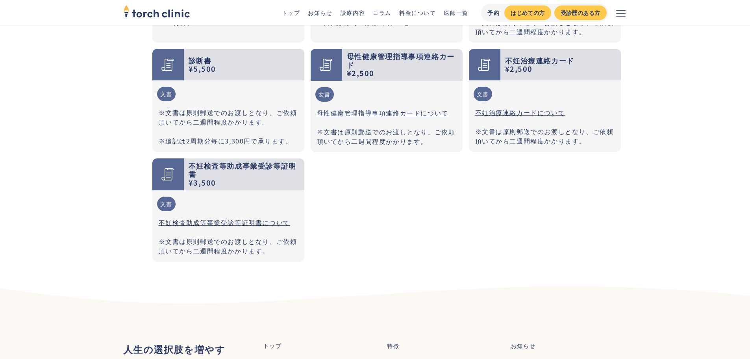
scroll to position [2283, 0]
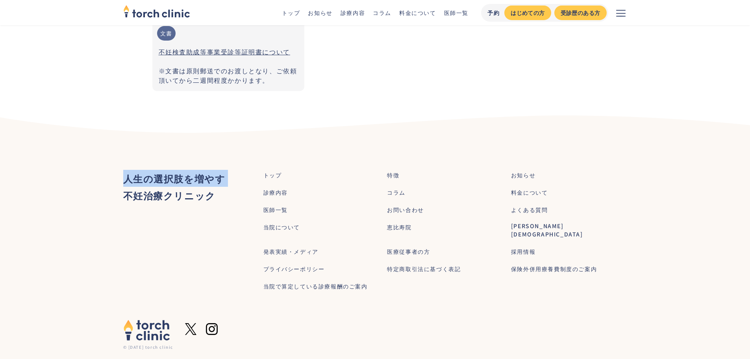
drag, startPoint x: 122, startPoint y: 117, endPoint x: 107, endPoint y: 248, distance: 131.2
click at [107, 248] on section "閉じる 予約 予約 はじめての方 受診歴のある方 人生の選択肢を増やす ‍ ‍ 不妊治療クリニック トップ 特徴 お知らせ 診療内容 コラム 料金について 医…" at bounding box center [375, 259] width 750 height 231
drag, startPoint x: 172, startPoint y: 220, endPoint x: 111, endPoint y: 130, distance: 108.6
click at [113, 144] on section "閉じる 予約 予約 はじめての方 受診歴のある方 人生の選択肢を増やす ‍ ‍ 不妊治療クリニック トップ 特徴 お知らせ 診療内容 コラム 料金について 医…" at bounding box center [375, 259] width 750 height 231
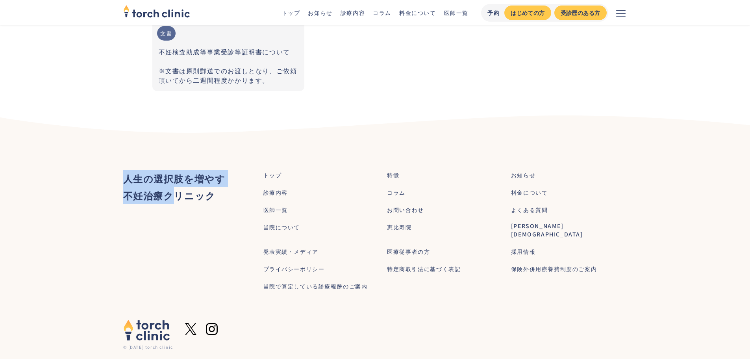
click at [106, 122] on div at bounding box center [375, 124] width 750 height 41
drag, startPoint x: 99, startPoint y: 94, endPoint x: 235, endPoint y: 196, distance: 170.6
click at [235, 196] on section "閉じる 予約 予約 はじめての方 受診歴のある方 人生の選択肢を増やす ‍ ‍ 不妊治療クリニック トップ 特徴 お知らせ 診療内容 コラム 料金について 医…" at bounding box center [375, 259] width 750 height 231
click at [235, 196] on div "人生の選択肢を増やす ‍ ‍ 不妊治療クリニック トップ 特徴 お知らせ 診療内容 コラム 料金について 医師一覧 お問い合わせ よくある質問 当院について …" at bounding box center [375, 232] width 504 height 124
drag, startPoint x: 235, startPoint y: 196, endPoint x: 147, endPoint y: 115, distance: 120.1
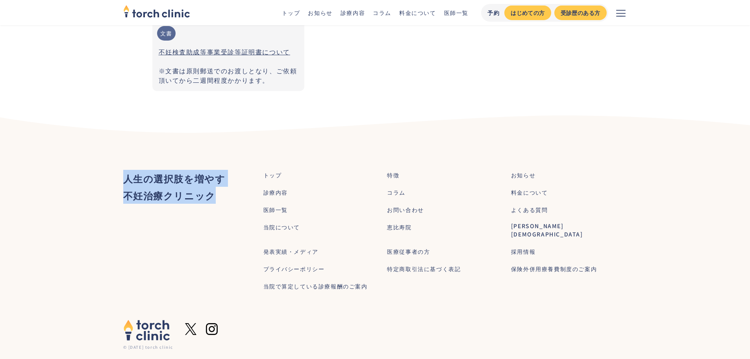
click at [147, 144] on section "閉じる 予約 予約 はじめての方 受診歴のある方 人生の選択肢を増やす ‍ ‍ 不妊治療クリニック トップ 特徴 お知らせ 診療内容 コラム 料金について 医…" at bounding box center [375, 259] width 750 height 231
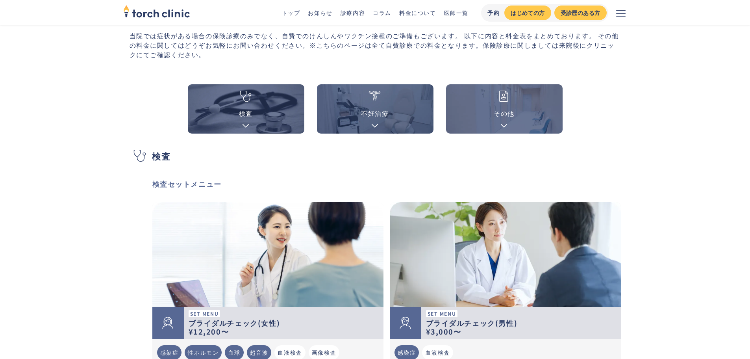
scroll to position [0, 0]
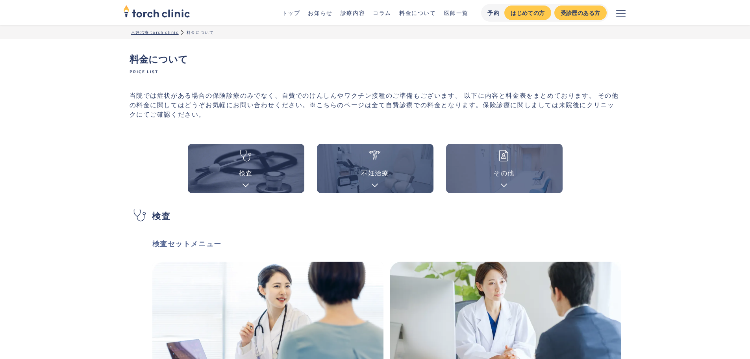
click at [246, 102] on p "当院では症状がある場合の保険診療のみでなく、自費でのけんしんやワクチン接種のご準備もございます。 以下に内容と料金表をまとめております。 その他の料金に関して…" at bounding box center [375, 104] width 491 height 28
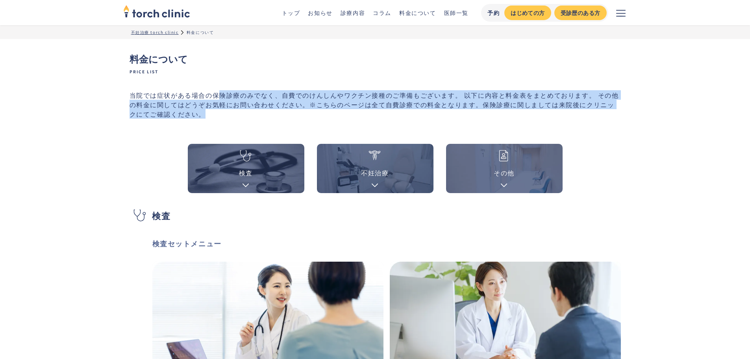
drag, startPoint x: 219, startPoint y: 97, endPoint x: 219, endPoint y: 119, distance: 22.0
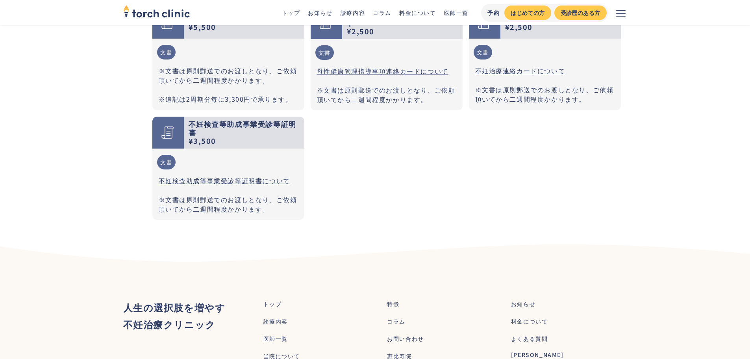
scroll to position [2007, 0]
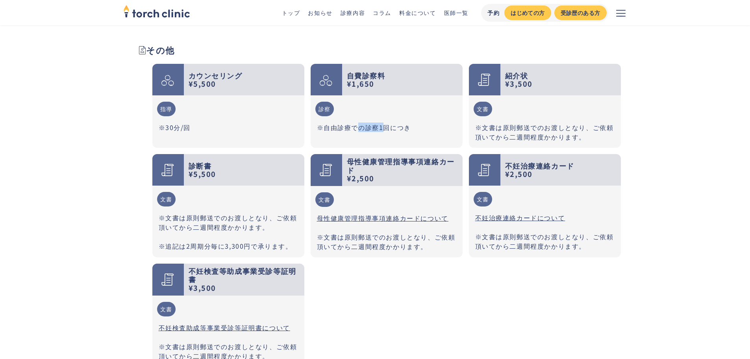
drag, startPoint x: 382, startPoint y: 114, endPoint x: 335, endPoint y: 112, distance: 46.9
click at [352, 122] on p "※自由診療での診察1回につき" at bounding box center [386, 126] width 139 height 9
click at [335, 112] on div "診察 ※自由診療での診察1回につき" at bounding box center [387, 116] width 152 height 43
drag, startPoint x: 398, startPoint y: 118, endPoint x: 431, endPoint y: 118, distance: 33.5
click at [416, 122] on p "※自由診療での診察1回につき" at bounding box center [386, 126] width 139 height 9
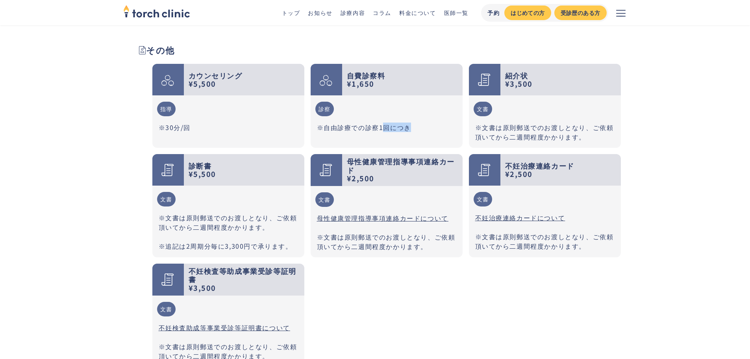
click at [437, 122] on p "※自由診療での診察1回につき" at bounding box center [386, 126] width 139 height 9
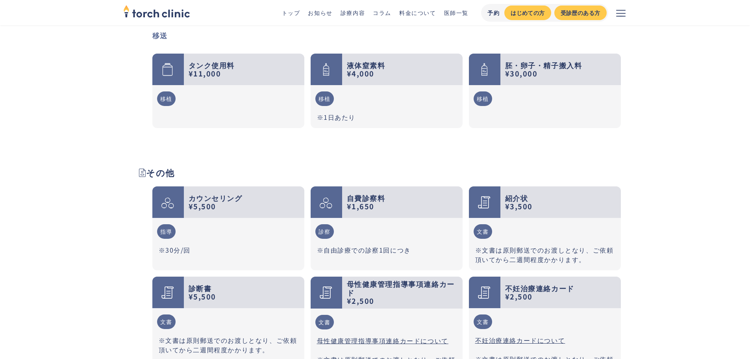
scroll to position [1968, 0]
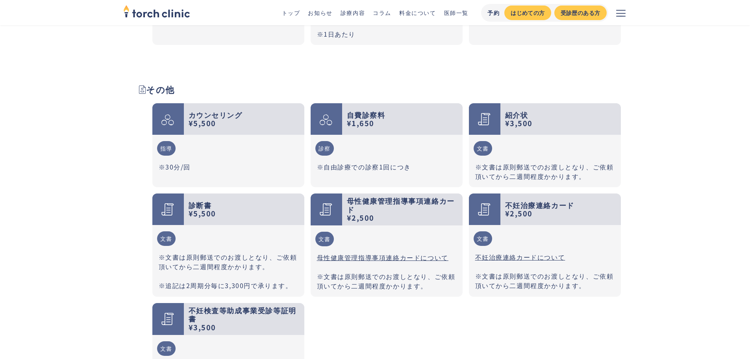
drag, startPoint x: 416, startPoint y: 153, endPoint x: 401, endPoint y: 155, distance: 15.0
click at [409, 155] on div "診察 ※自由診療での診察1回につき" at bounding box center [387, 156] width 152 height 43
drag, startPoint x: 361, startPoint y: 156, endPoint x: 496, endPoint y: 157, distance: 135.8
click at [496, 157] on div "カウンセリング ¥5,500 指導 ※30分/回 自費診察料 ¥1,650 診察 ※自由診療での診察1回につき 紹介状 ¥3,500 文書 ※文書は原則郵送で…" at bounding box center [386, 254] width 468 height 303
click at [303, 148] on div "指導 ※30分/回" at bounding box center [228, 156] width 152 height 43
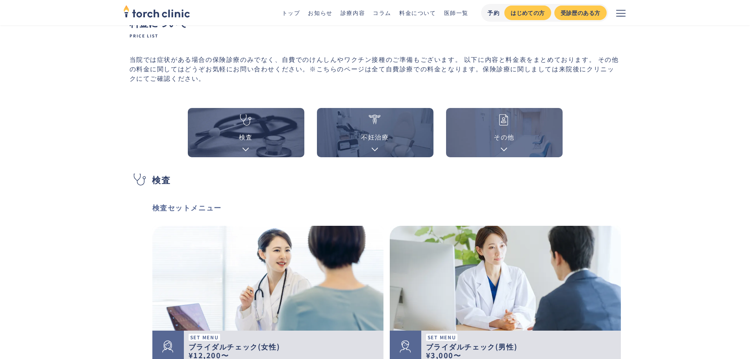
scroll to position [0, 0]
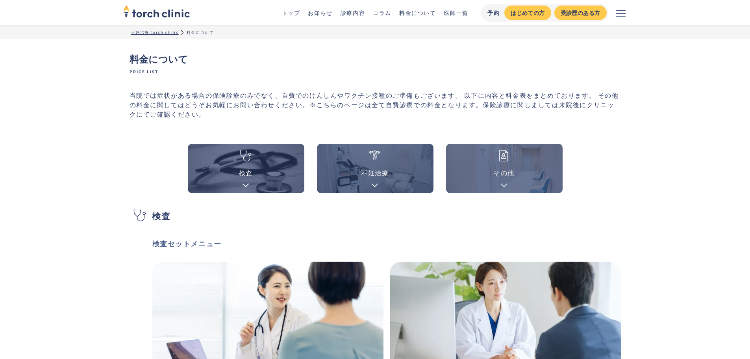
click at [620, 12] on icon "メニューを開く" at bounding box center [620, 12] width 9 height 9
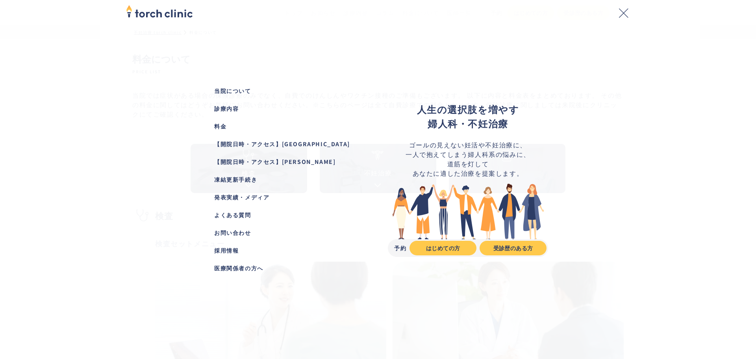
click at [280, 145] on div "【開院日時・アクセス】恵比寿院" at bounding box center [288, 144] width 148 height 8
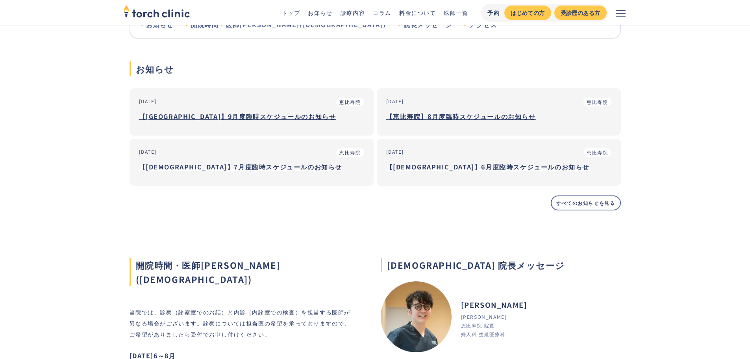
scroll to position [197, 0]
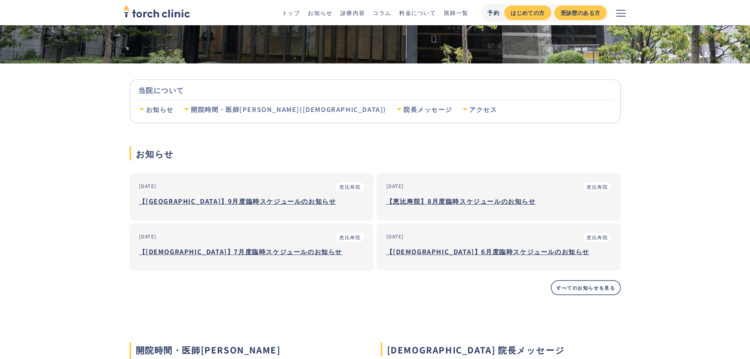
scroll to position [0, 0]
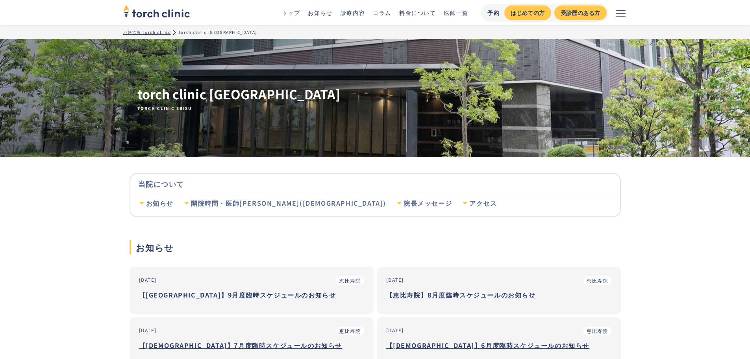
click at [426, 14] on link "料金について" at bounding box center [417, 13] width 37 height 8
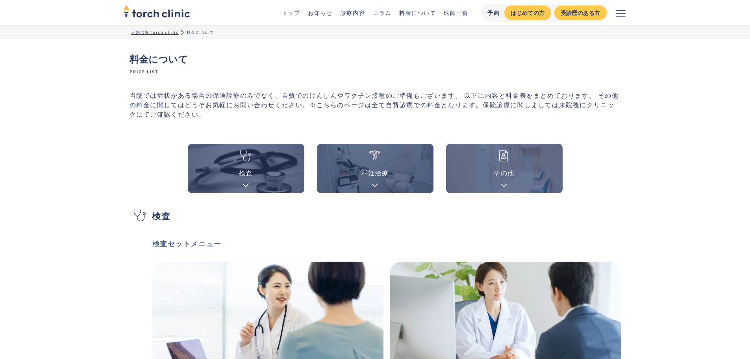
click at [363, 14] on link "診療内容" at bounding box center [352, 13] width 24 height 8
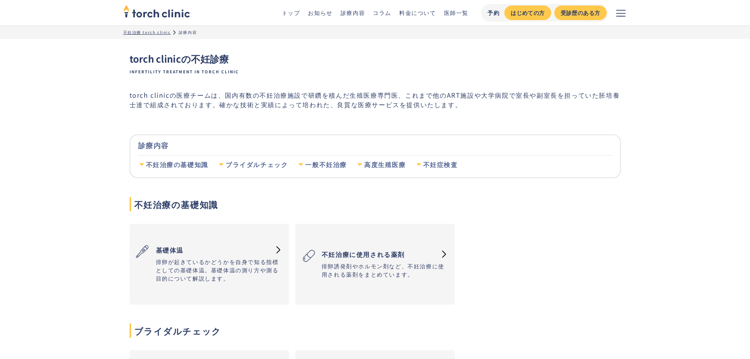
click at [380, 13] on link "コラム" at bounding box center [382, 13] width 19 height 8
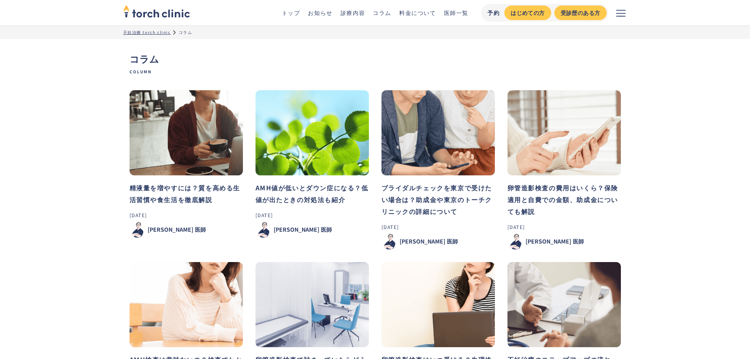
click at [318, 9] on link "お知らせ" at bounding box center [320, 13] width 24 height 8
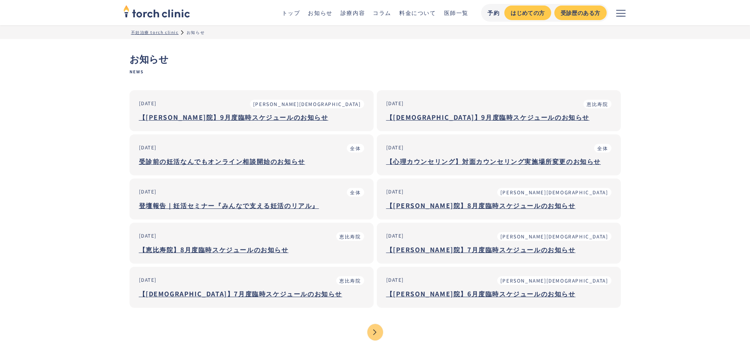
click at [462, 12] on link "医師一覧" at bounding box center [456, 13] width 24 height 8
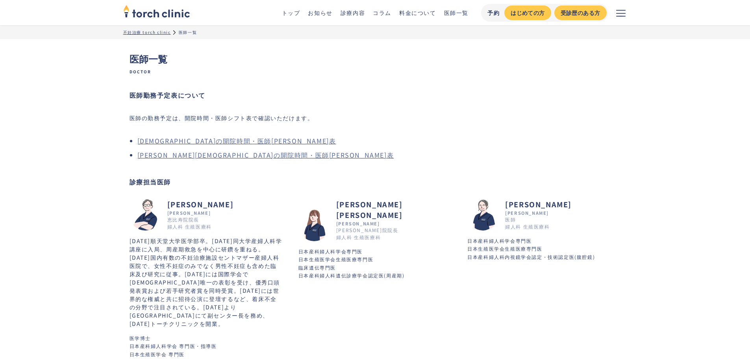
click at [466, 15] on link "医師一覧" at bounding box center [456, 13] width 24 height 8
click at [610, 11] on button "メニューを開く" at bounding box center [620, 12] width 25 height 25
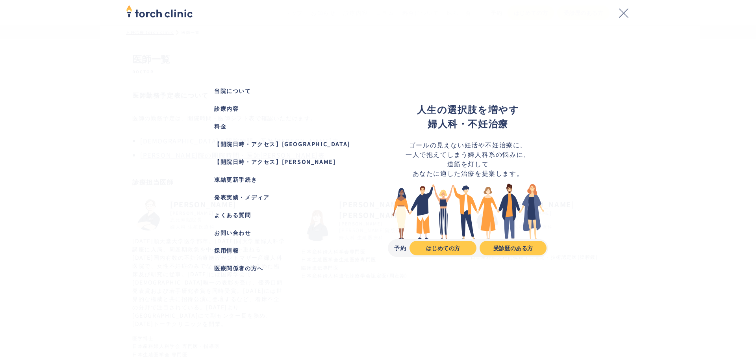
click at [242, 160] on div "【開院日時・アクセス】[PERSON_NAME]" at bounding box center [288, 161] width 148 height 8
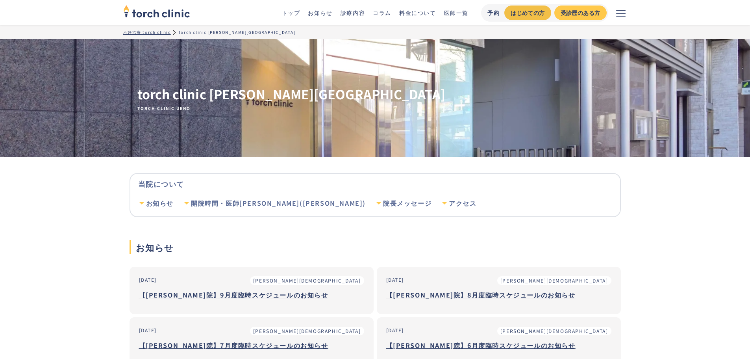
click at [514, 15] on div "はじめての方" at bounding box center [528, 13] width 34 height 8
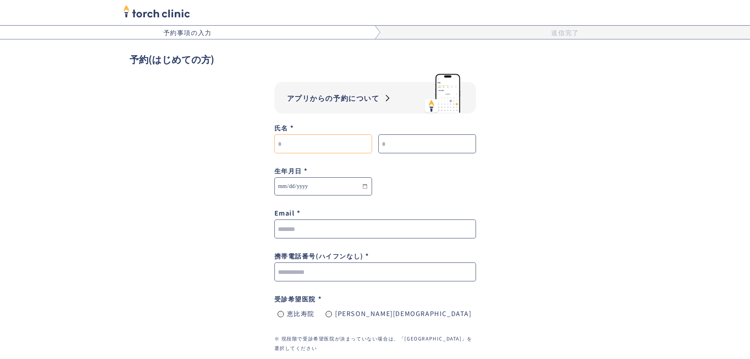
click at [341, 146] on input "form-appt-wrapper" at bounding box center [323, 143] width 98 height 19
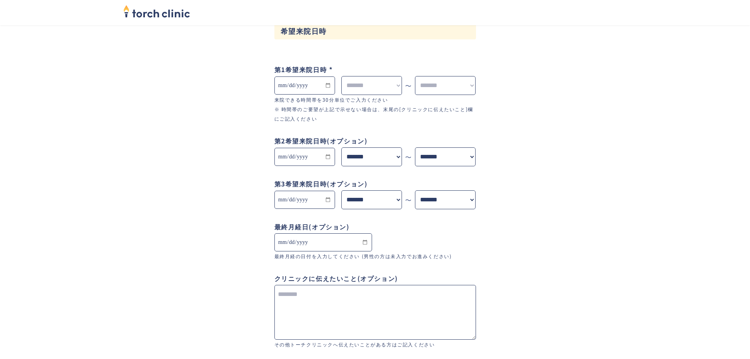
scroll to position [447, 0]
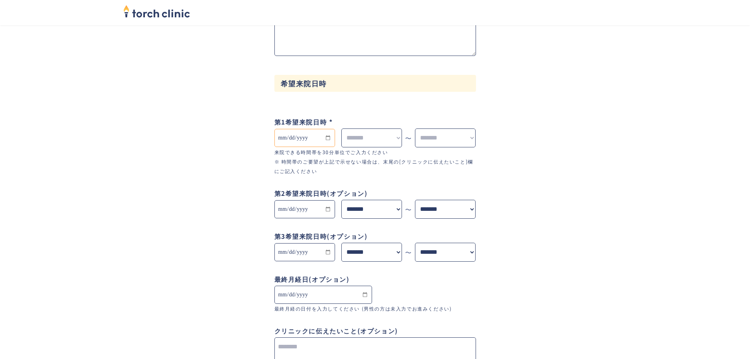
click at [294, 138] on input "form-appt-wrapper" at bounding box center [304, 138] width 61 height 18
click at [314, 137] on input "form-appt-wrapper" at bounding box center [304, 138] width 61 height 18
click at [317, 136] on input "form-appt-wrapper" at bounding box center [304, 138] width 61 height 18
click at [330, 136] on input "form-appt-wrapper" at bounding box center [304, 138] width 61 height 18
drag, startPoint x: 140, startPoint y: 159, endPoint x: 128, endPoint y: 131, distance: 30.6
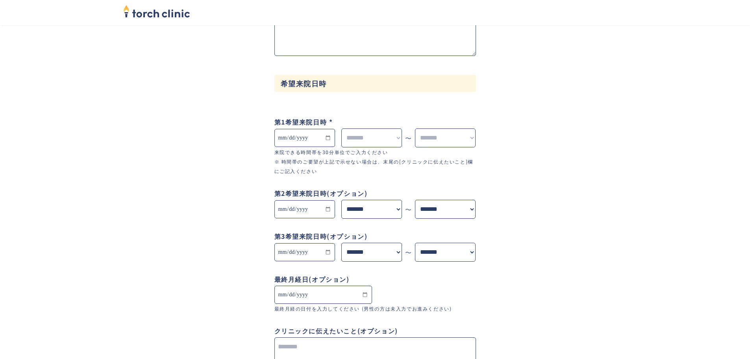
click at [139, 159] on div "**********" at bounding box center [375, 52] width 491 height 835
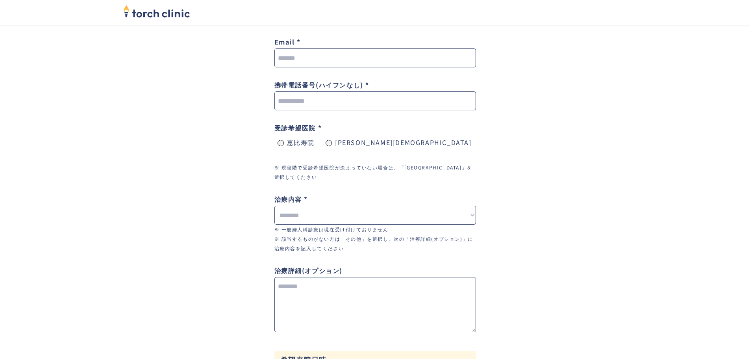
scroll to position [0, 0]
